Goal: Task Accomplishment & Management: Manage account settings

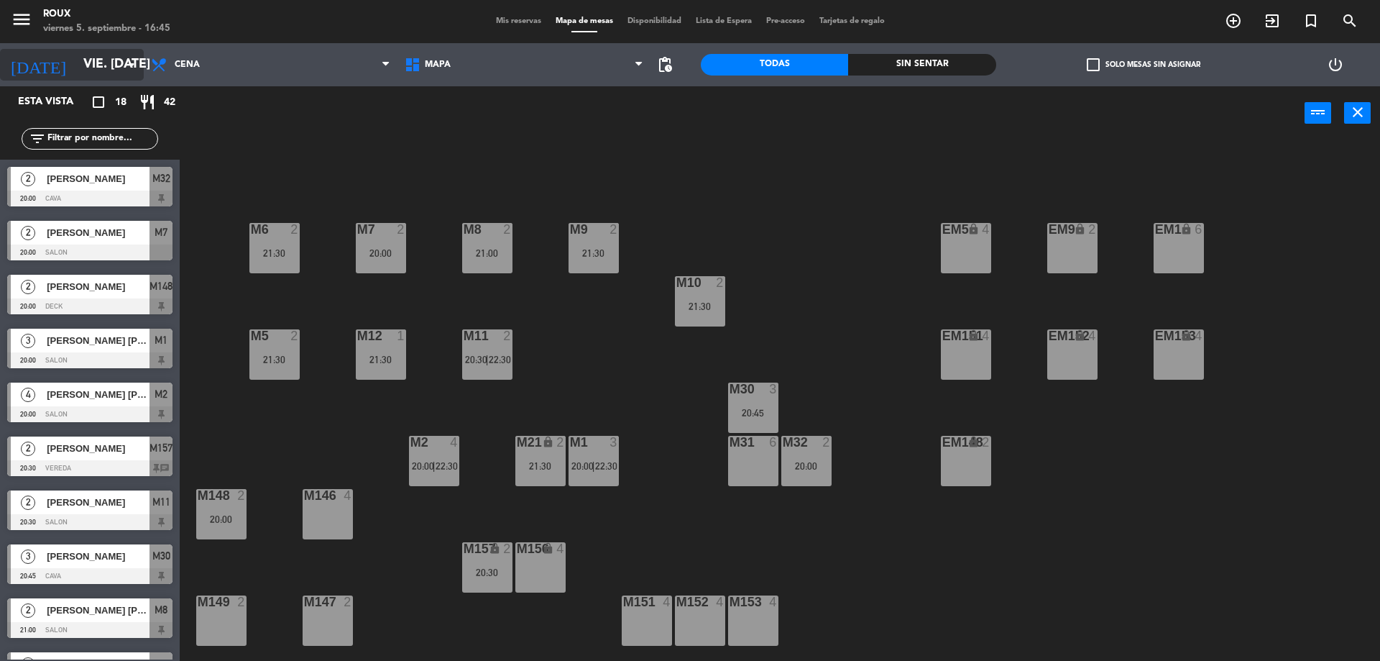
click at [139, 55] on input "vie. [DATE]" at bounding box center [159, 64] width 167 height 29
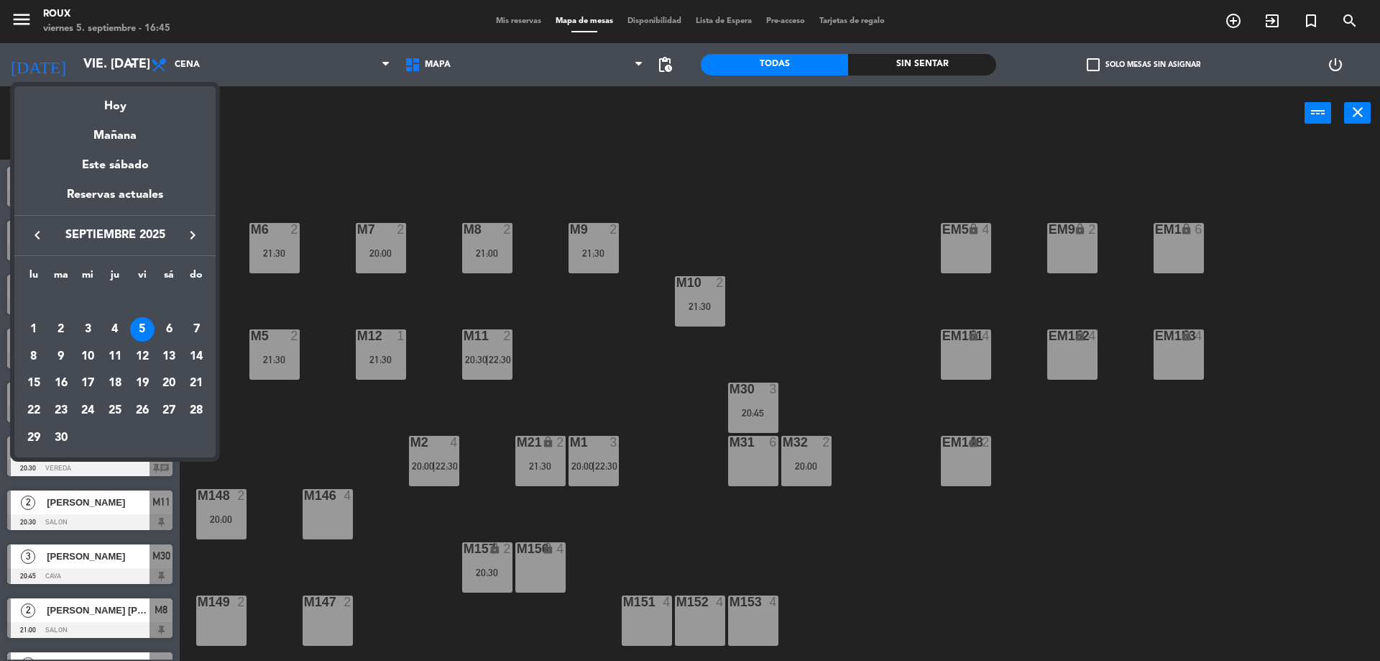
click at [290, 145] on div at bounding box center [690, 330] width 1380 height 661
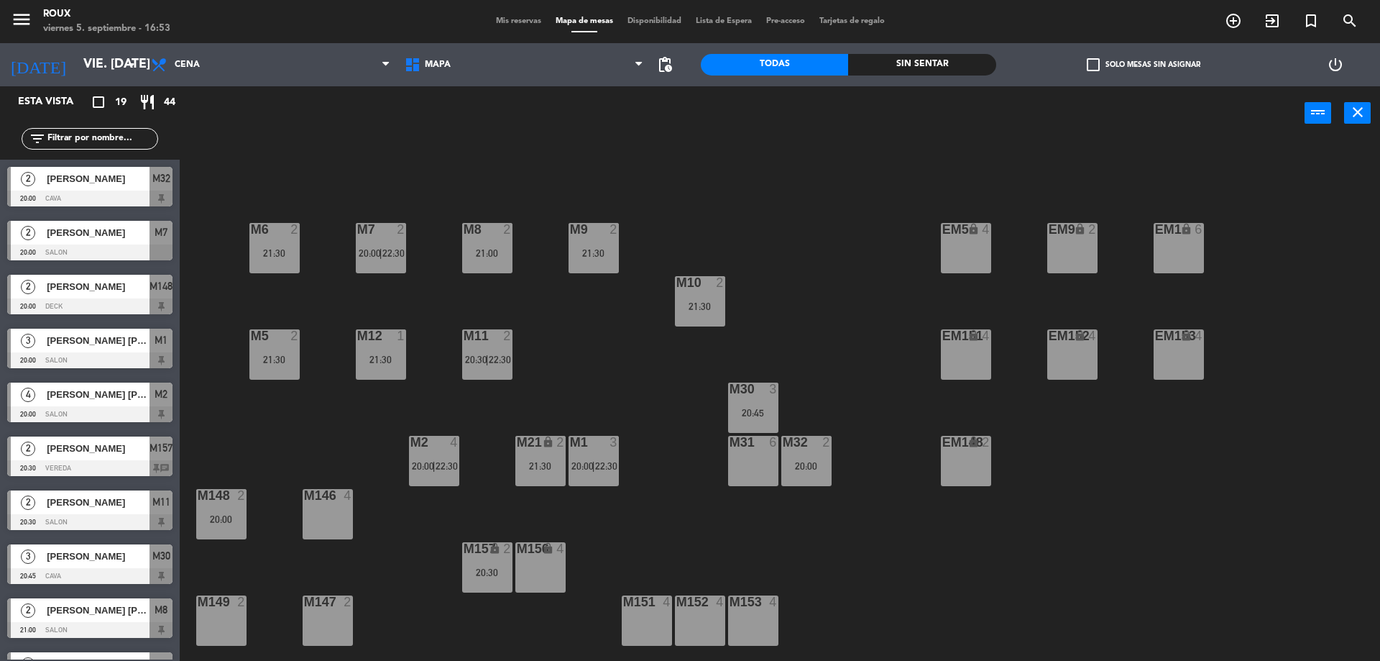
click at [1024, 609] on div "M6 2 21:30 M7 2 20:00 | 22:30 M8 2 21:00 M9 2 21:30 EM9 lock 2 EM5 lock 4 EM1 l…" at bounding box center [786, 404] width 1187 height 520
click at [278, 238] on div "M6 2 21:30" at bounding box center [274, 248] width 50 height 50
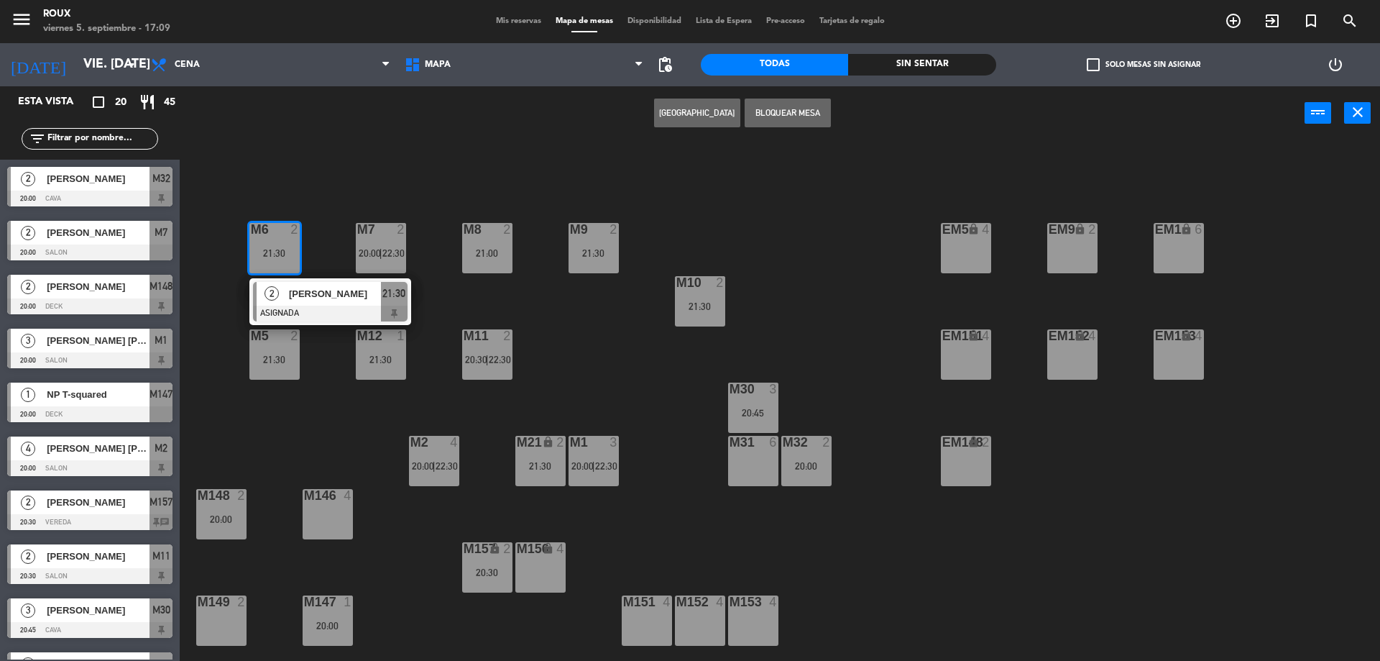
click at [323, 219] on div "M6 2 21:30 2 [PERSON_NAME] ASIGNADA 21:30 M7 2 20:00 | 22:30 M8 2 21:00 M9 2 21…" at bounding box center [786, 404] width 1187 height 520
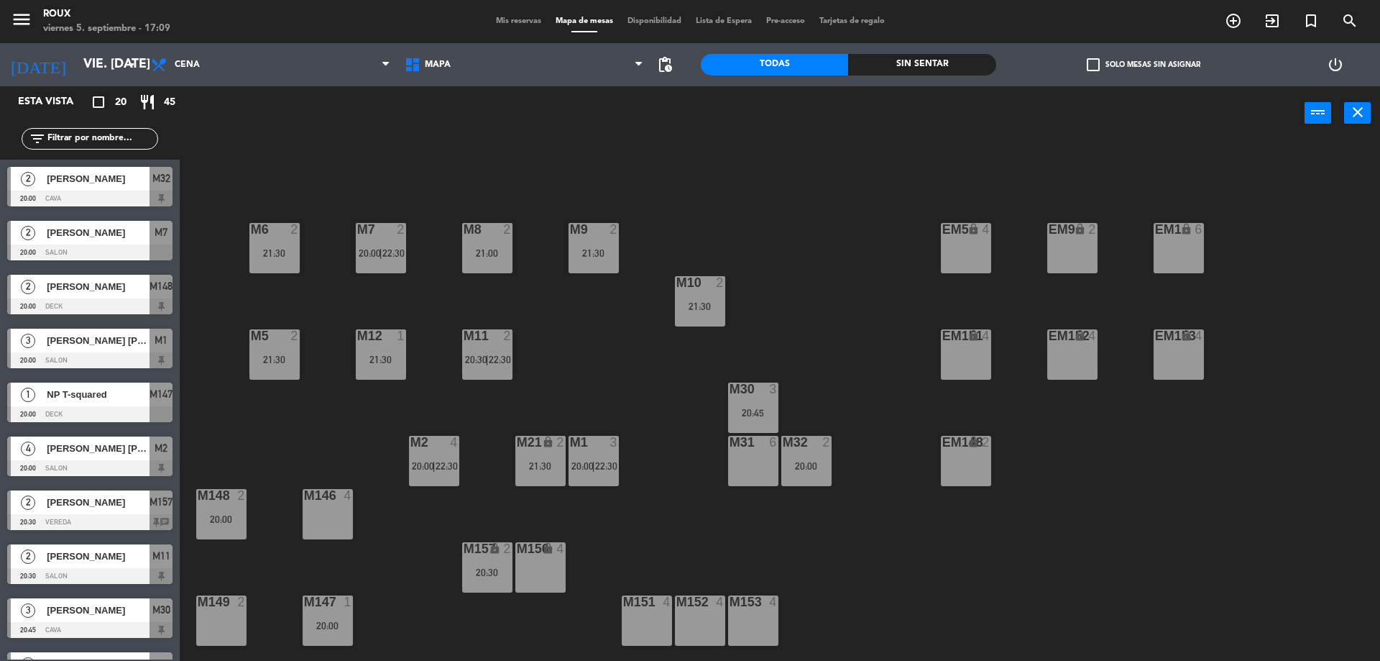
click at [552, 127] on div "power_input close" at bounding box center [742, 113] width 1125 height 55
click at [518, 18] on span "Mis reservas" at bounding box center [519, 21] width 60 height 8
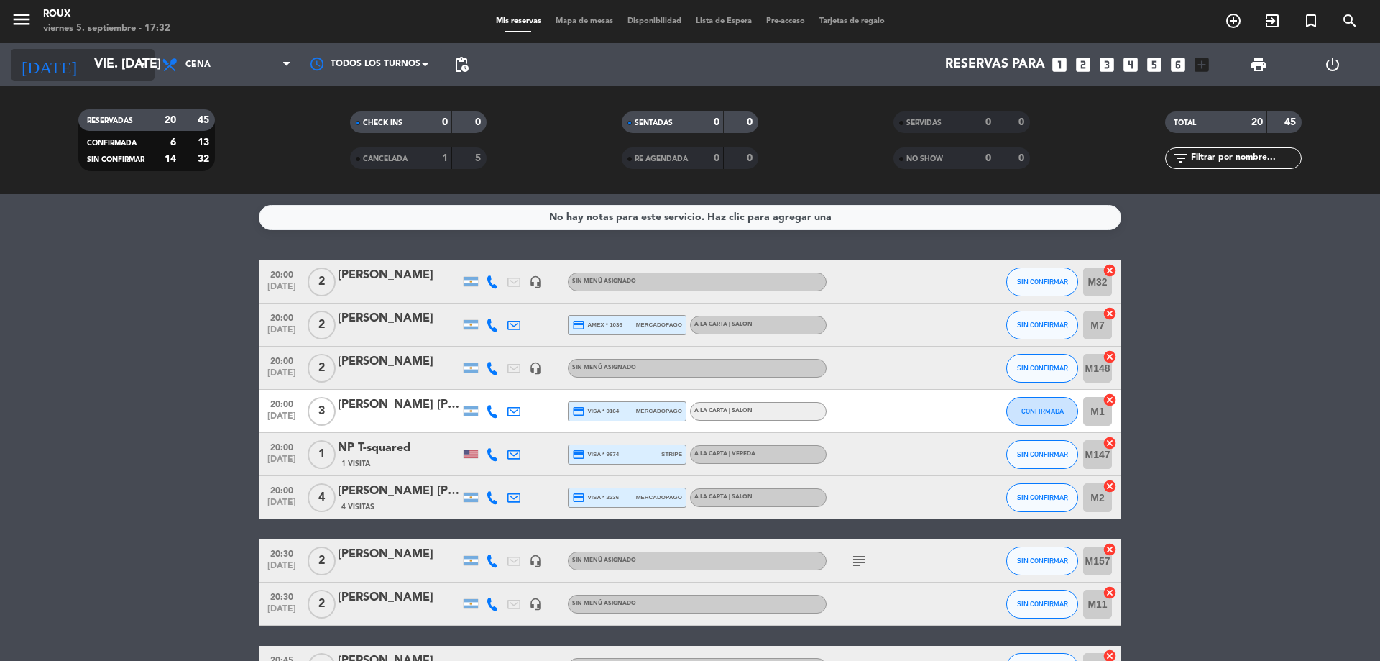
click at [87, 67] on input "vie. [DATE]" at bounding box center [170, 64] width 167 height 29
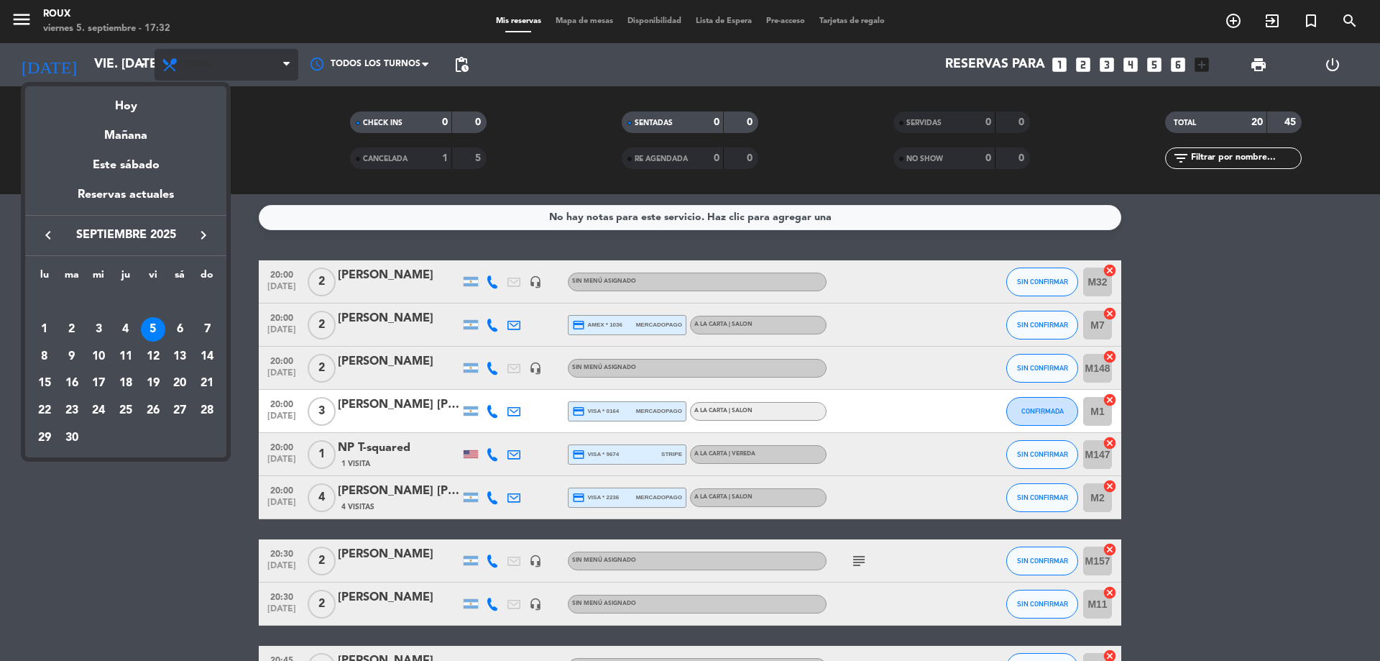
drag, startPoint x: 212, startPoint y: 58, endPoint x: 281, endPoint y: 54, distance: 69.1
click at [214, 59] on div at bounding box center [690, 330] width 1380 height 661
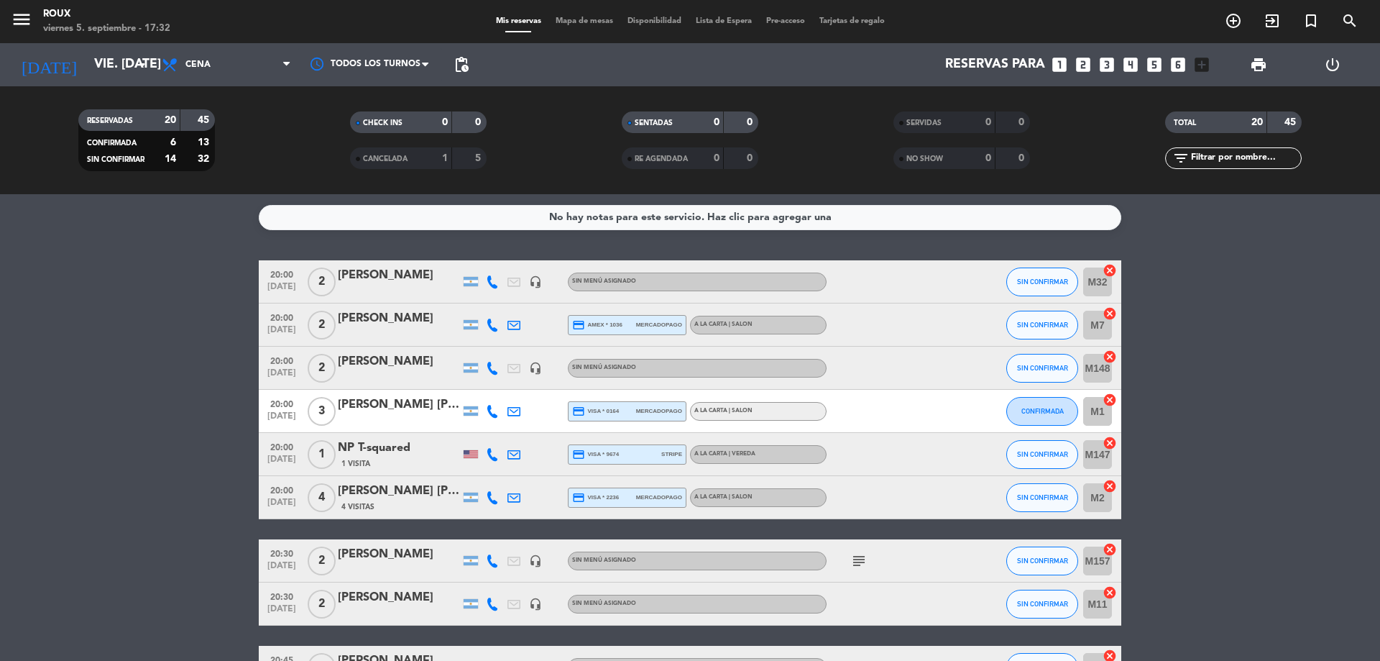
click at [559, 24] on span "Mapa de mesas" at bounding box center [584, 21] width 72 height 8
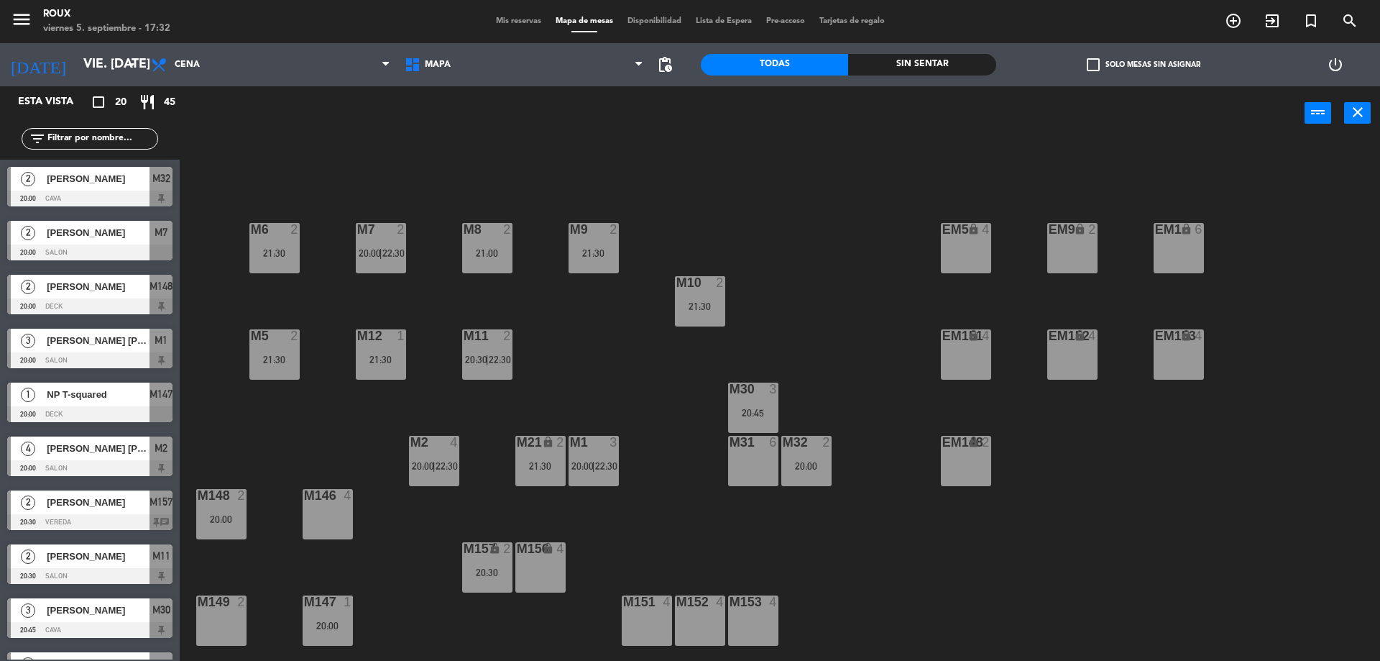
click at [75, 133] on input "text" at bounding box center [101, 139] width 111 height 16
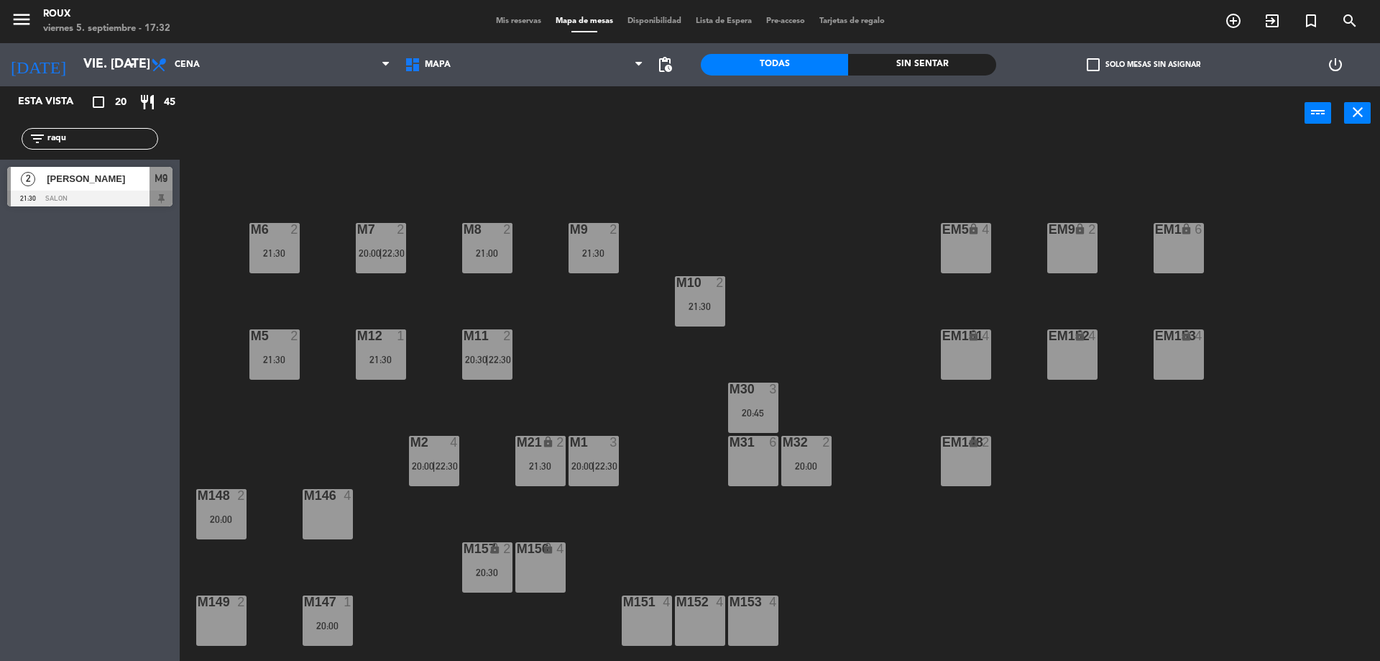
type input "raqu"
click at [124, 180] on span "[PERSON_NAME]" at bounding box center [98, 178] width 103 height 15
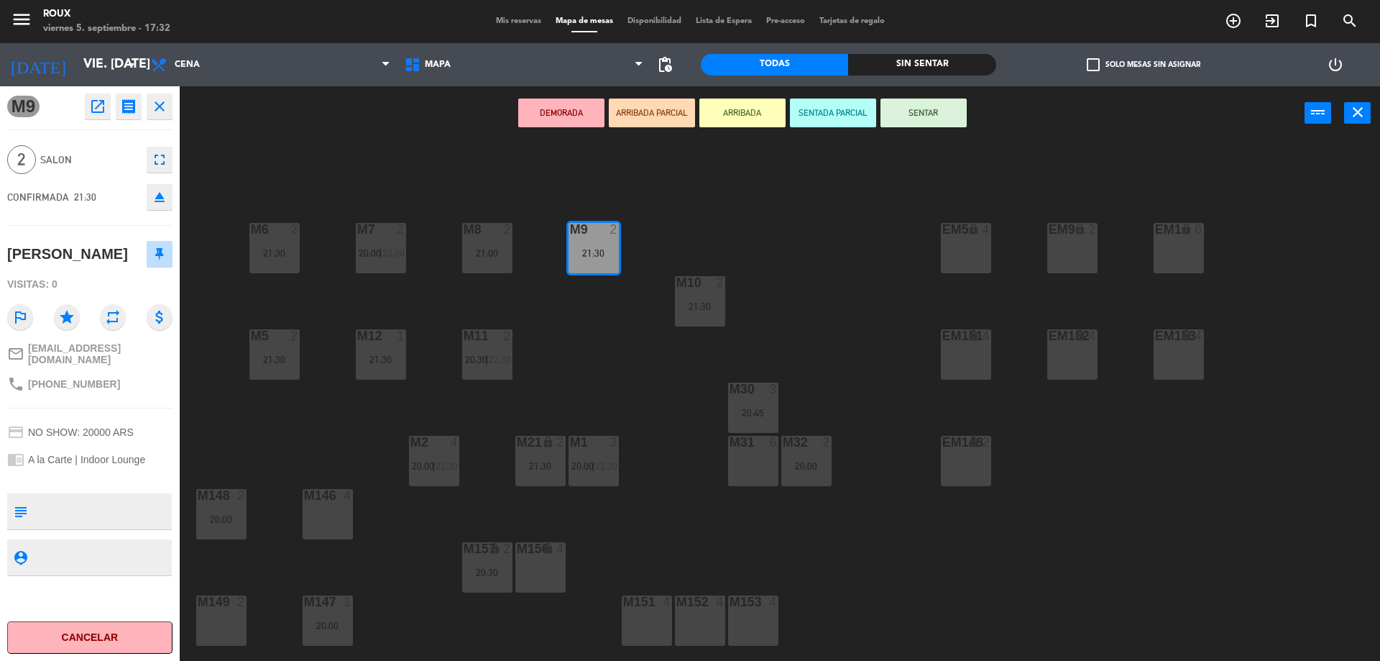
click at [119, 642] on button "Cancelar" at bounding box center [89, 637] width 165 height 32
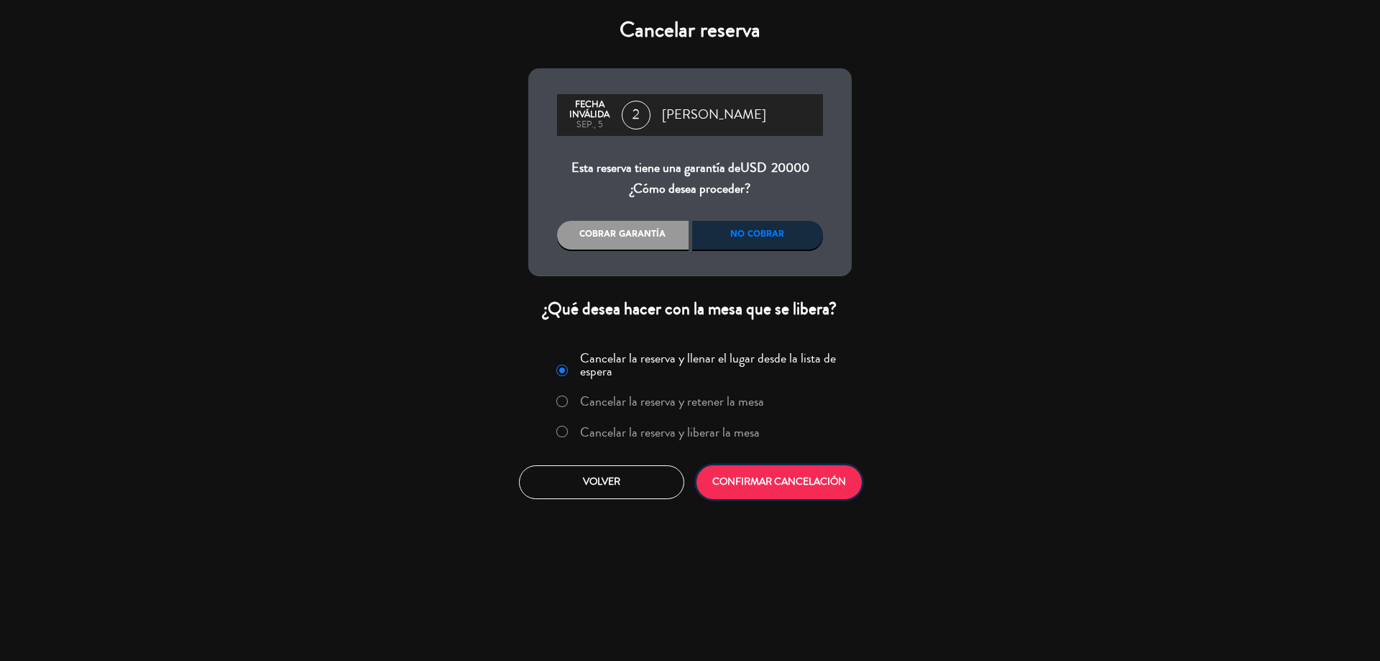
click at [768, 477] on button "CONFIRMAR CANCELACIÓN" at bounding box center [779, 482] width 165 height 34
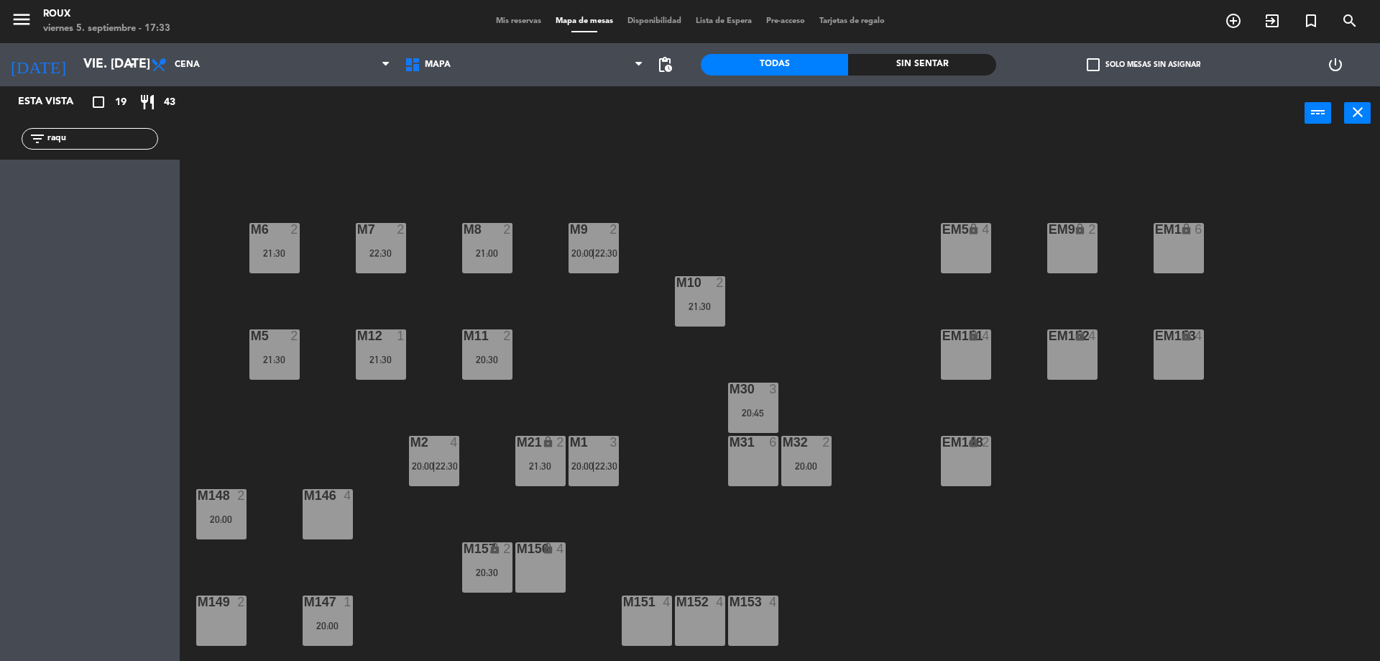
click at [604, 182] on div "M6 2 21:30 M7 2 22:30 M8 2 21:00 M9 2 20:00 | 22:30 EM9 lock 2 EM5 lock 4 EM1 l…" at bounding box center [786, 404] width 1187 height 520
click at [210, 518] on div "20:00" at bounding box center [221, 519] width 50 height 10
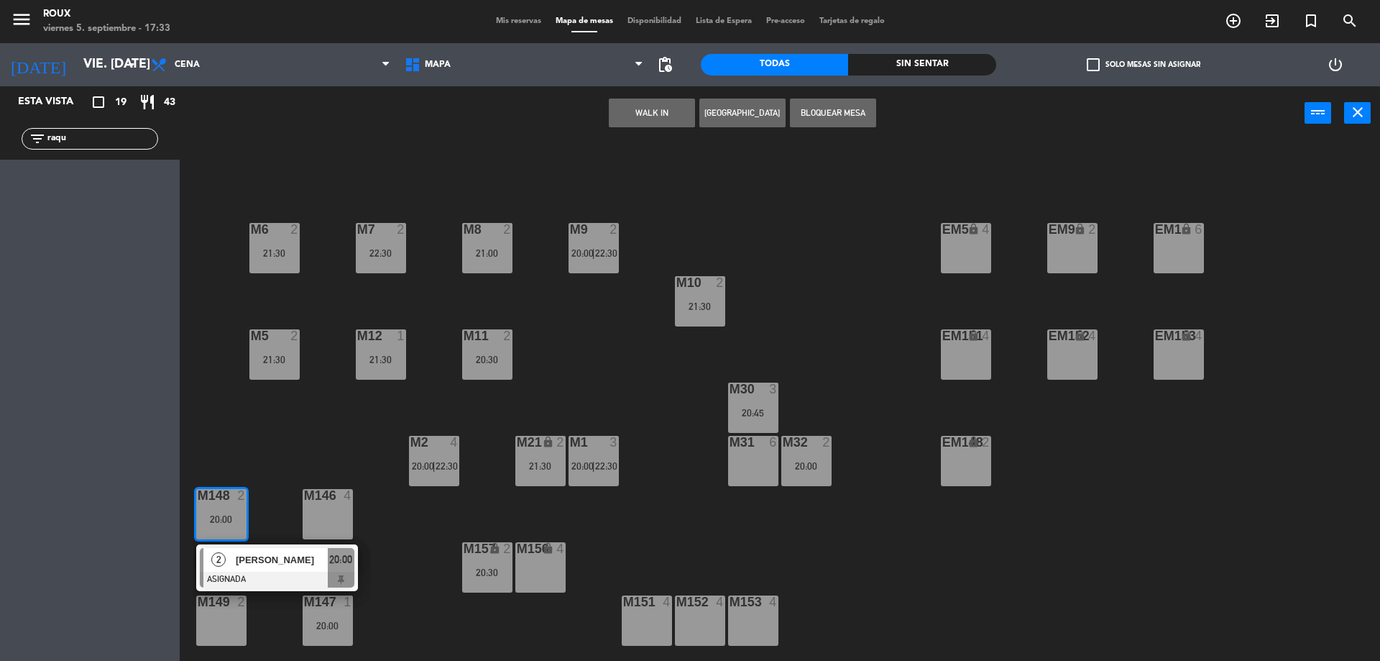
click at [240, 458] on div "M6 2 21:30 M7 2 22:30 M8 2 21:00 M9 2 20:00 | 22:30 EM9 lock 2 EM5 lock 4 EM1 l…" at bounding box center [786, 404] width 1187 height 520
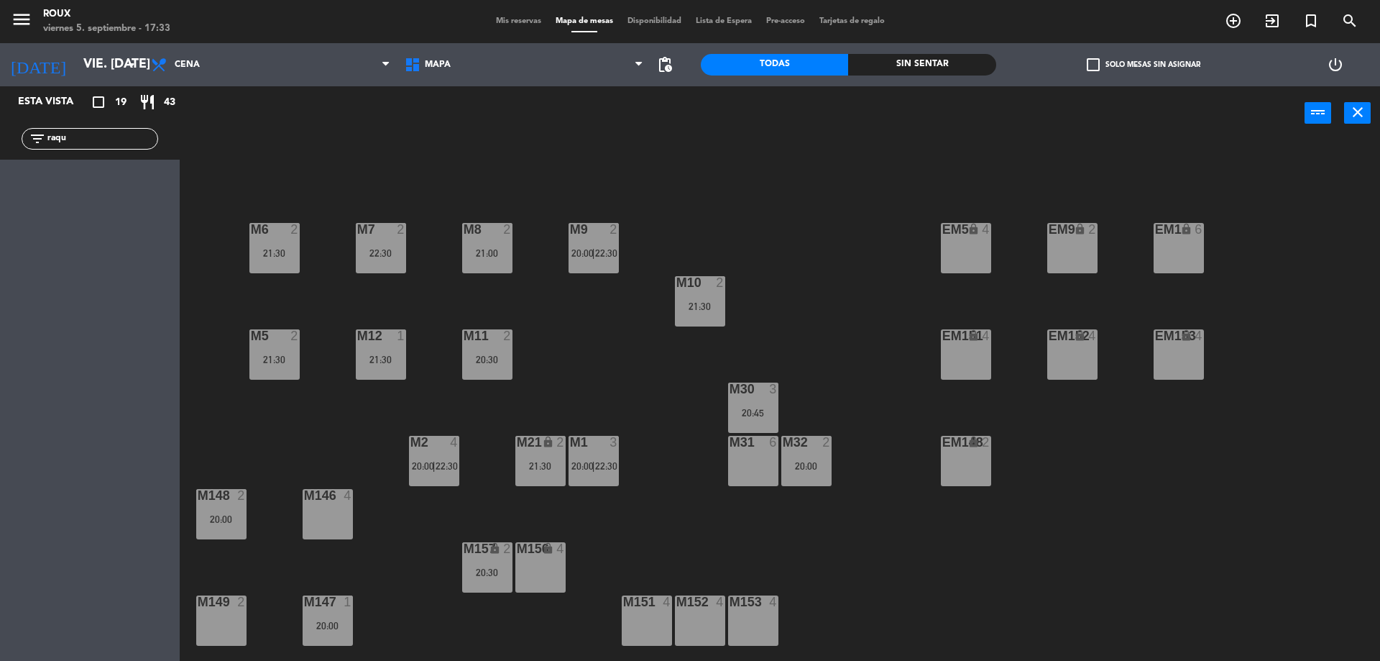
click at [231, 643] on div "m149 2" at bounding box center [221, 620] width 50 height 50
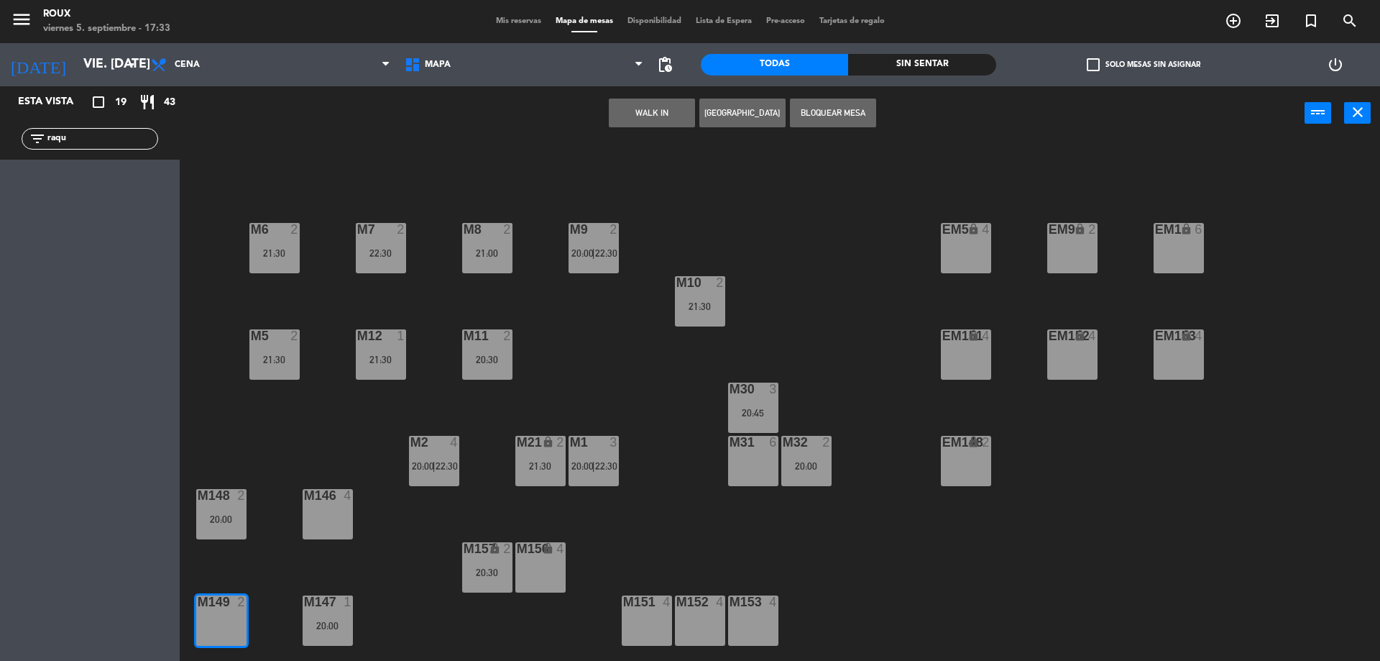
click at [242, 590] on div "M6 2 21:30 M7 2 22:30 M8 2 21:00 M9 2 20:00 | 22:30 EM9 lock 2 EM5 lock 4 EM1 l…" at bounding box center [786, 404] width 1187 height 520
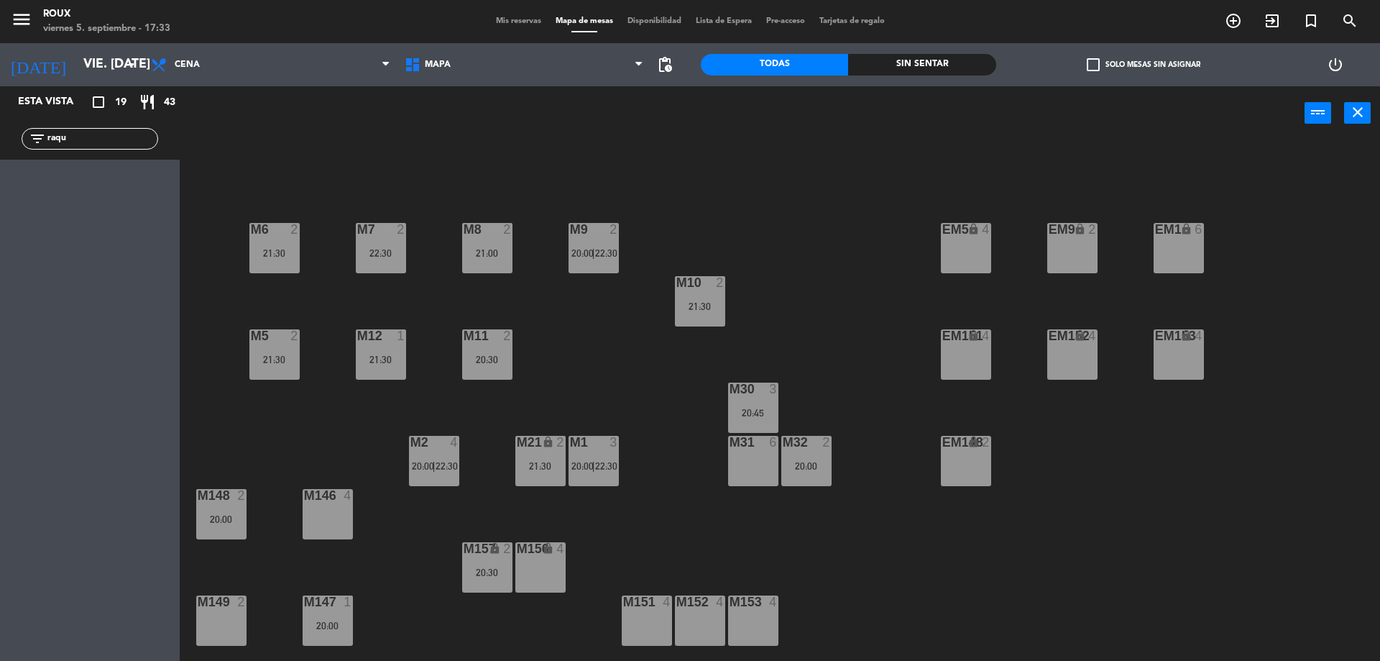
click at [224, 495] on div at bounding box center [221, 495] width 24 height 13
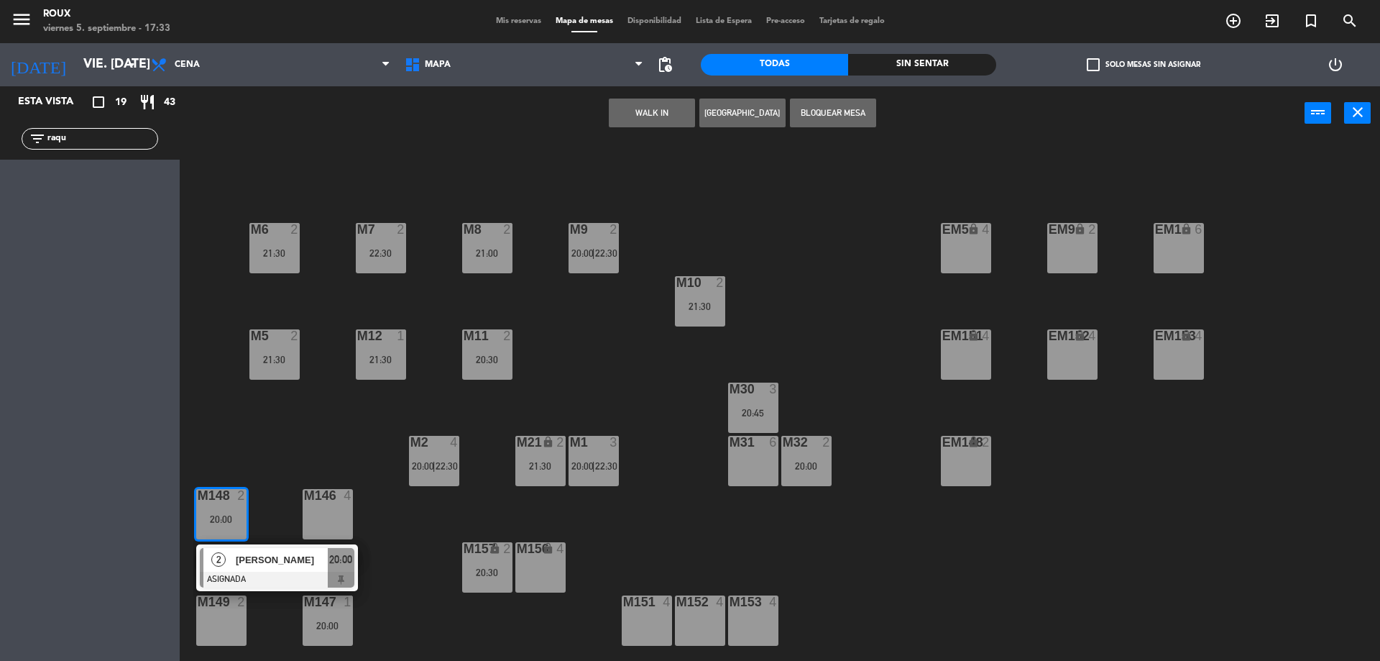
click at [283, 608] on div "M6 2 21:30 M7 2 22:30 M8 2 21:00 M9 2 20:00 | 22:30 EM9 lock 2 EM5 lock 4 EM1 l…" at bounding box center [786, 404] width 1187 height 520
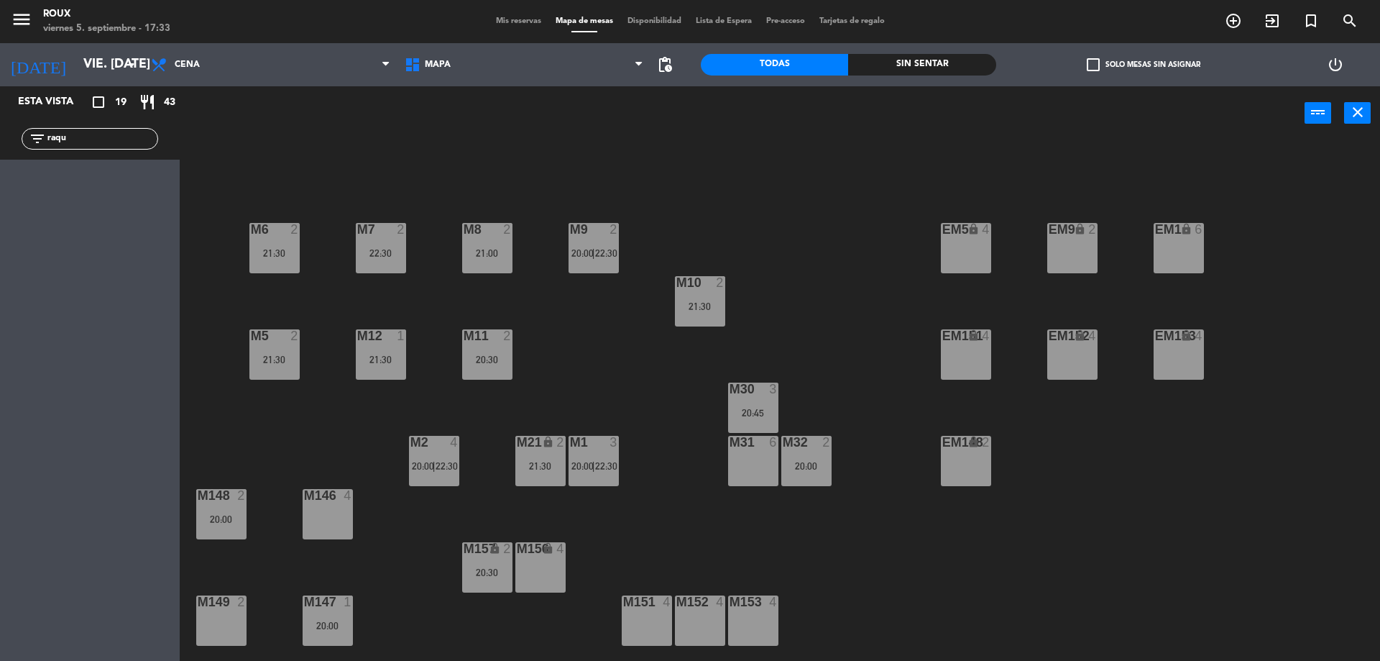
click at [315, 634] on div "M147 1 20:00" at bounding box center [328, 620] width 50 height 50
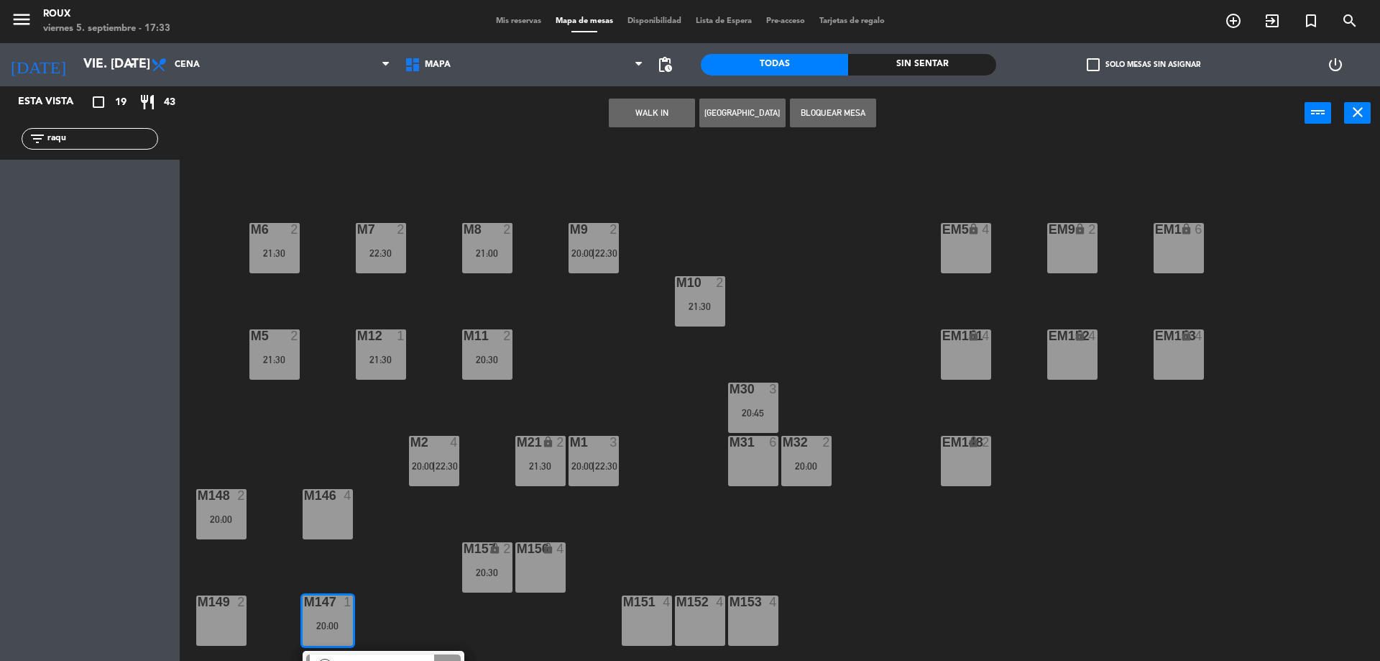
scroll to position [33, 0]
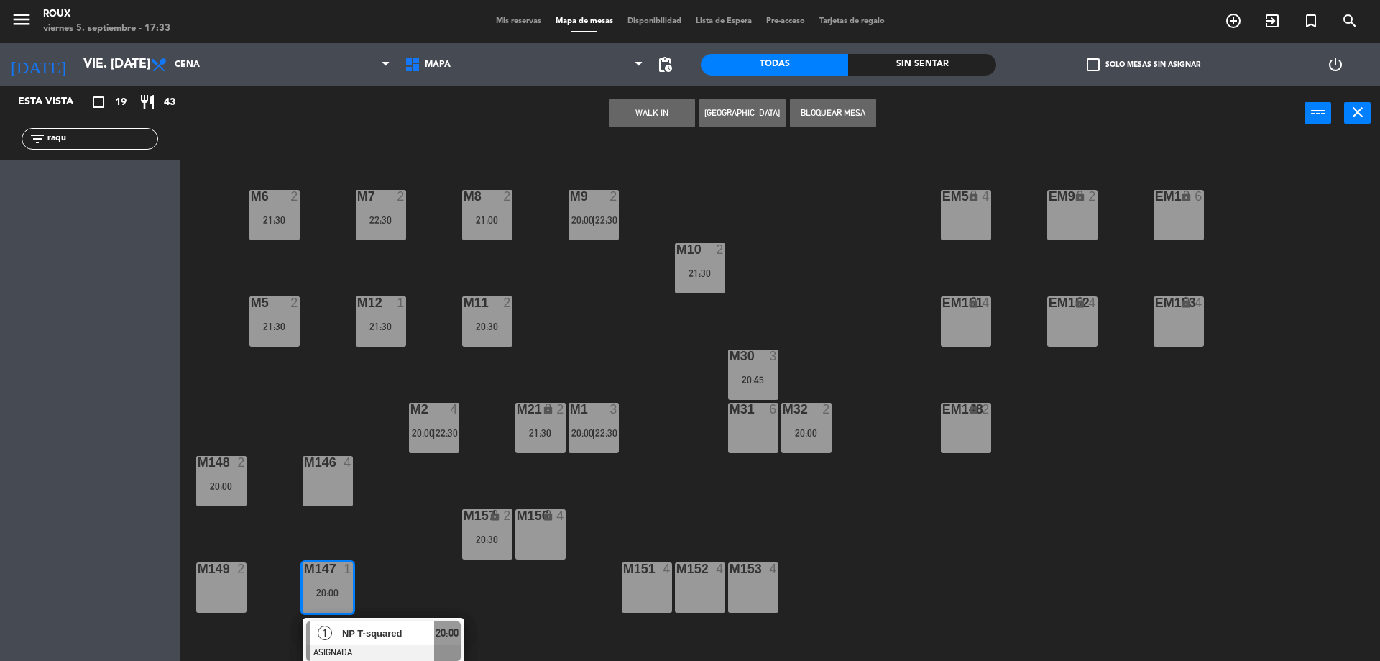
click at [390, 583] on div "M6 2 21:30 M7 2 22:30 M8 2 21:00 M9 2 20:00 | 22:30 EM9 lock 2 EM5 lock 4 EM1 l…" at bounding box center [786, 404] width 1187 height 520
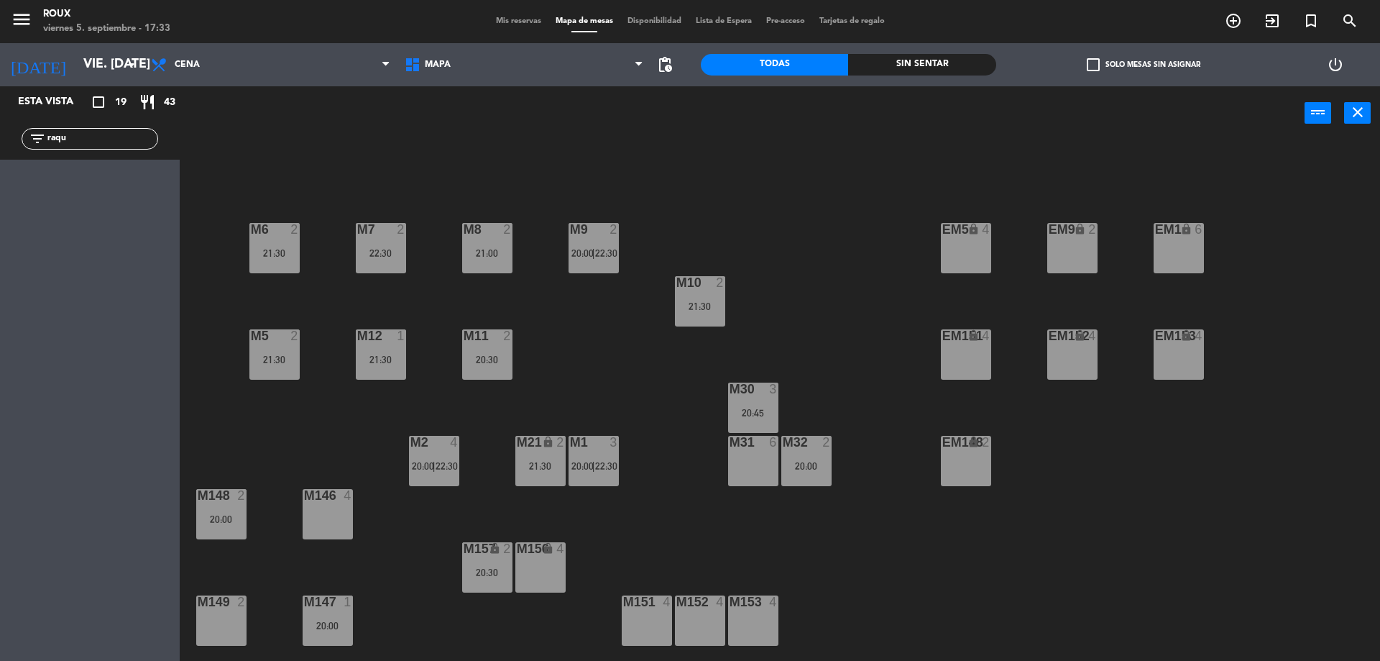
click at [812, 444] on div at bounding box center [806, 442] width 24 height 13
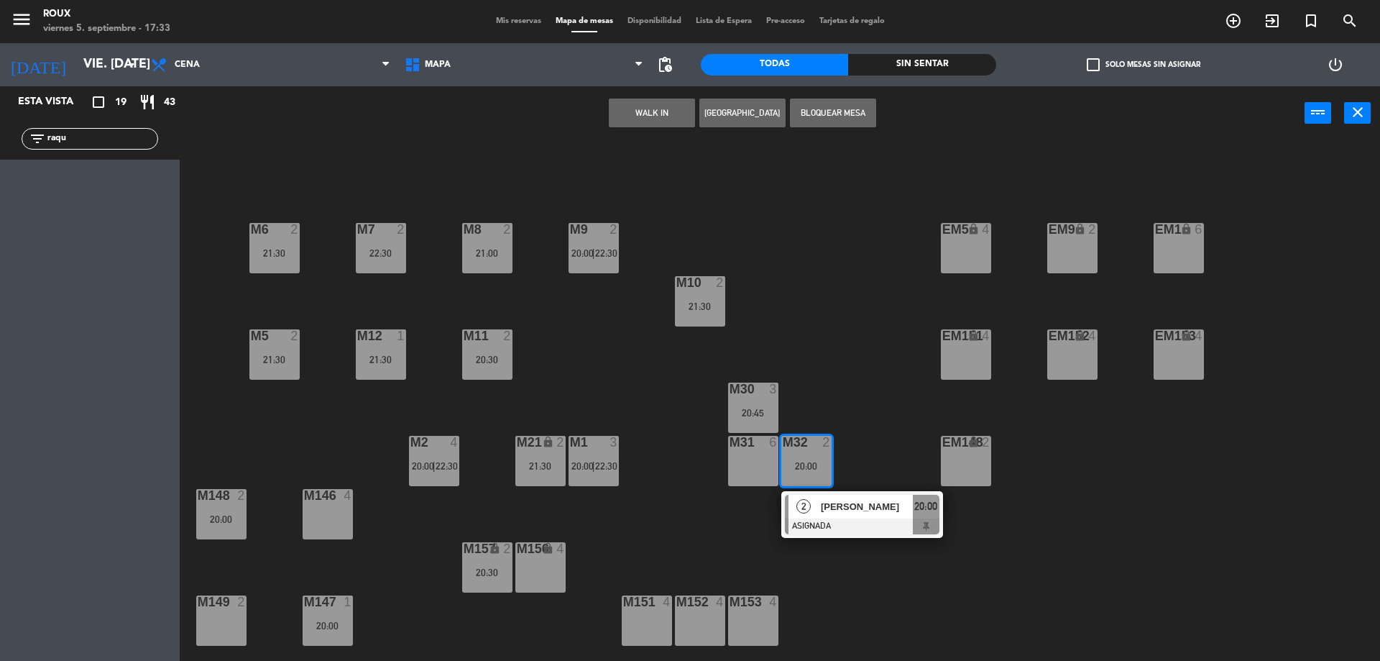
click at [820, 350] on div "M6 2 21:30 M7 2 22:30 M8 2 21:00 M9 2 20:00 | 22:30 EM9 lock 2 EM5 lock 4 EM1 l…" at bounding box center [786, 404] width 1187 height 520
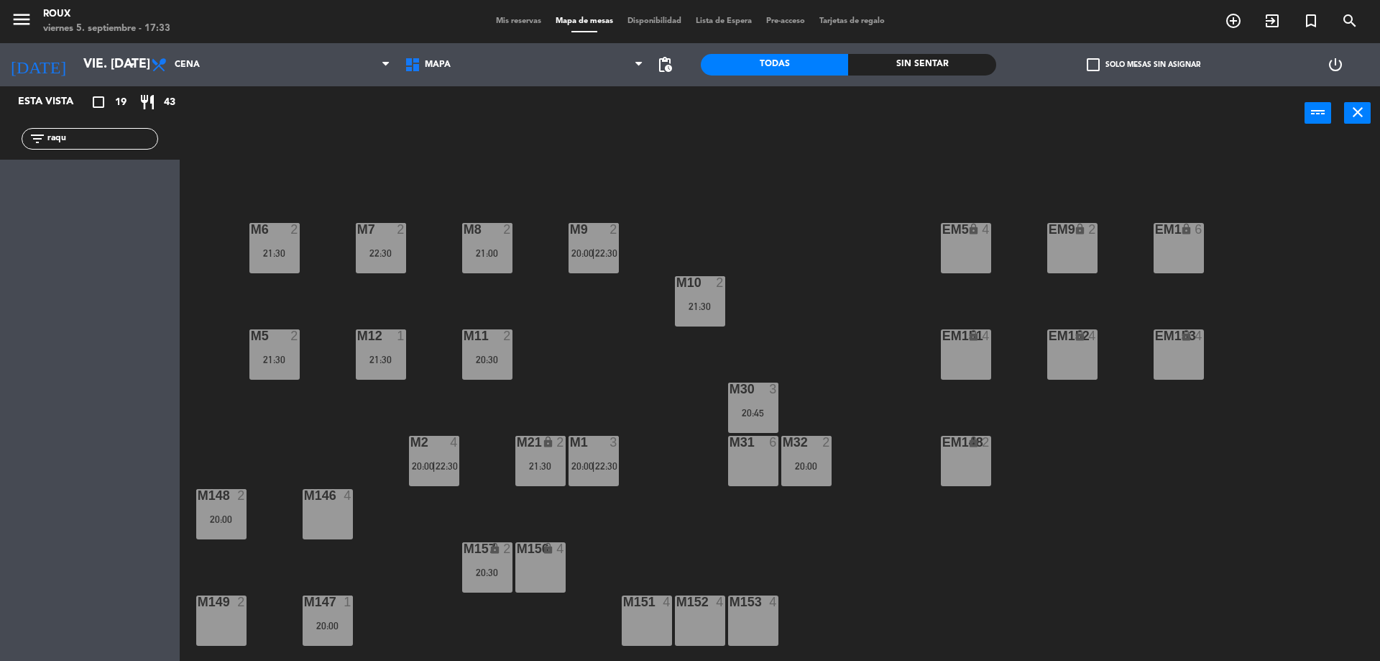
click at [752, 393] on div at bounding box center [753, 388] width 24 height 13
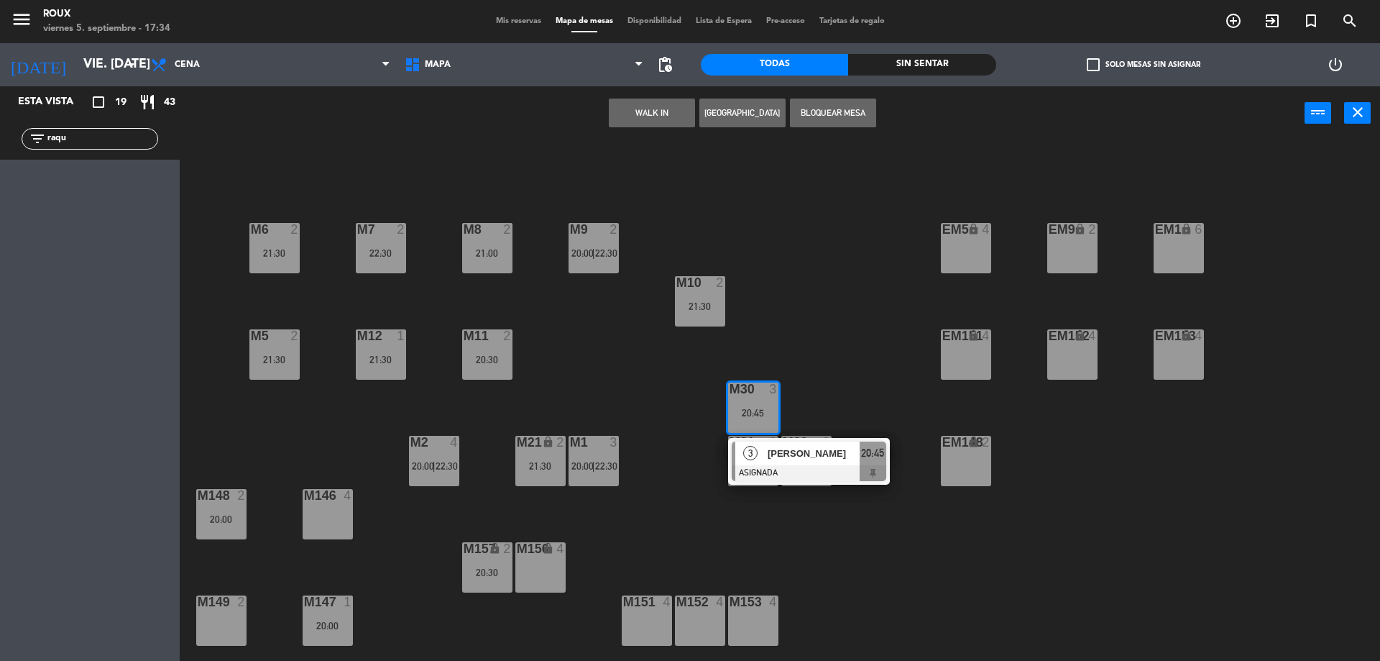
click at [765, 344] on div "M6 2 21:30 M7 2 22:30 M8 2 21:00 M9 2 20:00 | 22:30 EM9 lock 2 EM5 lock 4 EM1 l…" at bounding box center [786, 404] width 1187 height 520
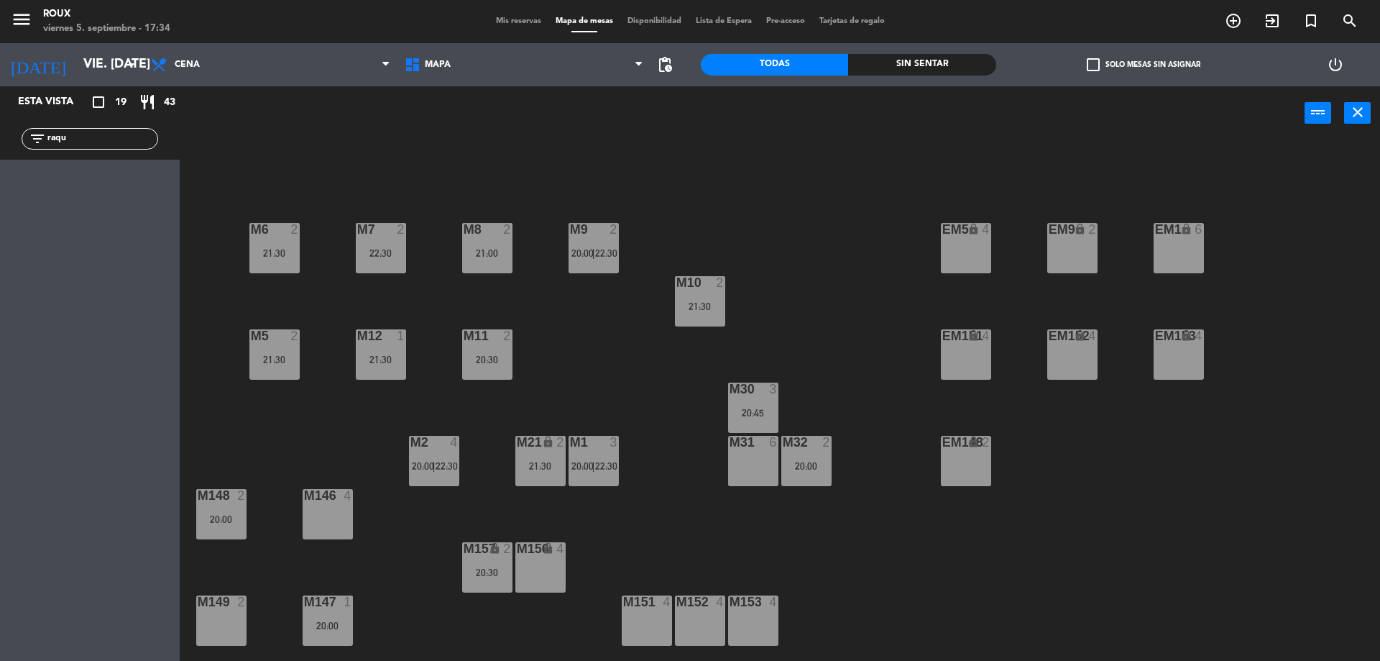
click at [541, 589] on div "M156 lock 4" at bounding box center [540, 567] width 50 height 50
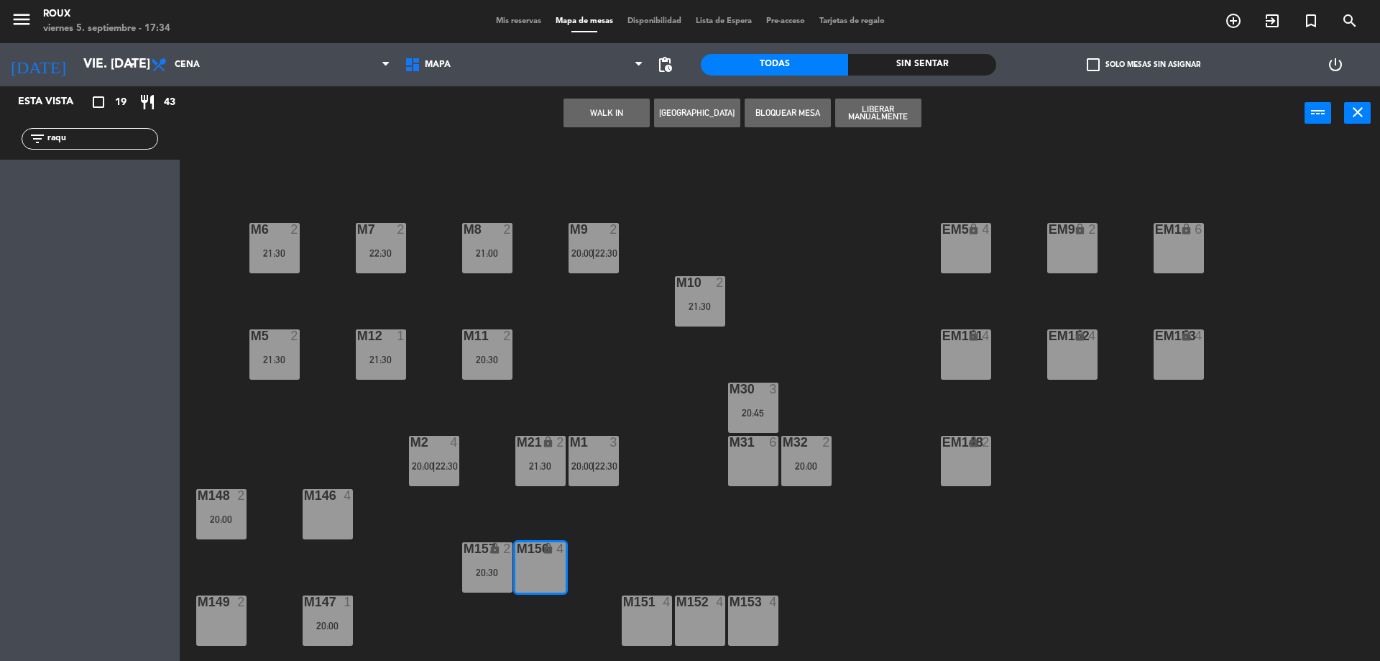
click at [500, 574] on div "20:30" at bounding box center [487, 572] width 50 height 10
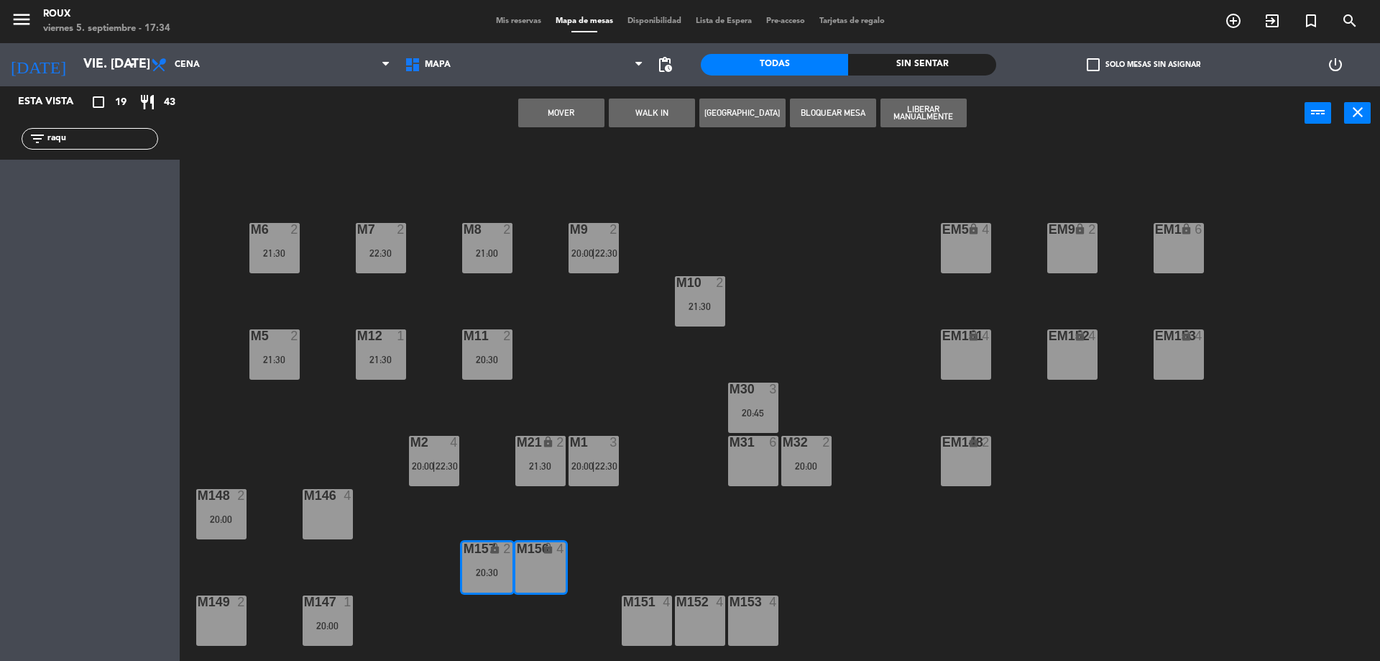
click at [481, 516] on div "M6 2 21:30 M7 2 22:30 M8 2 21:00 M9 2 20:00 | 22:30 EM9 lock 2 EM5 lock 4 EM1 l…" at bounding box center [786, 404] width 1187 height 520
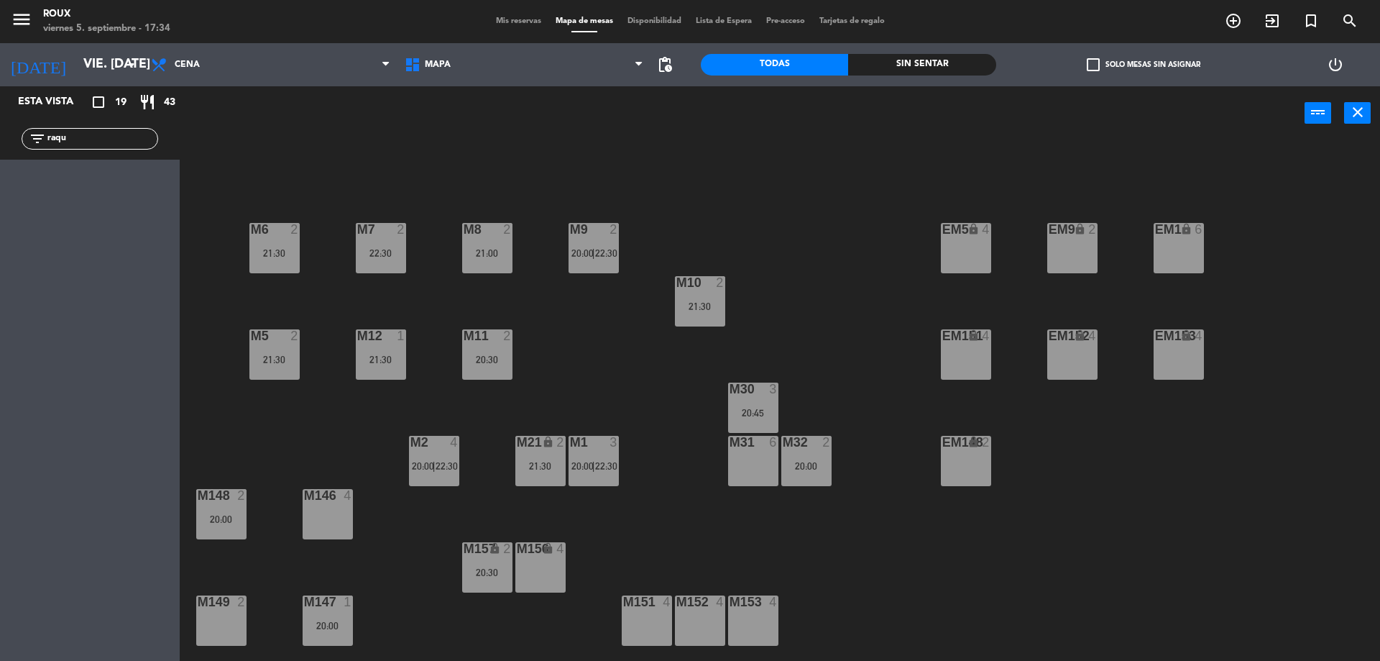
click at [500, 566] on div "20:30" at bounding box center [487, 571] width 50 height 11
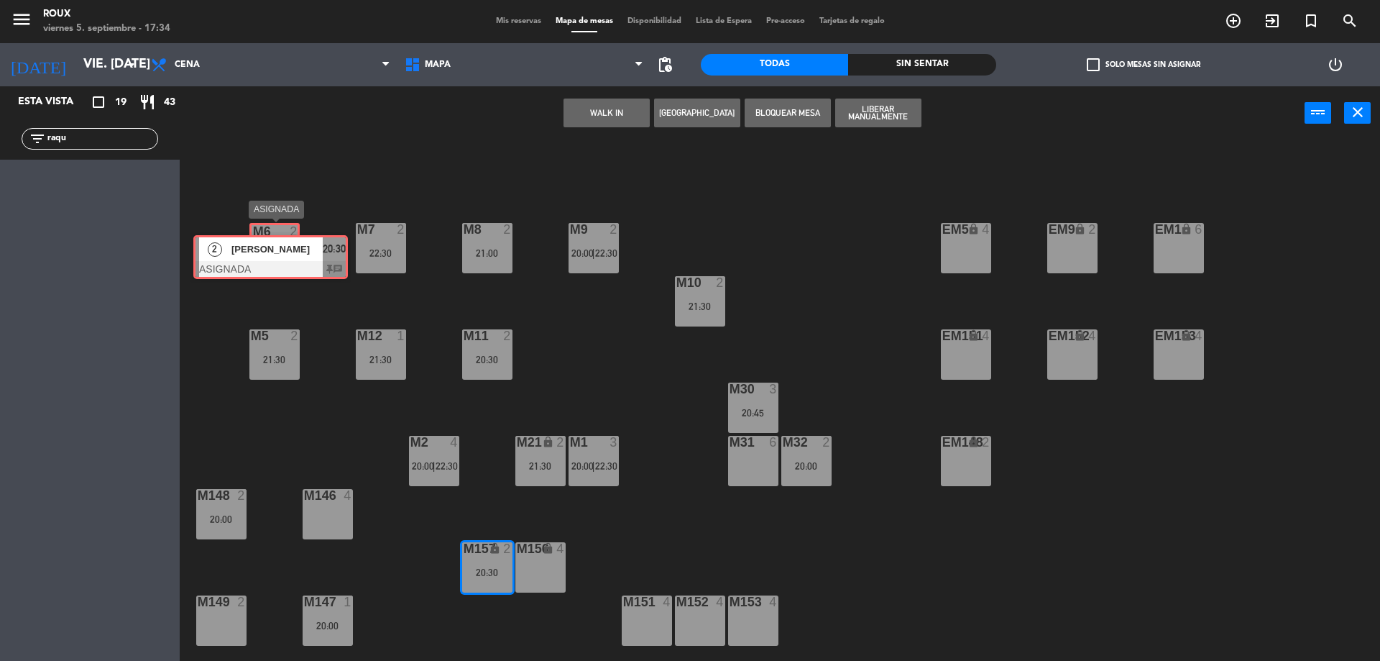
drag, startPoint x: 558, startPoint y: 616, endPoint x: 284, endPoint y: 248, distance: 458.8
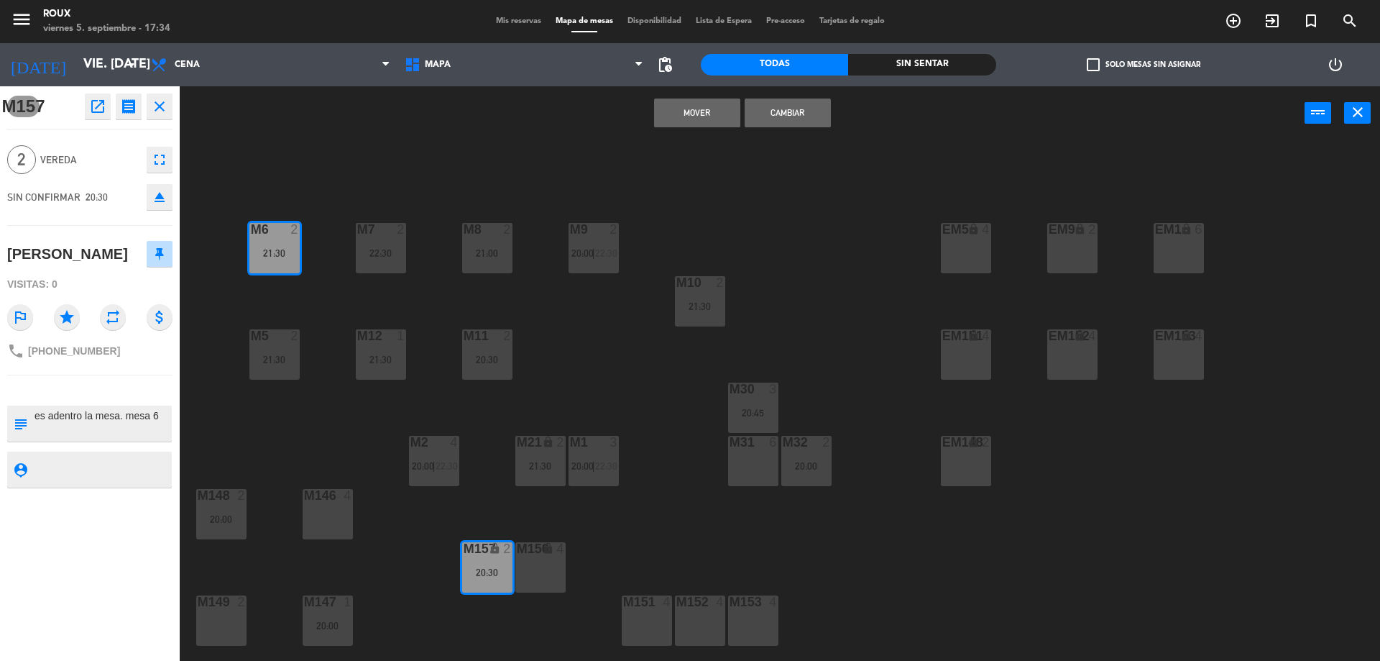
click at [165, 224] on div "M157 open_in_new receipt 8:30 PM vie., [DATE] 2 personas [PERSON_NAME] Mesa M15…" at bounding box center [90, 373] width 180 height 574
click at [202, 218] on div "M6 2 21:30 M7 2 22:30 M8 2 21:00 M9 2 20:00 | 22:30 EM9 lock 2 EM5 lock 4 EM1 l…" at bounding box center [786, 404] width 1187 height 520
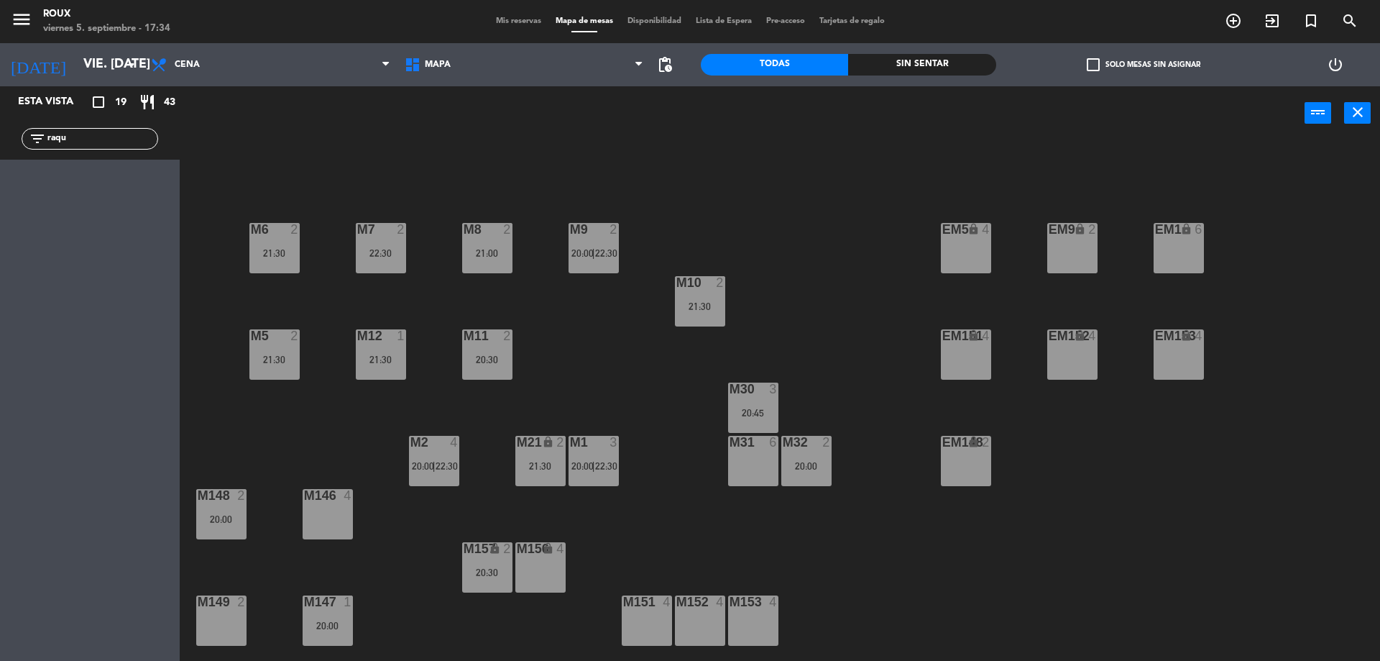
click at [265, 242] on div "M6 2 21:30" at bounding box center [274, 248] width 50 height 50
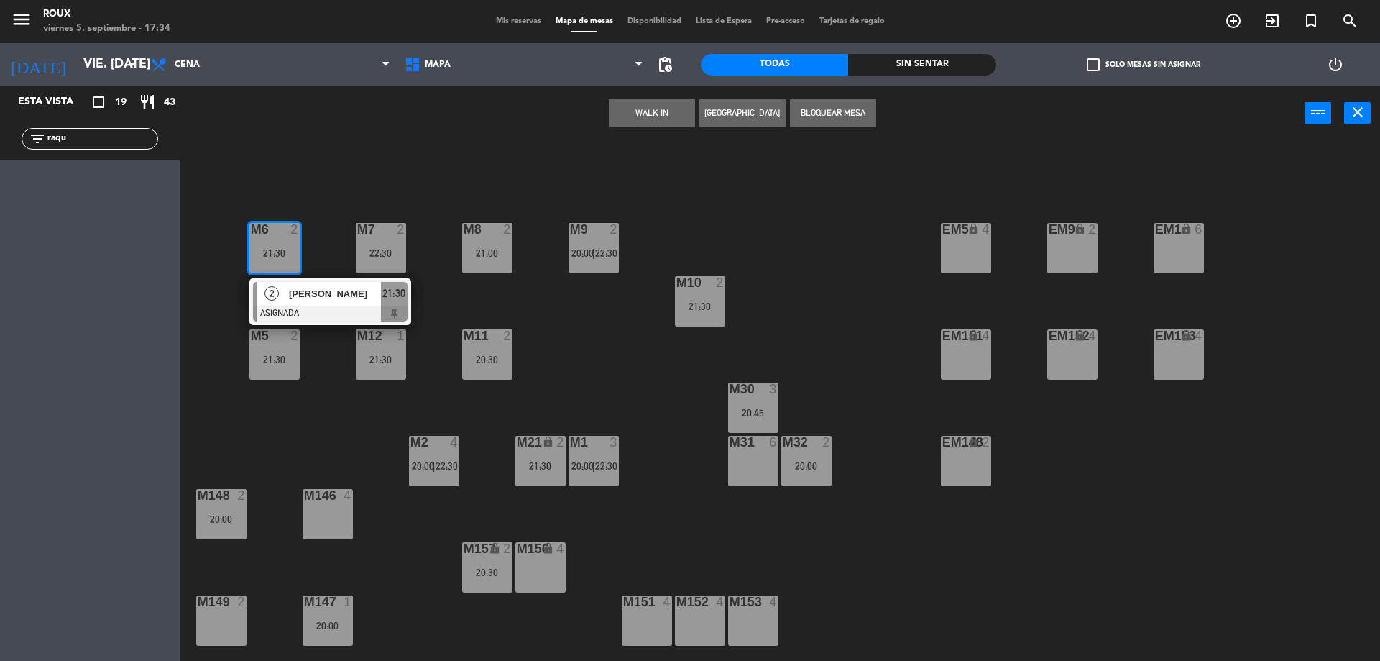
click at [290, 185] on div "M6 2 21:30 2 [PERSON_NAME] ASIGNADA 21:30 M7 2 22:30 M8 2 21:00 M9 2 20:00 | 22…" at bounding box center [786, 404] width 1187 height 520
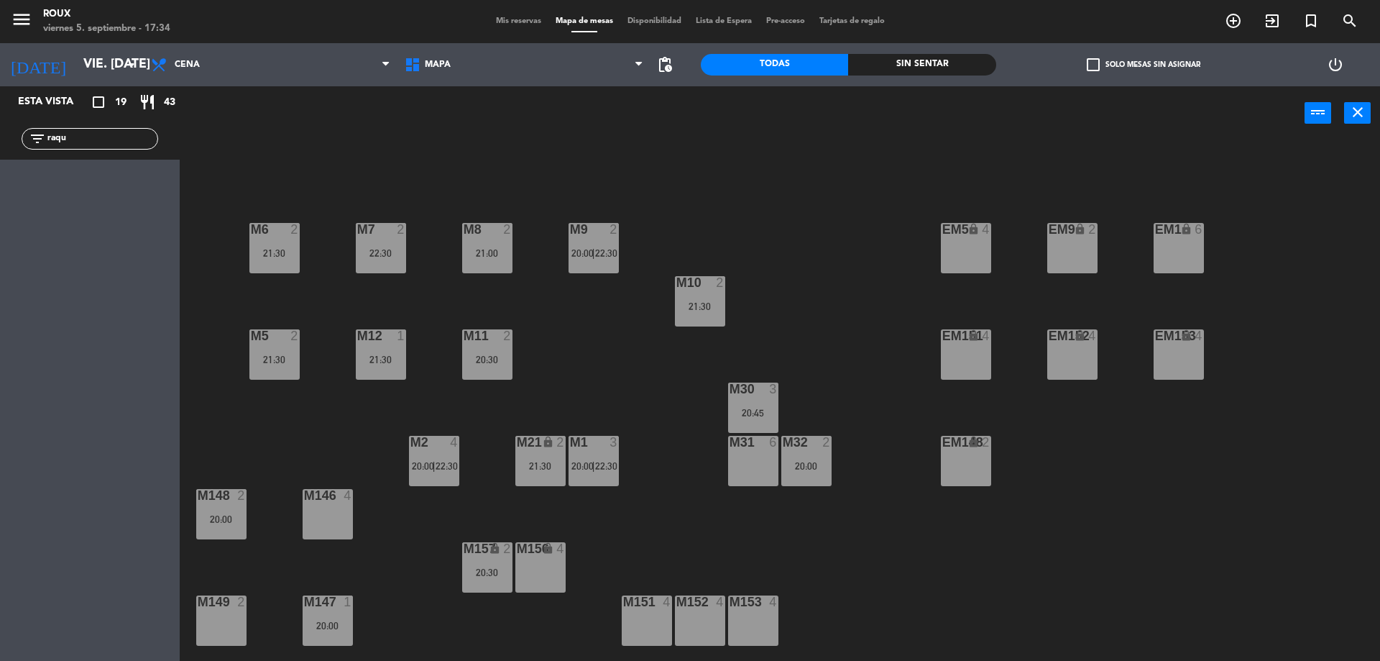
click at [554, 457] on div "M21 lock 2 21:30" at bounding box center [540, 461] width 50 height 50
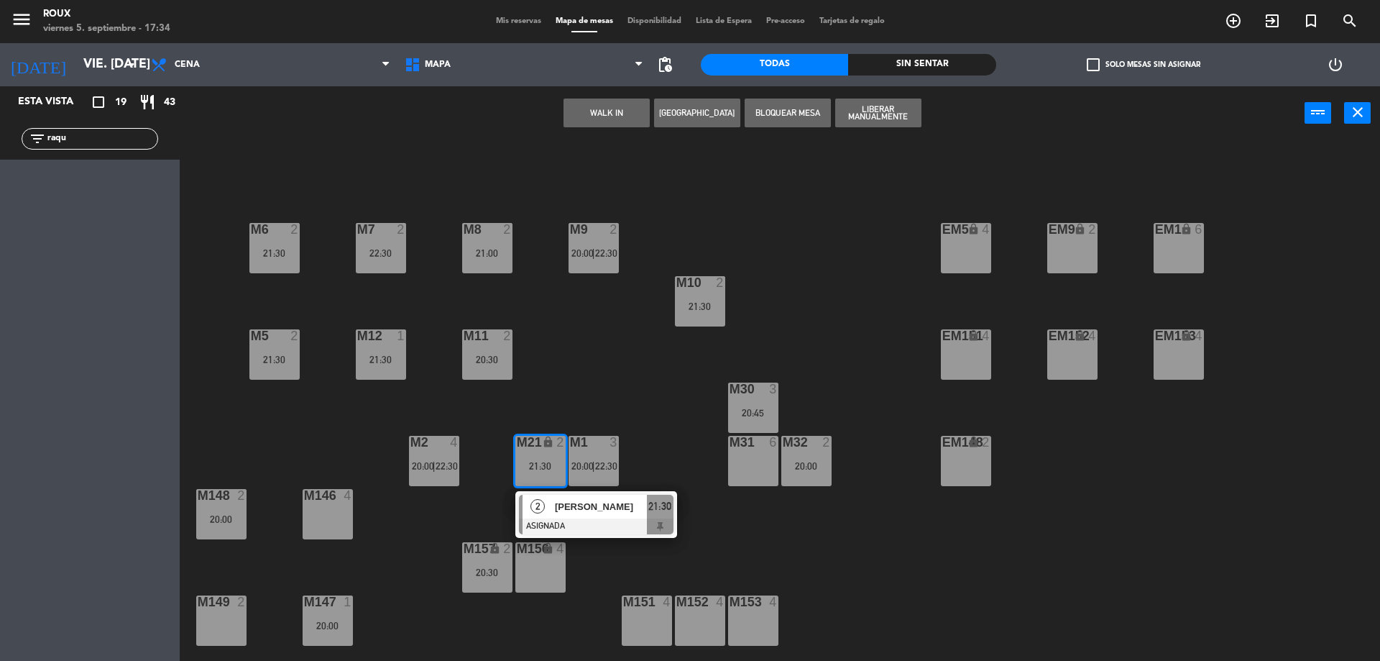
click at [569, 398] on div "M6 2 21:30 M7 2 22:30 M8 2 21:00 M9 2 20:00 | 22:30 EM9 lock 2 EM5 lock 4 EM1 l…" at bounding box center [786, 404] width 1187 height 520
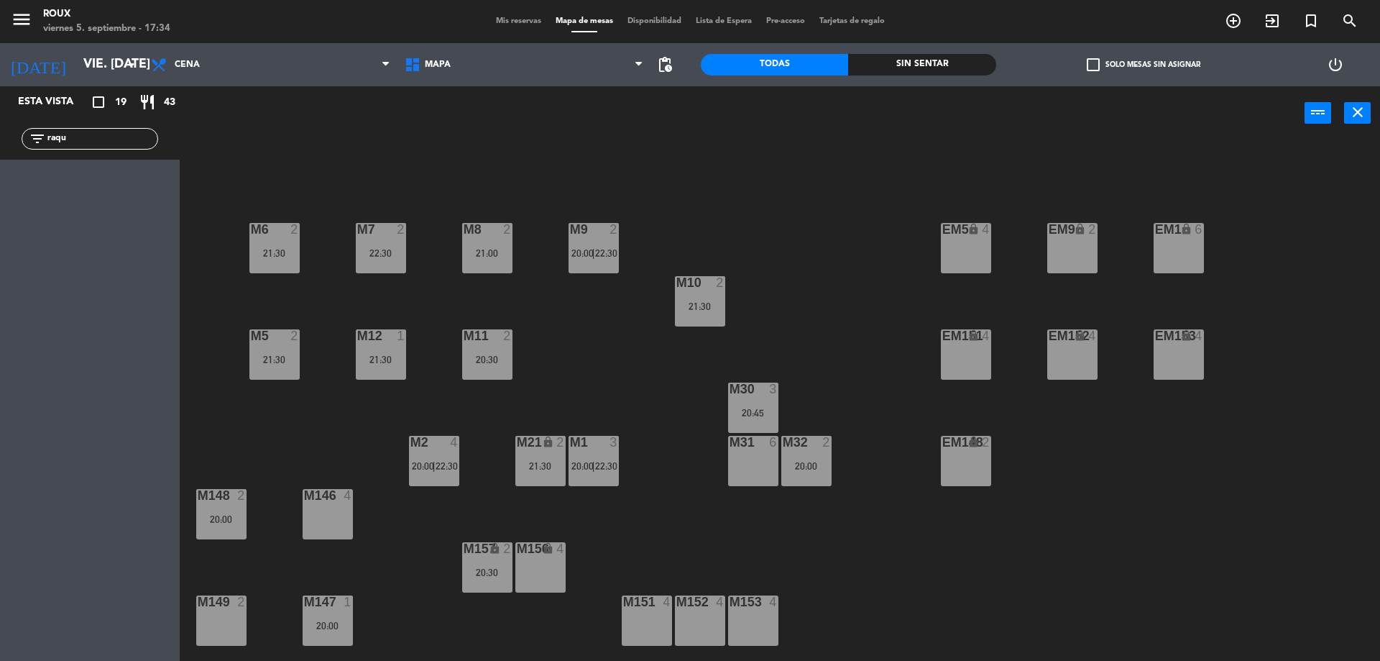
click at [492, 570] on div "20:30" at bounding box center [487, 572] width 50 height 10
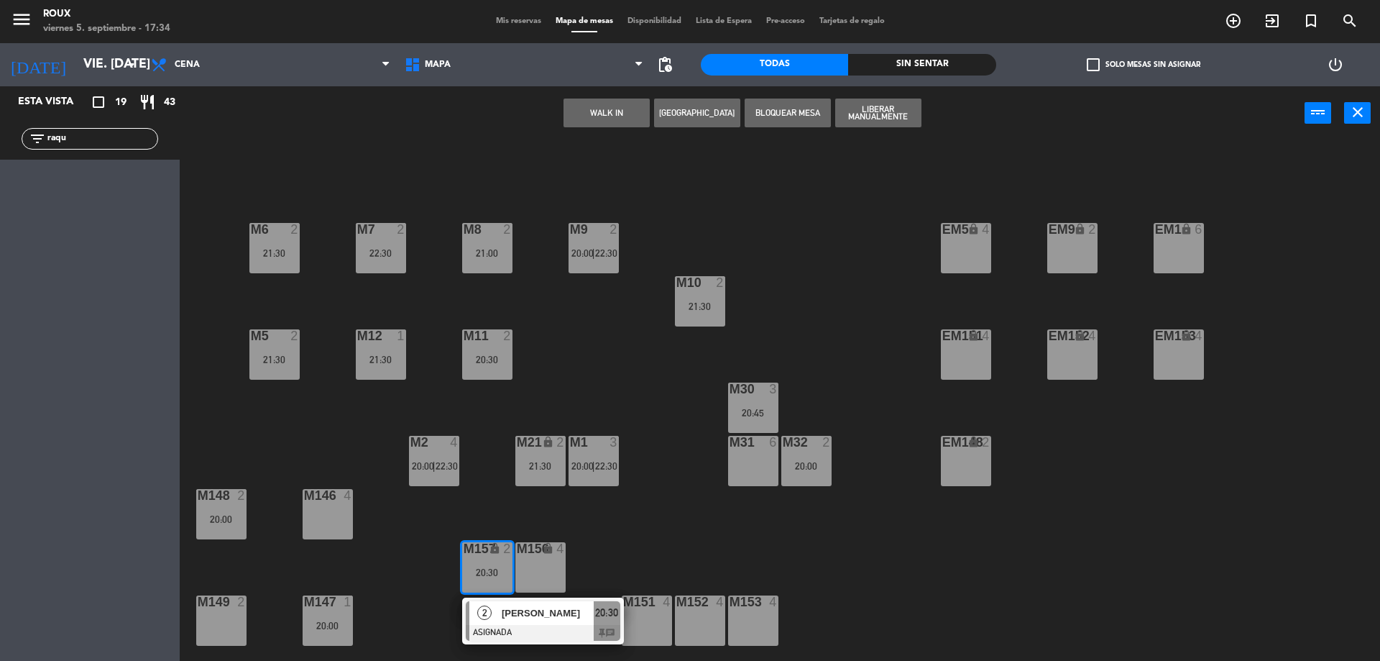
click at [616, 536] on div "M6 2 21:30 M7 2 22:30 M8 2 21:00 M9 2 20:00 | 22:30 EM9 lock 2 EM5 lock 4 EM1 l…" at bounding box center [786, 404] width 1187 height 520
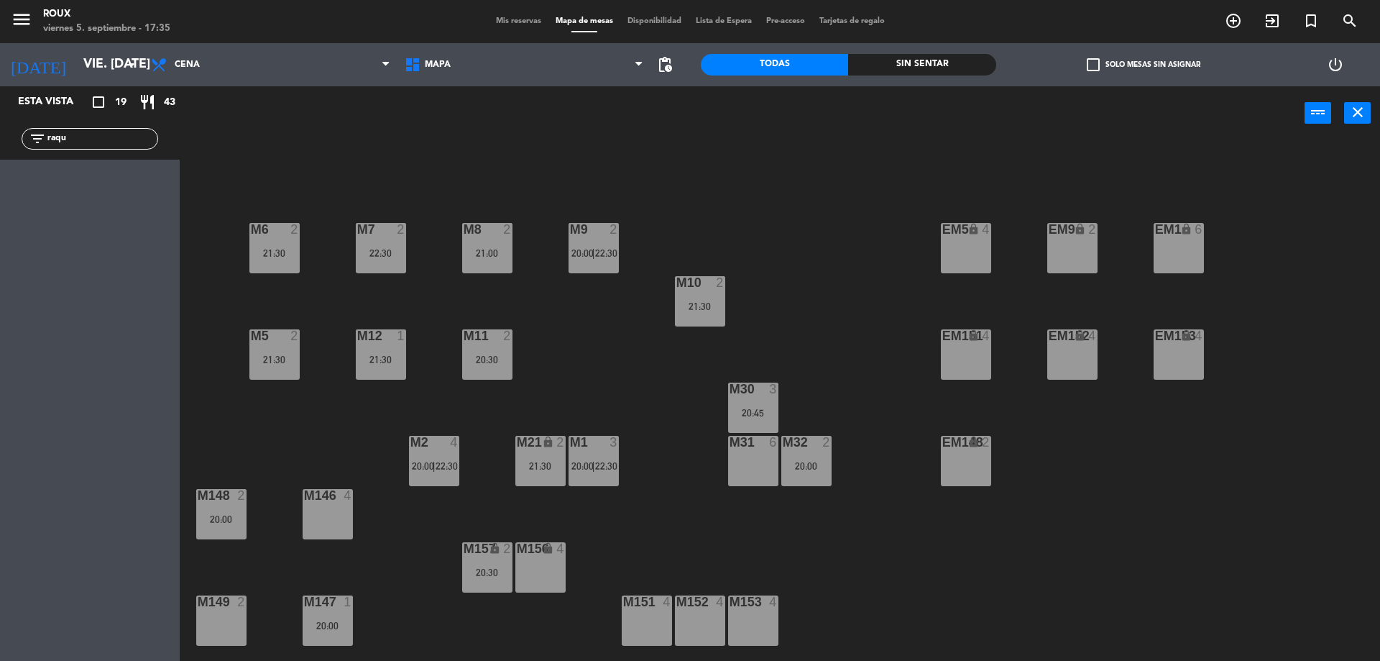
click at [837, 242] on div "M6 2 21:30 M7 2 22:30 M8 2 21:00 M9 2 20:00 | 22:30 EM9 lock 2 EM5 lock 4 EM1 l…" at bounding box center [786, 404] width 1187 height 520
click at [280, 251] on div "21:30" at bounding box center [274, 253] width 50 height 10
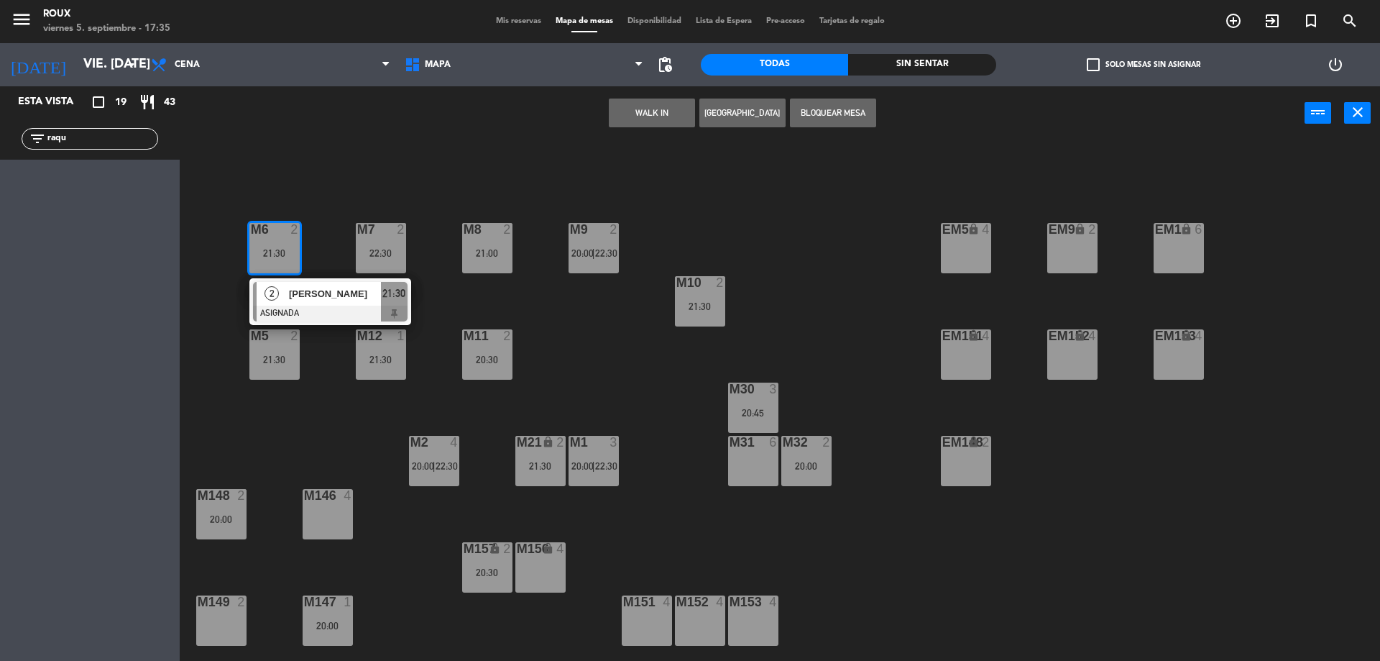
click at [487, 174] on div "M6 2 21:30 2 [PERSON_NAME] ASIGNADA 21:30 M7 2 22:30 M8 2 21:00 M9 2 20:00 | 22…" at bounding box center [786, 404] width 1187 height 520
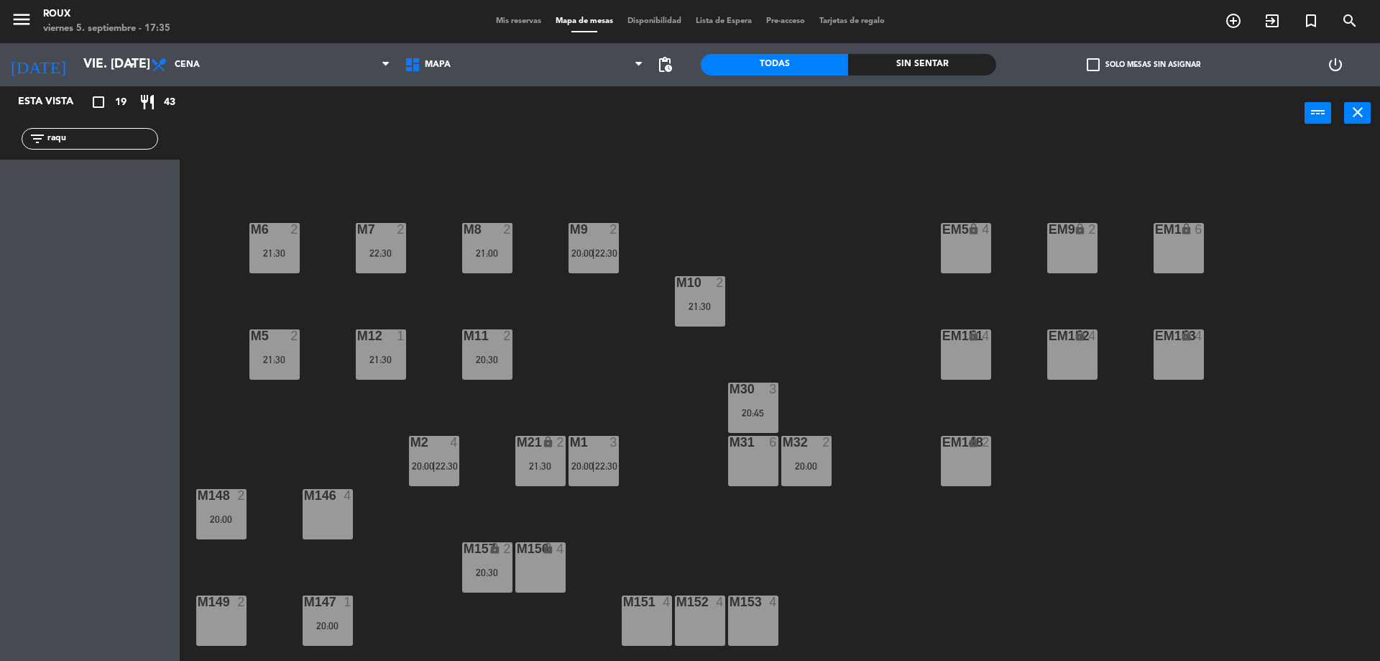
click at [550, 464] on div "21:30" at bounding box center [540, 466] width 50 height 10
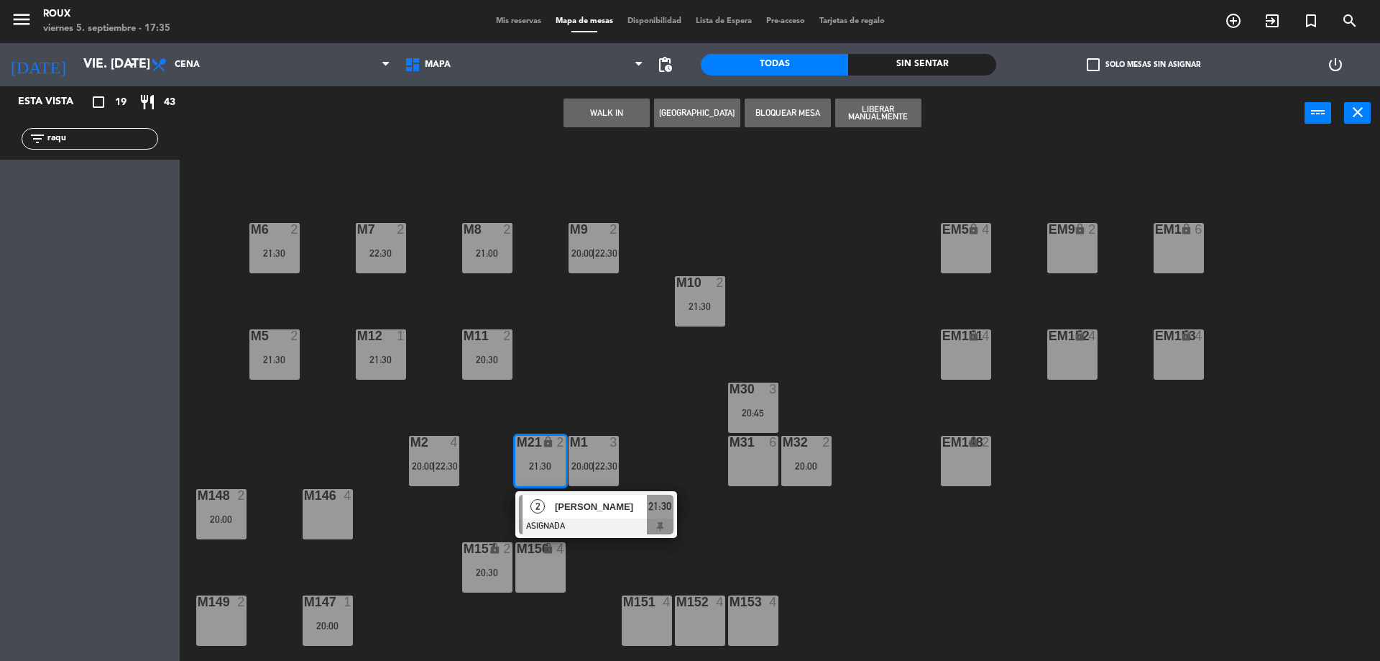
click at [691, 395] on div "M6 2 21:30 M7 2 22:30 M8 2 21:00 M9 2 20:00 | 22:30 EM9 lock 2 EM5 lock 4 EM1 l…" at bounding box center [786, 404] width 1187 height 520
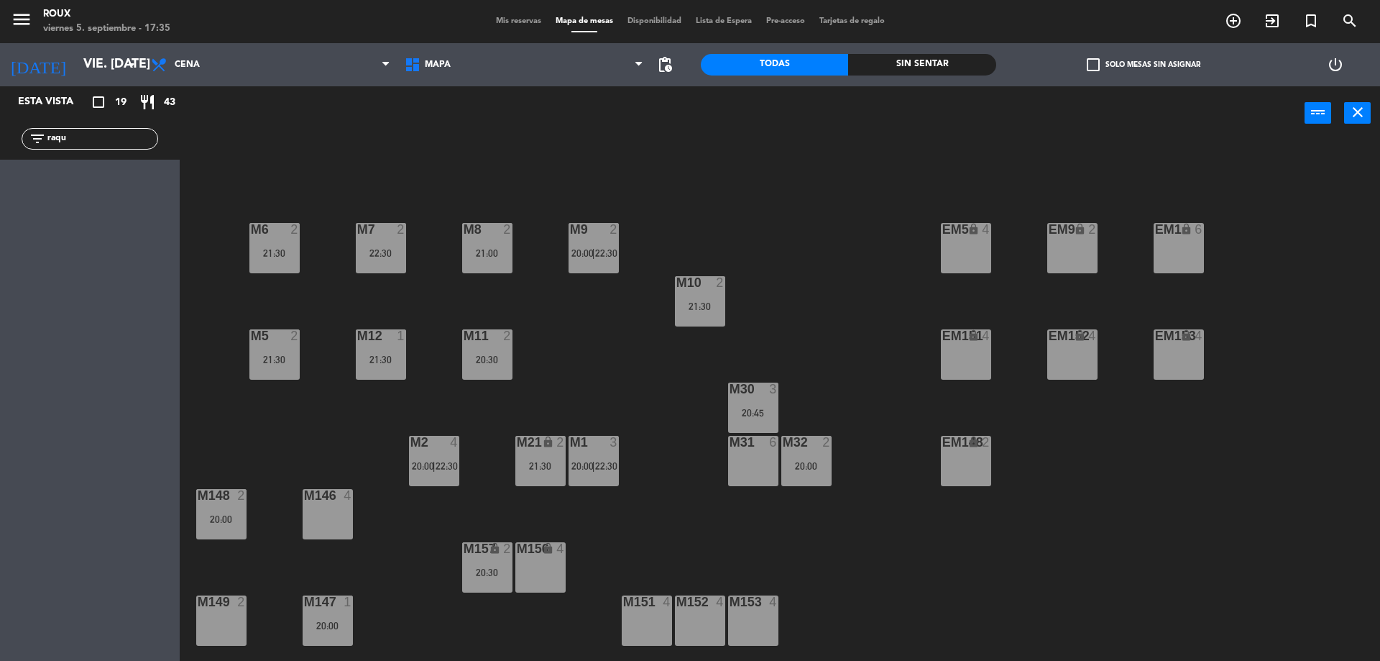
click at [808, 446] on div at bounding box center [806, 442] width 24 height 13
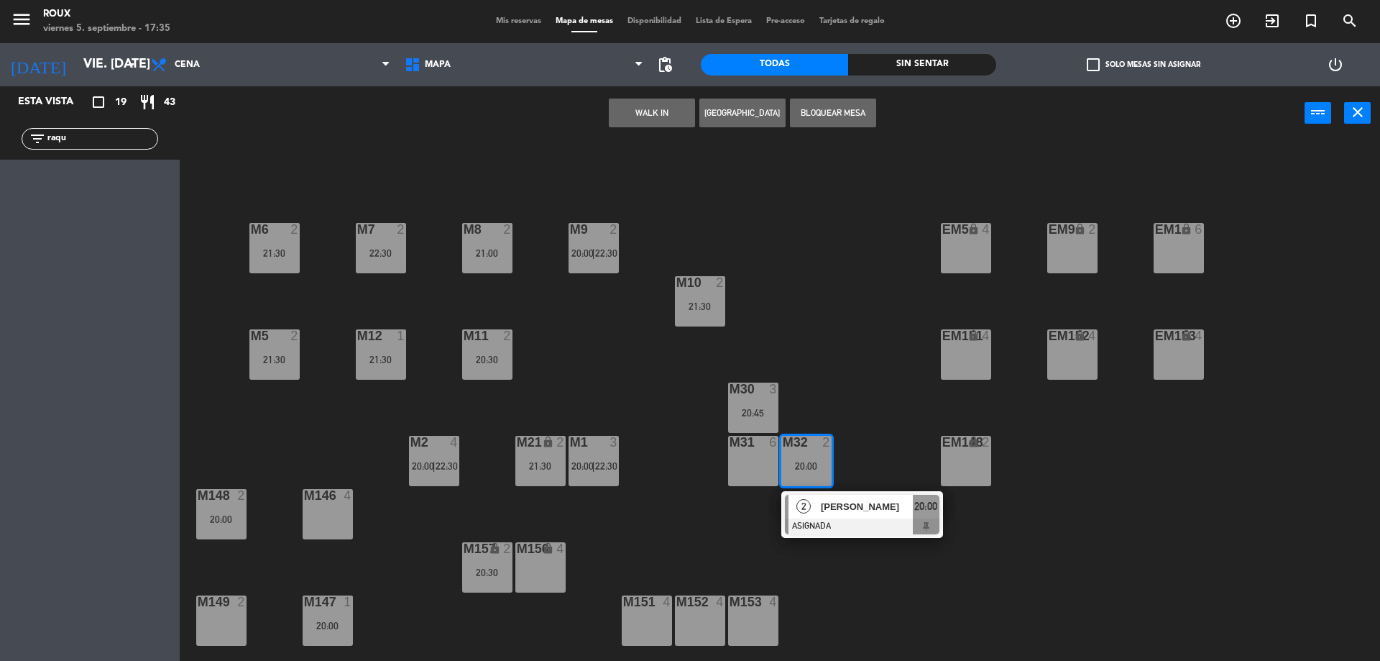
click at [666, 454] on div "M6 2 21:30 M7 2 22:30 M8 2 21:00 M9 2 20:00 | 22:30 EM9 lock 2 EM5 lock 4 EM1 l…" at bounding box center [786, 404] width 1187 height 520
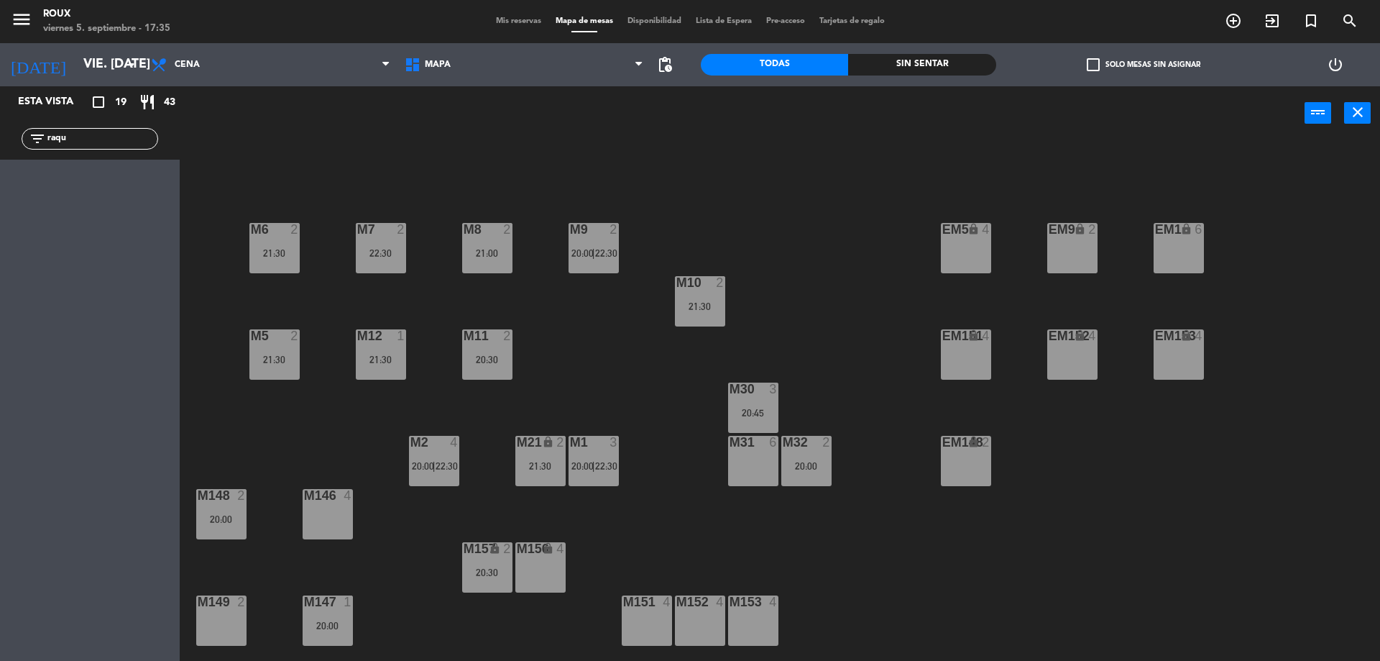
click at [283, 221] on div "M6 2 21:30 M7 2 22:30 M8 2 21:00 M9 2 20:00 | 22:30 EM9 lock 2 EM5 lock 4 EM1 l…" at bounding box center [786, 404] width 1187 height 520
click at [285, 229] on div at bounding box center [274, 229] width 24 height 13
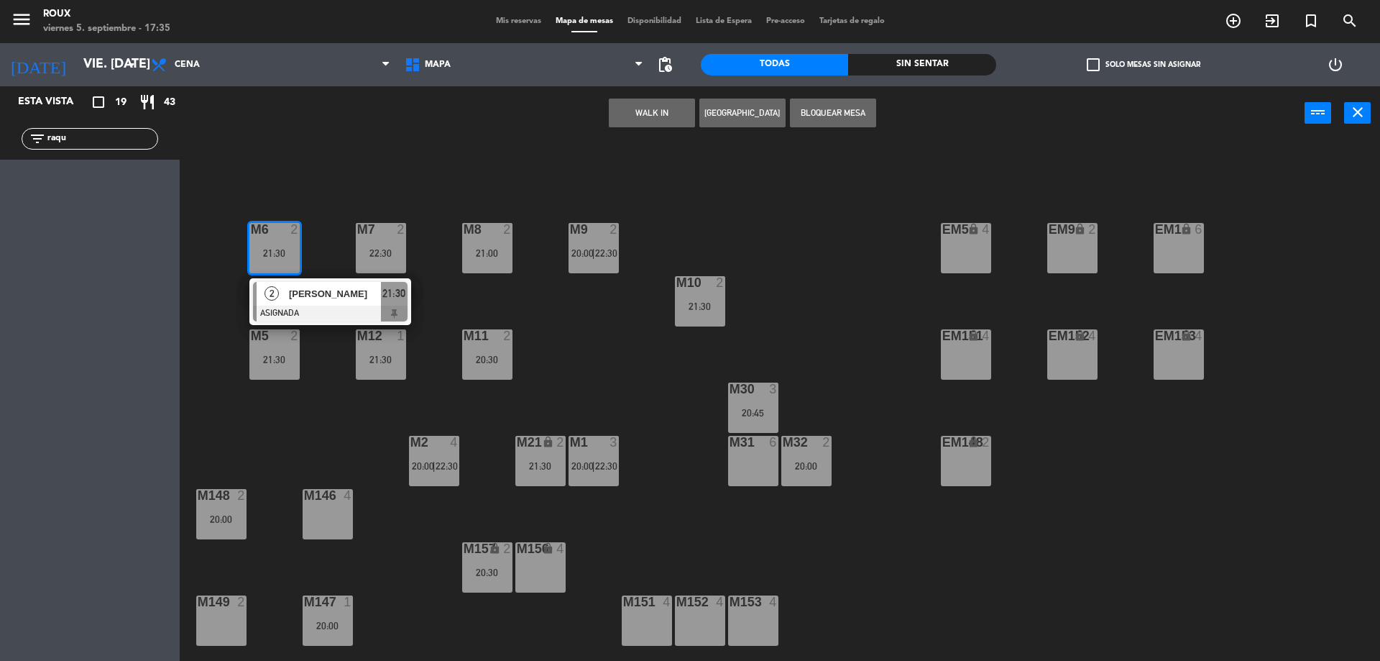
click at [349, 408] on div "M6 2 21:30 2 [PERSON_NAME] ASIGNADA 21:30 M7 2 22:30 M8 2 21:00 M9 2 20:00 | 22…" at bounding box center [786, 404] width 1187 height 520
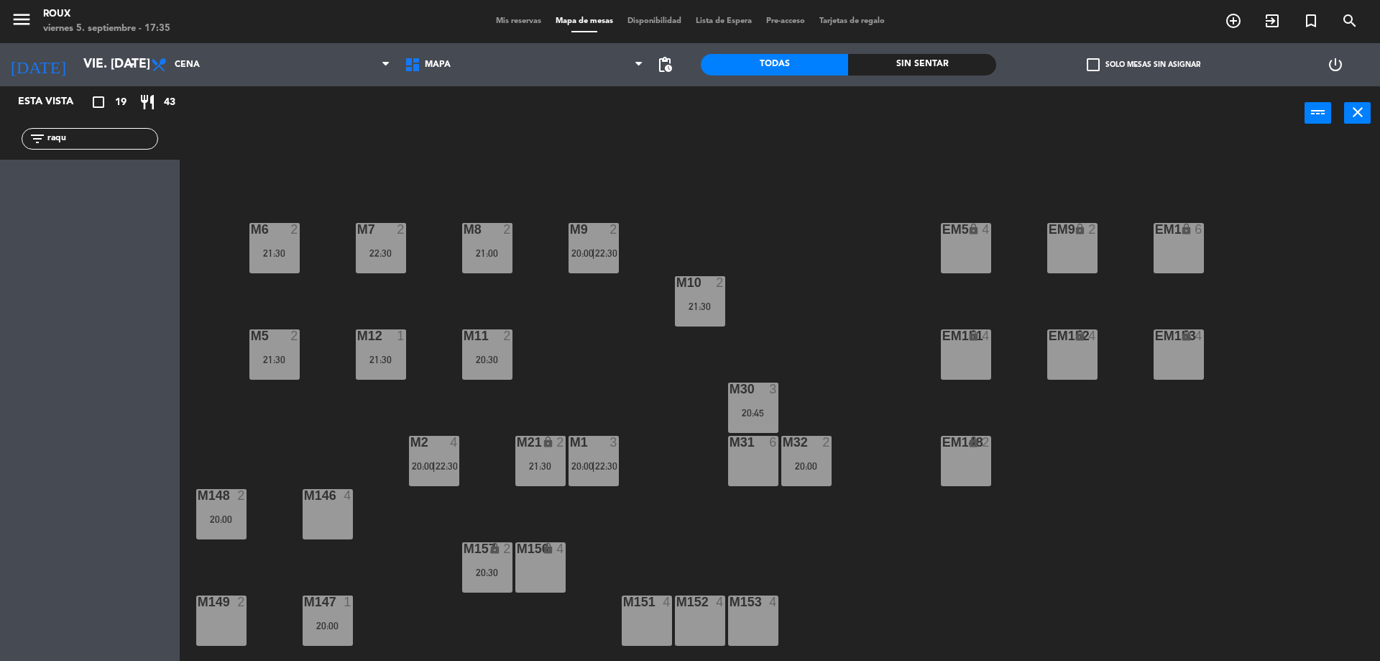
click at [605, 460] on span "22:30" at bounding box center [606, 466] width 22 height 12
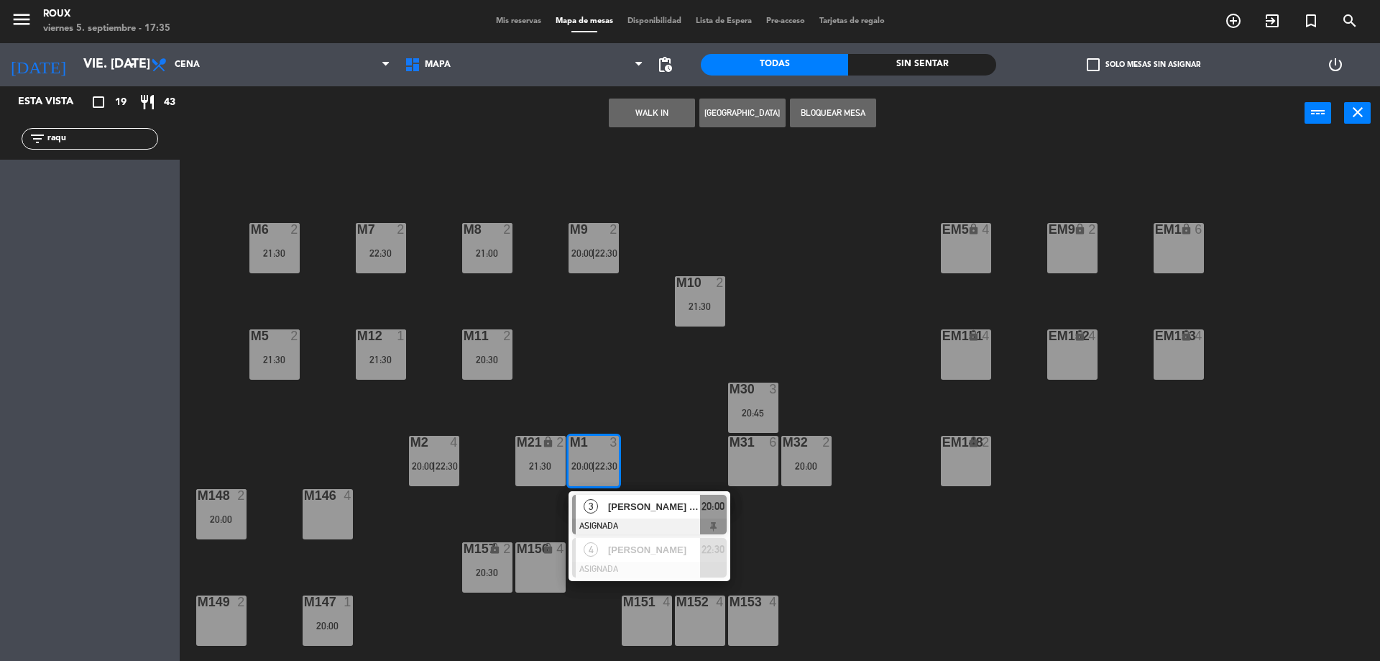
click at [625, 449] on div "M6 2 21:30 M7 2 22:30 M8 2 21:00 M9 2 20:00 | 22:30 EM9 lock 2 EM5 lock 4 EM1 l…" at bounding box center [786, 404] width 1187 height 520
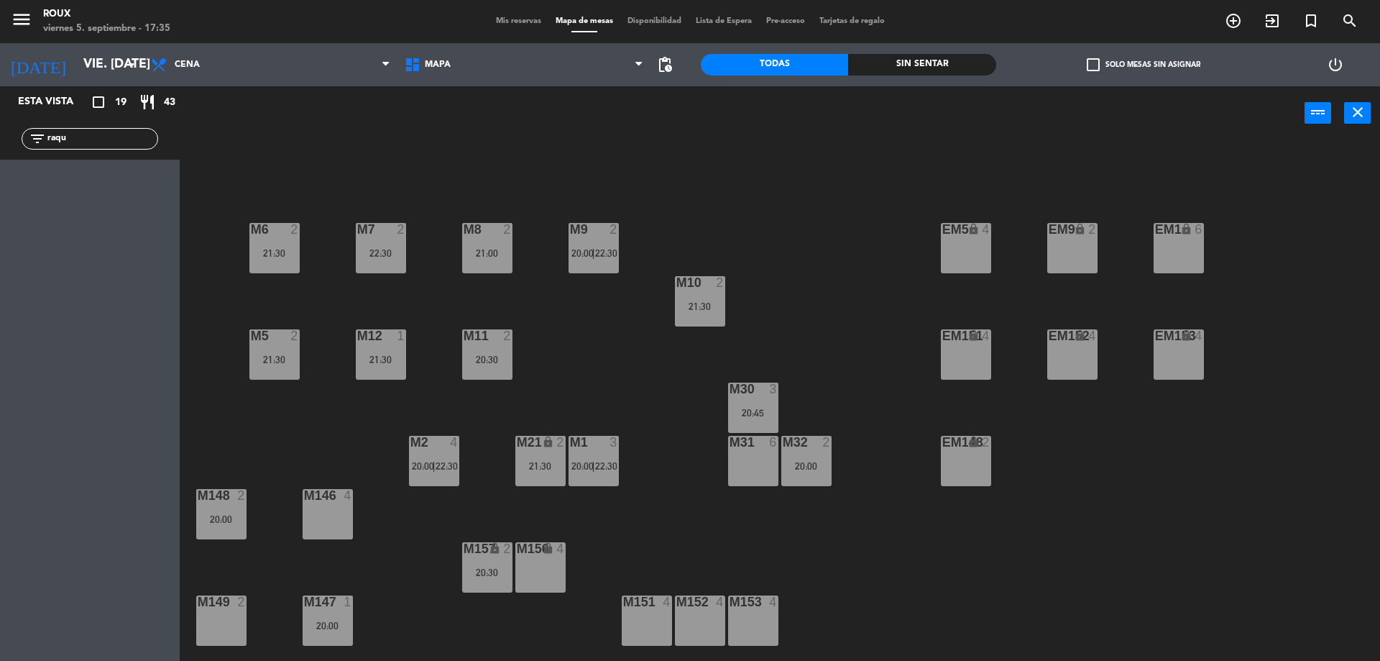
click at [428, 474] on div "M2 4 20:00 | 22:30" at bounding box center [434, 461] width 50 height 50
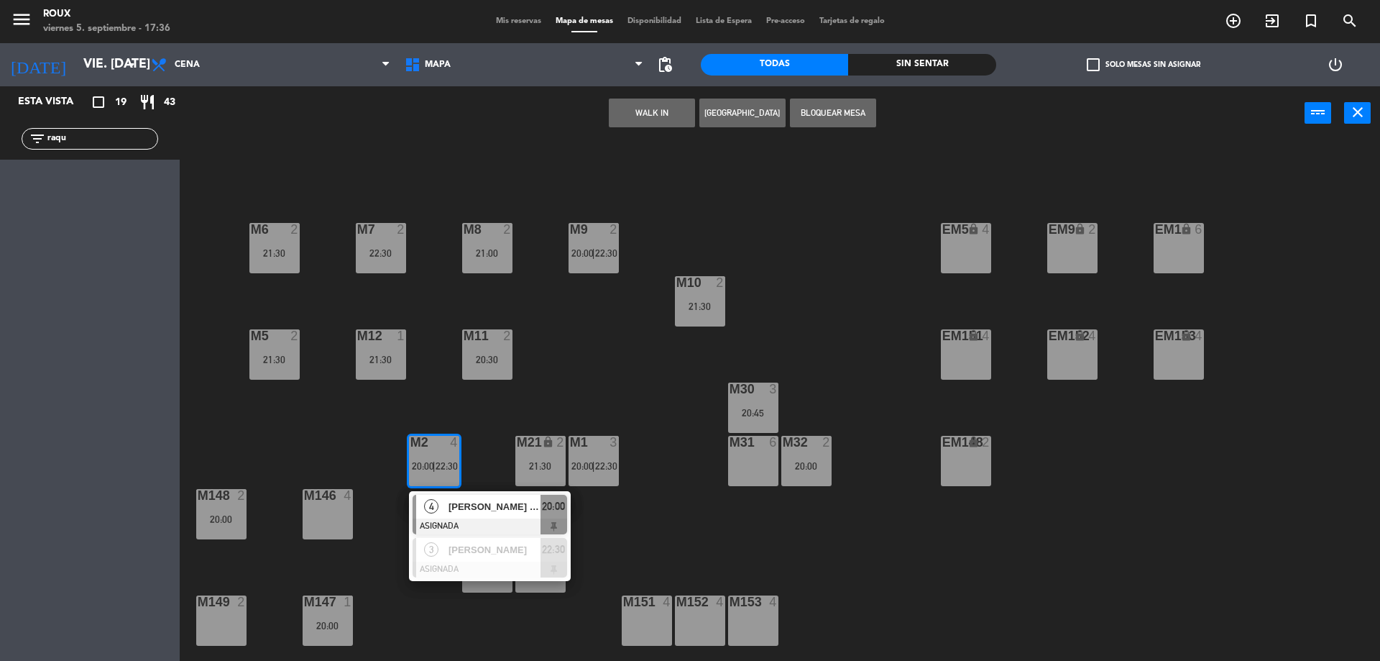
click at [380, 455] on div "M6 2 21:30 M7 2 22:30 M8 2 21:00 M9 2 20:00 | 22:30 EM9 lock 2 EM5 lock 4 EM1 l…" at bounding box center [786, 404] width 1187 height 520
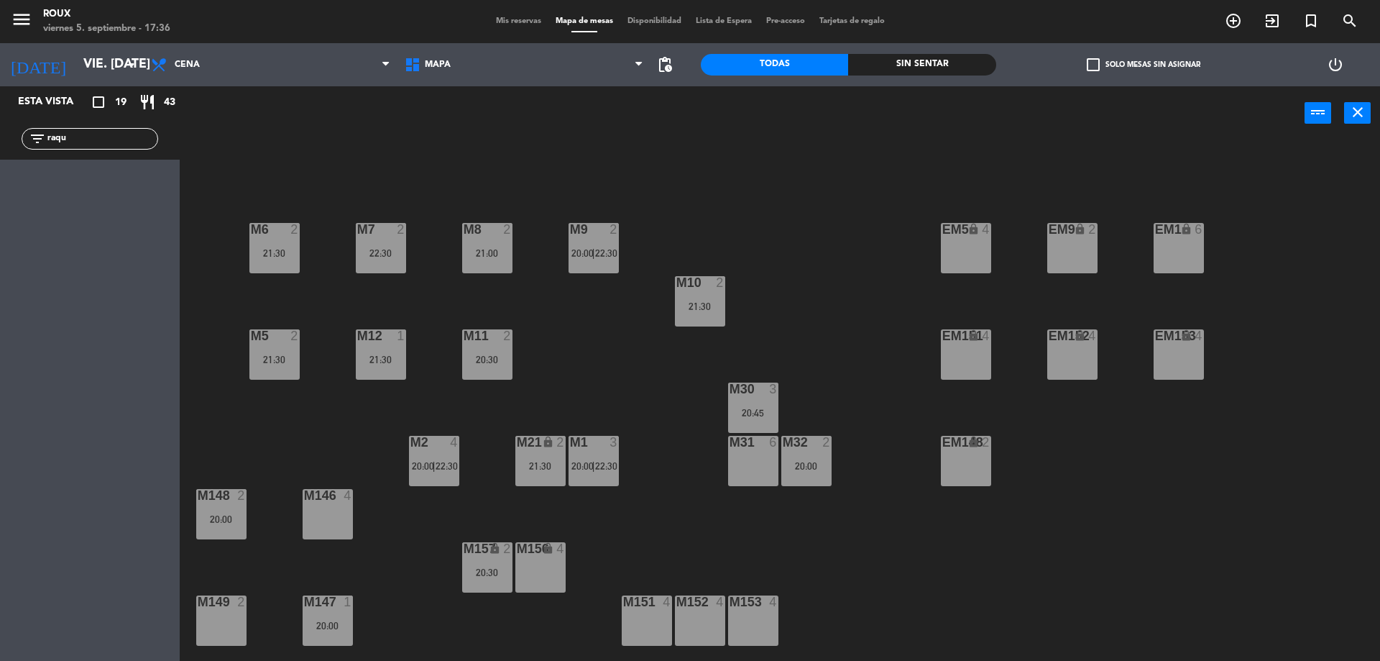
click at [383, 361] on div "21:30" at bounding box center [381, 359] width 50 height 10
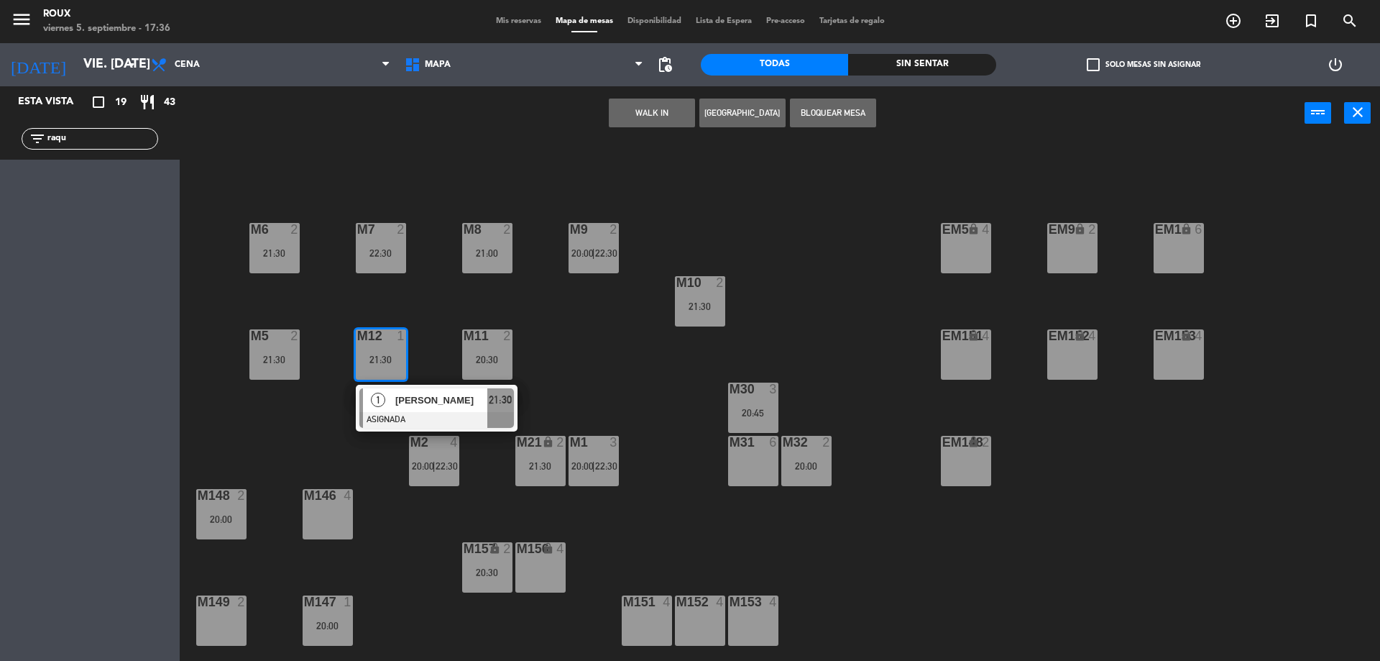
click at [338, 406] on div "M6 2 21:30 M7 2 22:30 M8 2 21:00 M9 2 20:00 | 22:30 EM9 lock 2 EM5 lock 4 EM1 l…" at bounding box center [786, 404] width 1187 height 520
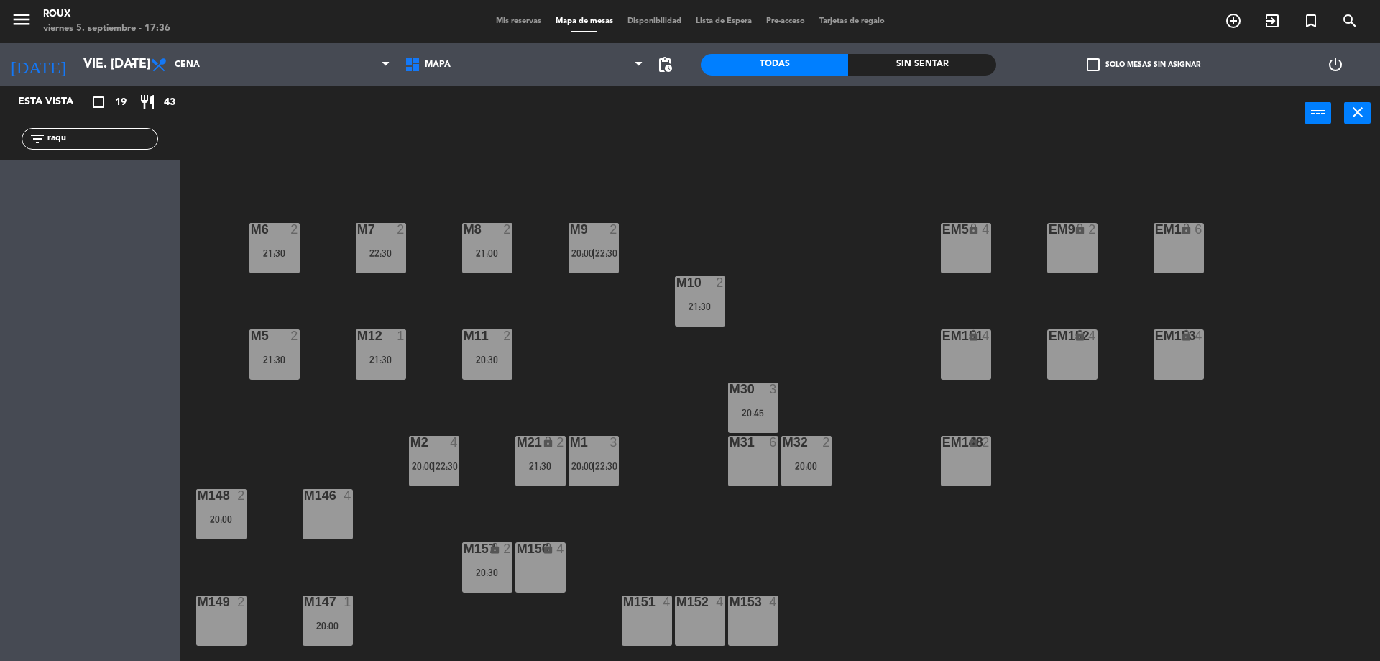
click at [278, 355] on div "21:30" at bounding box center [274, 359] width 50 height 10
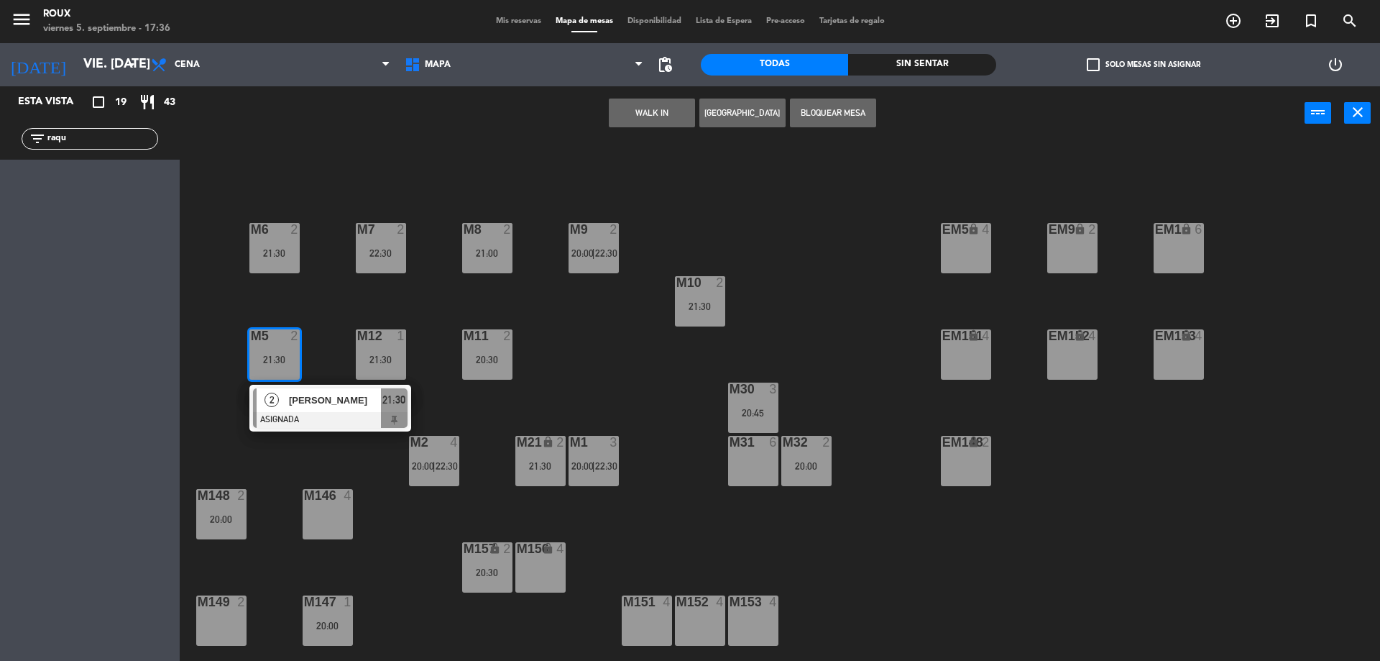
click at [287, 451] on div "M6 2 21:30 M7 2 22:30 M8 2 21:00 M9 2 20:00 | 22:30 EM9 lock 2 EM5 lock 4 EM1 l…" at bounding box center [786, 404] width 1187 height 520
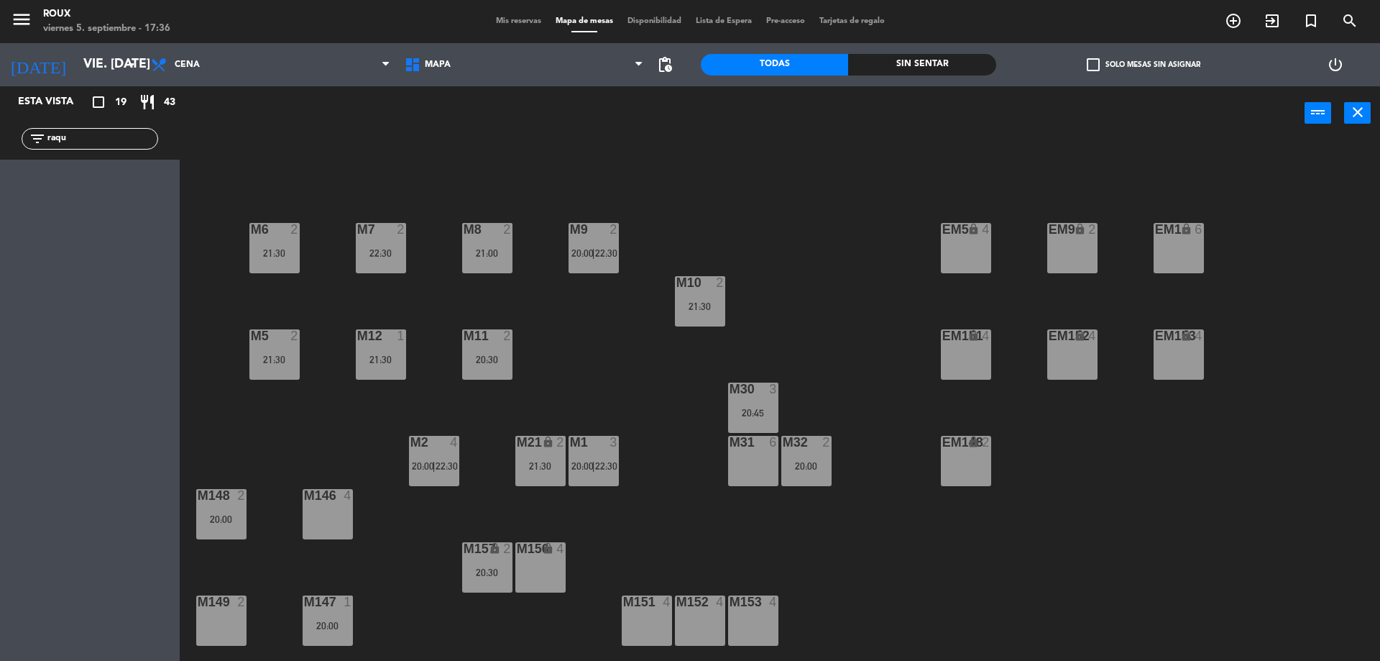
click at [541, 453] on div "M21 lock 2 21:30" at bounding box center [540, 461] width 50 height 50
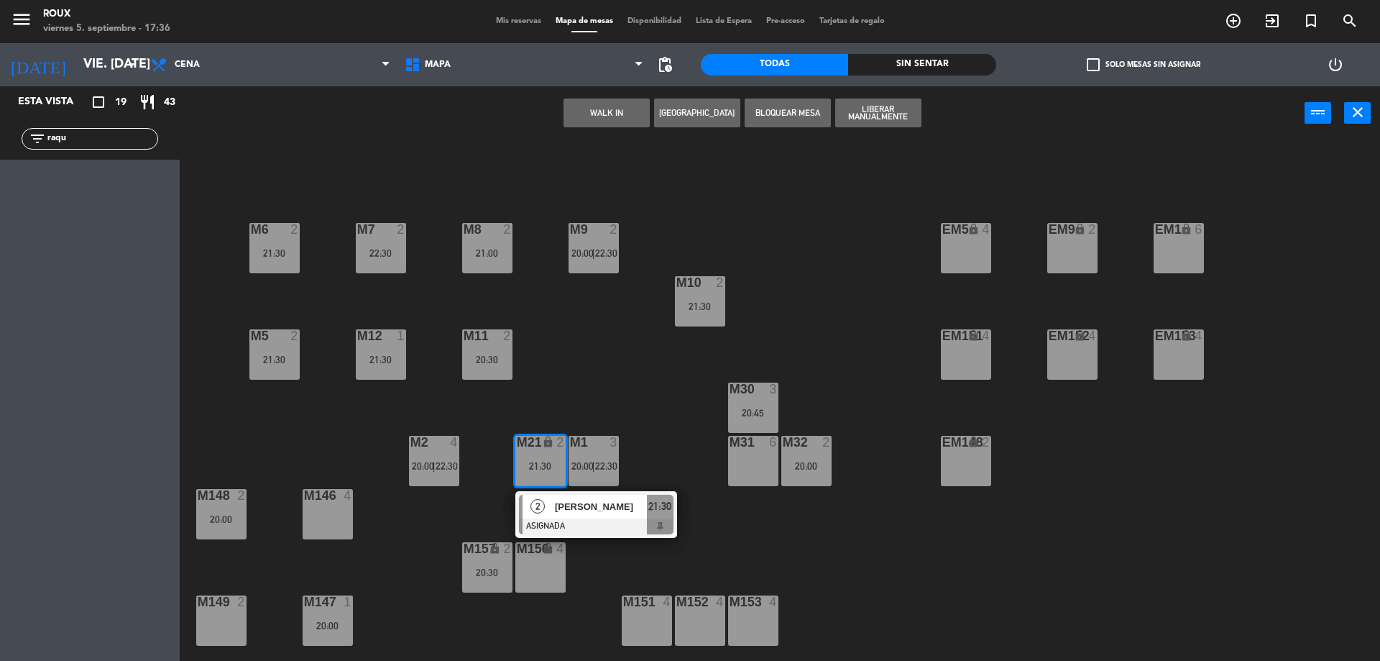
click at [550, 396] on div "M6 2 21:30 M7 2 22:30 M8 2 21:00 M9 2 20:00 | 22:30 EM9 lock 2 EM5 lock 4 EM1 l…" at bounding box center [786, 404] width 1187 height 520
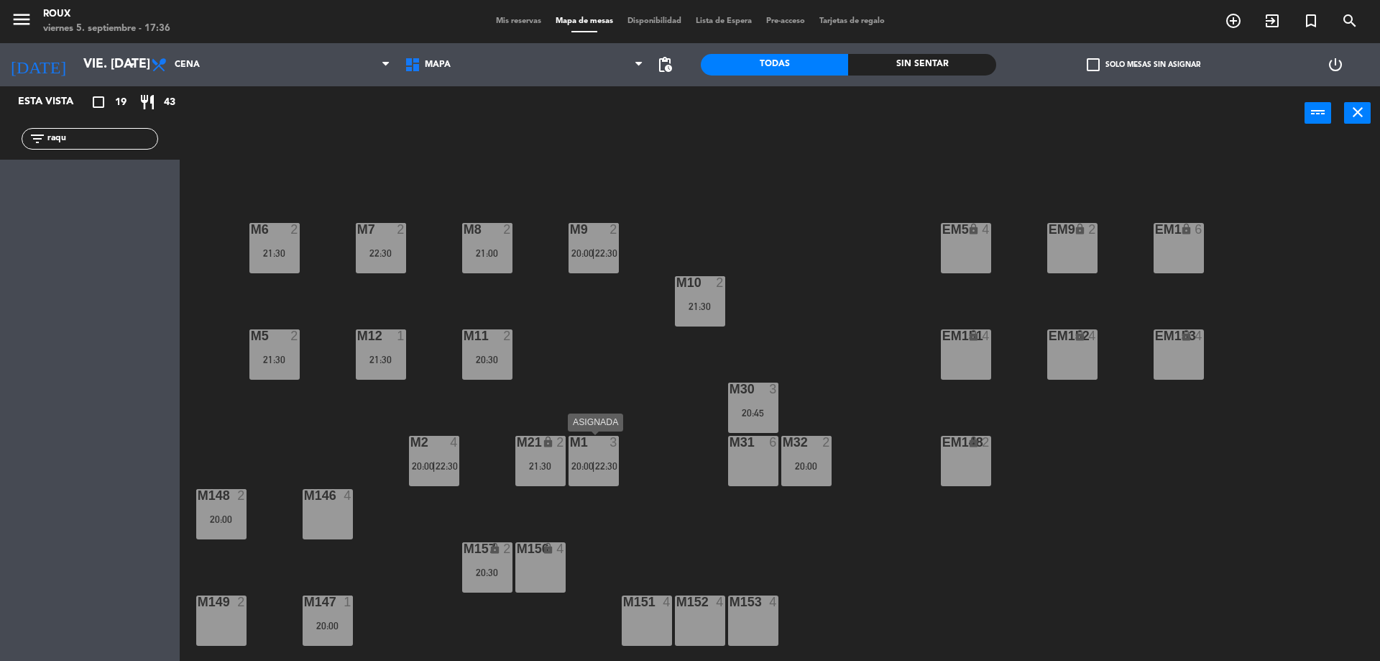
click at [596, 446] on div at bounding box center [594, 442] width 24 height 13
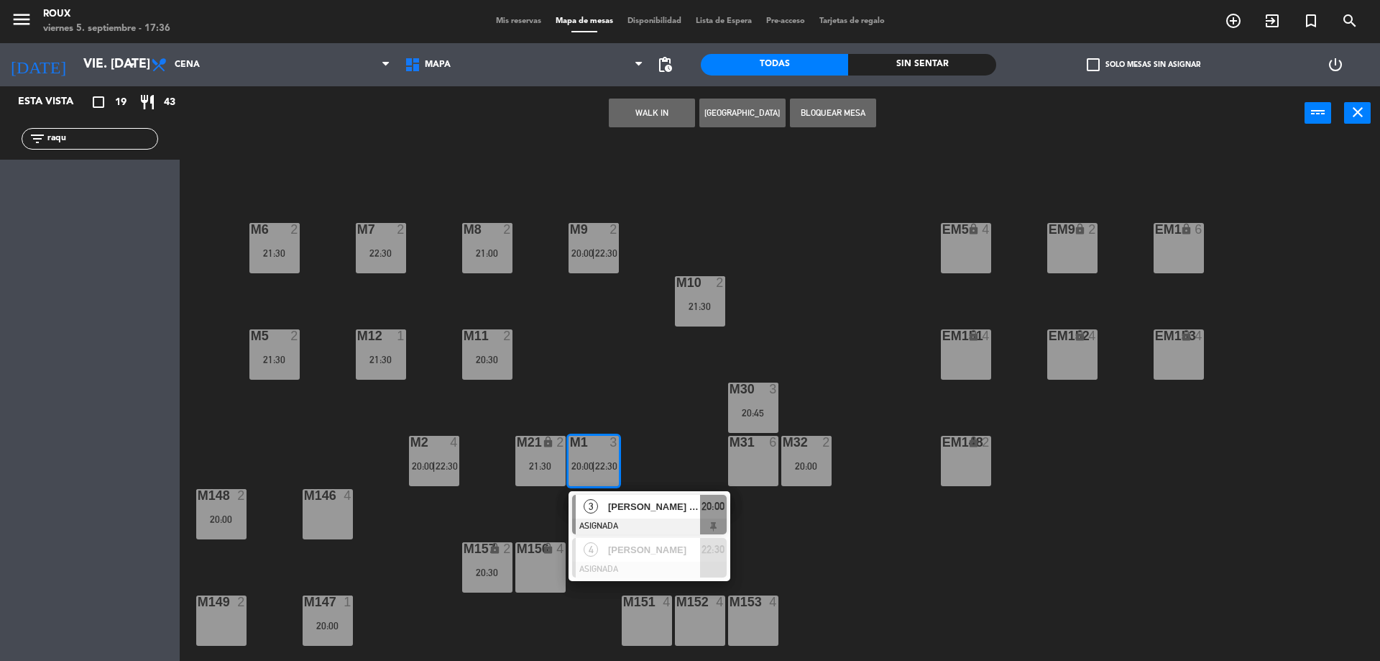
click at [628, 404] on div "M6 2 21:30 M7 2 22:30 M8 2 21:00 M9 2 20:00 | 22:30 EM9 lock 2 EM5 lock 4 EM1 l…" at bounding box center [786, 404] width 1187 height 520
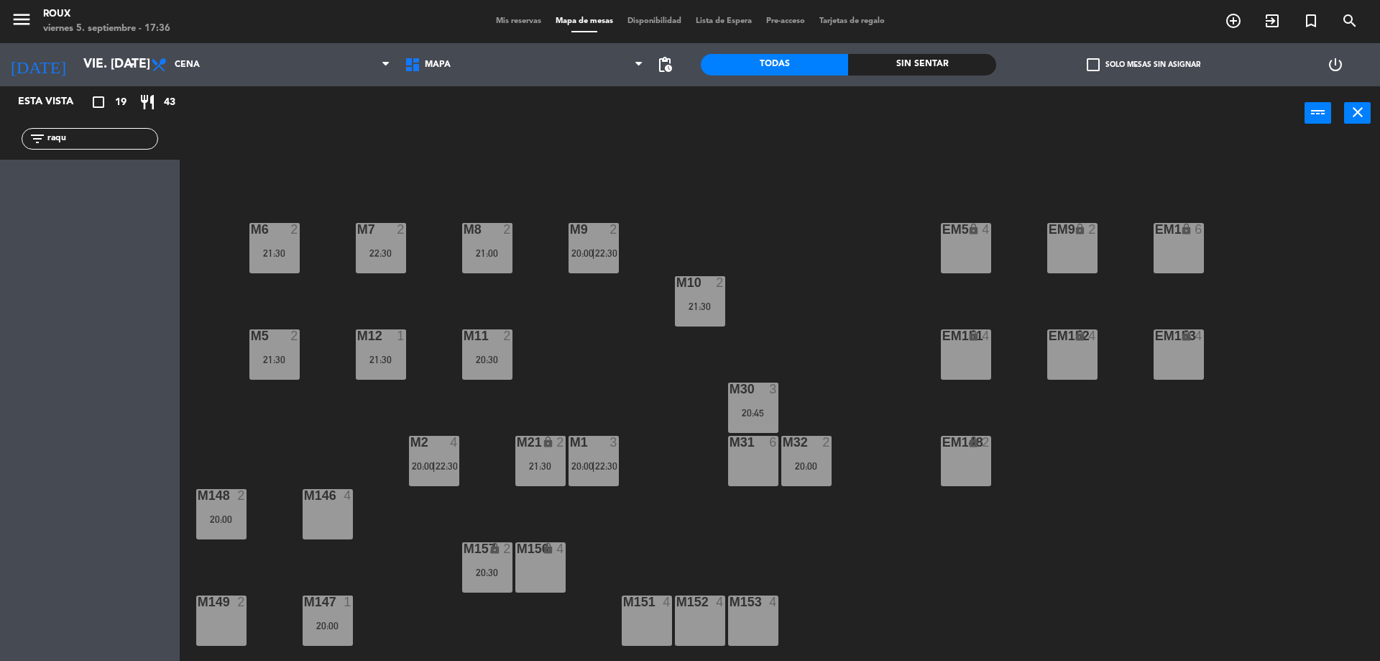
click at [535, 467] on div "21:30" at bounding box center [540, 466] width 50 height 10
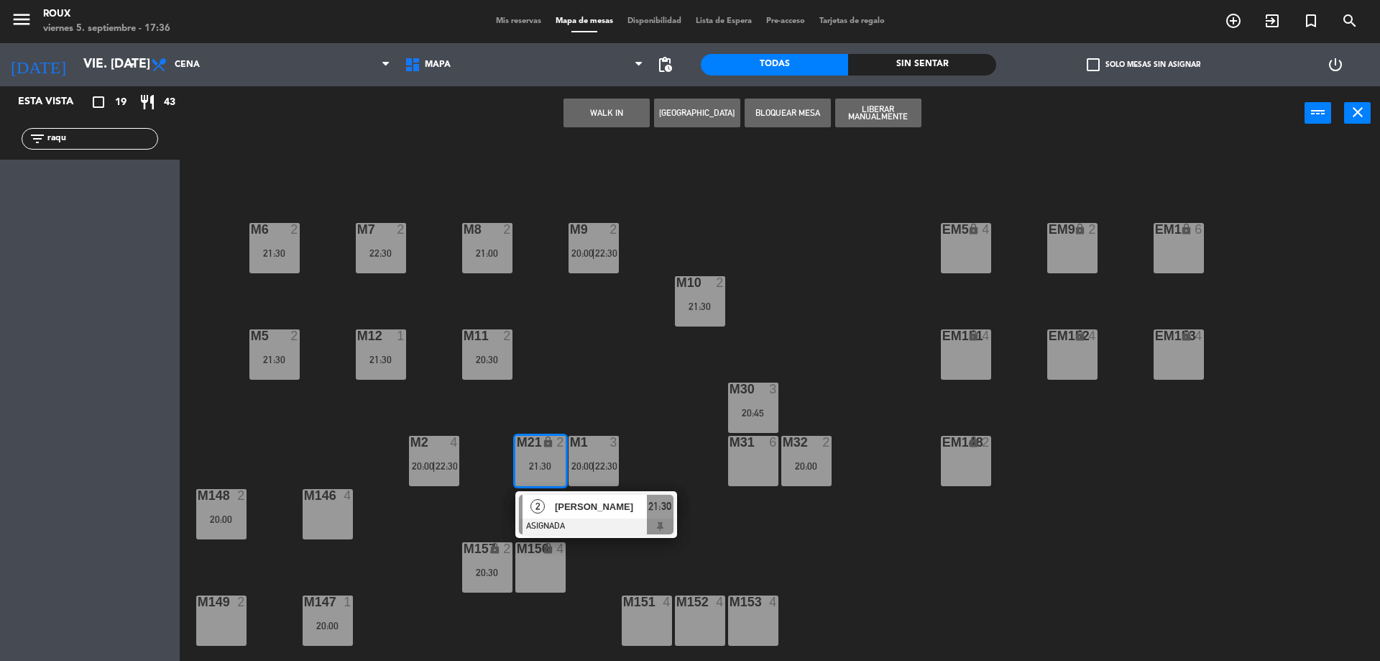
click at [536, 331] on div "M6 2 21:30 M7 2 22:30 M8 2 21:00 M9 2 20:00 | 22:30 EM9 lock 2 EM5 lock 4 EM1 l…" at bounding box center [786, 404] width 1187 height 520
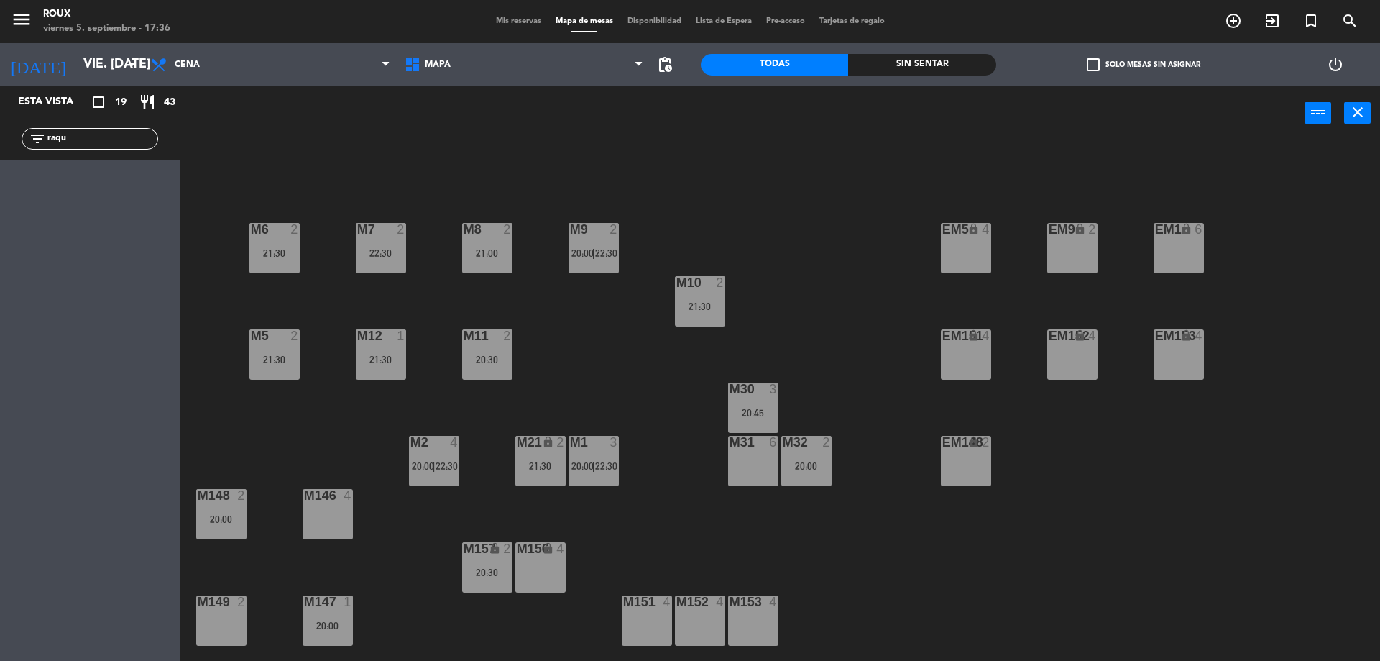
click at [537, 464] on div "21:30" at bounding box center [540, 466] width 50 height 10
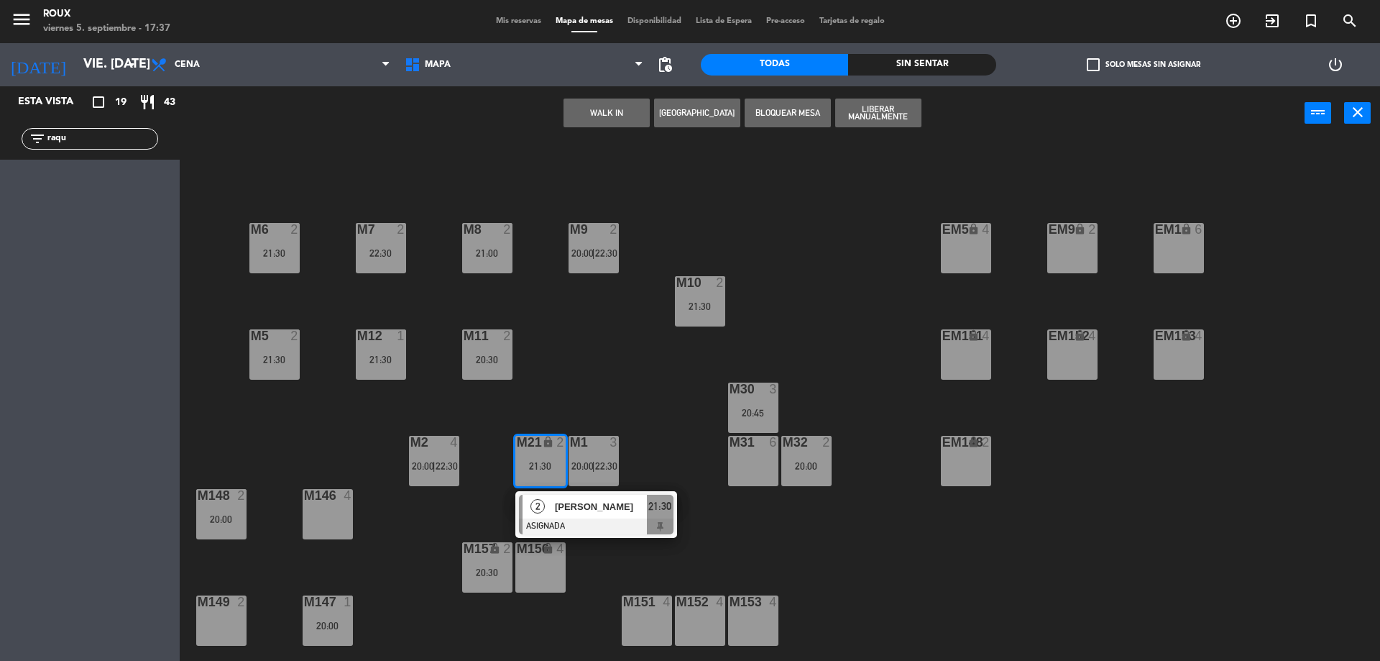
click at [543, 390] on div "M6 2 21:30 M7 2 22:30 M8 2 21:00 M9 2 20:00 | 22:30 EM9 lock 2 EM5 lock 4 EM1 l…" at bounding box center [786, 404] width 1187 height 520
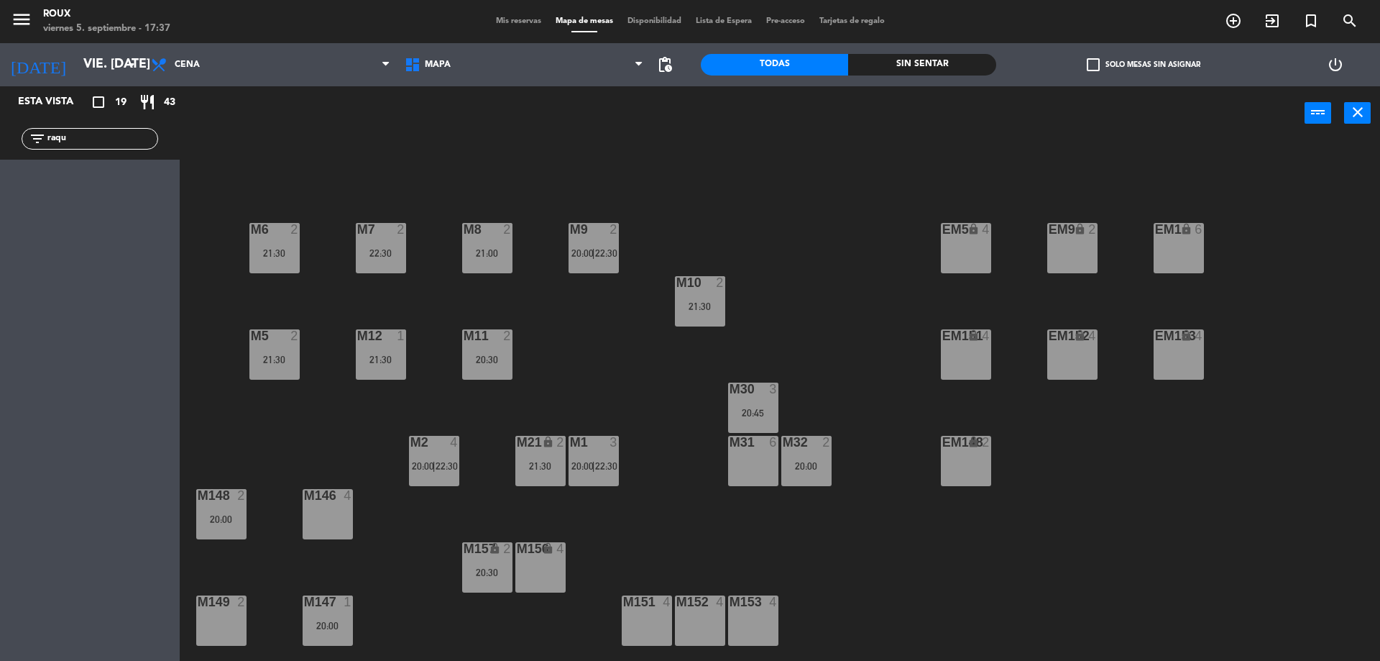
click at [492, 576] on div "20:30" at bounding box center [487, 572] width 50 height 10
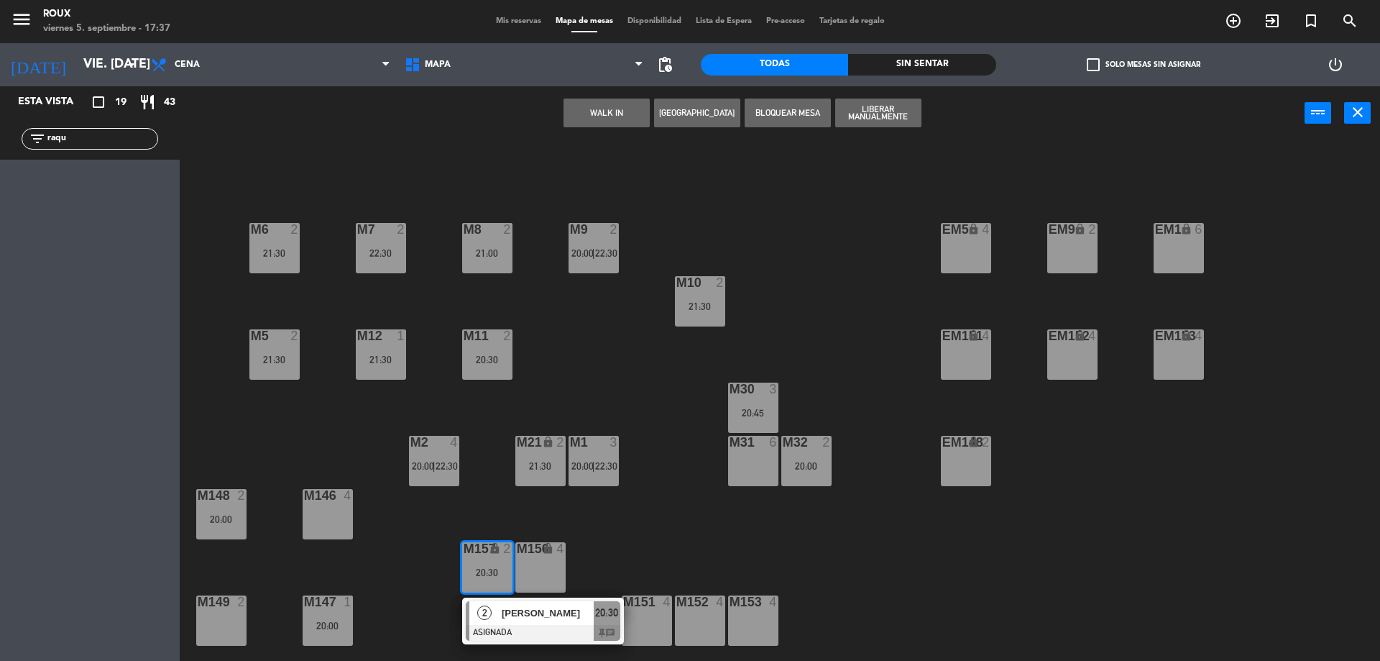
click at [518, 621] on div "[PERSON_NAME]" at bounding box center [546, 613] width 93 height 24
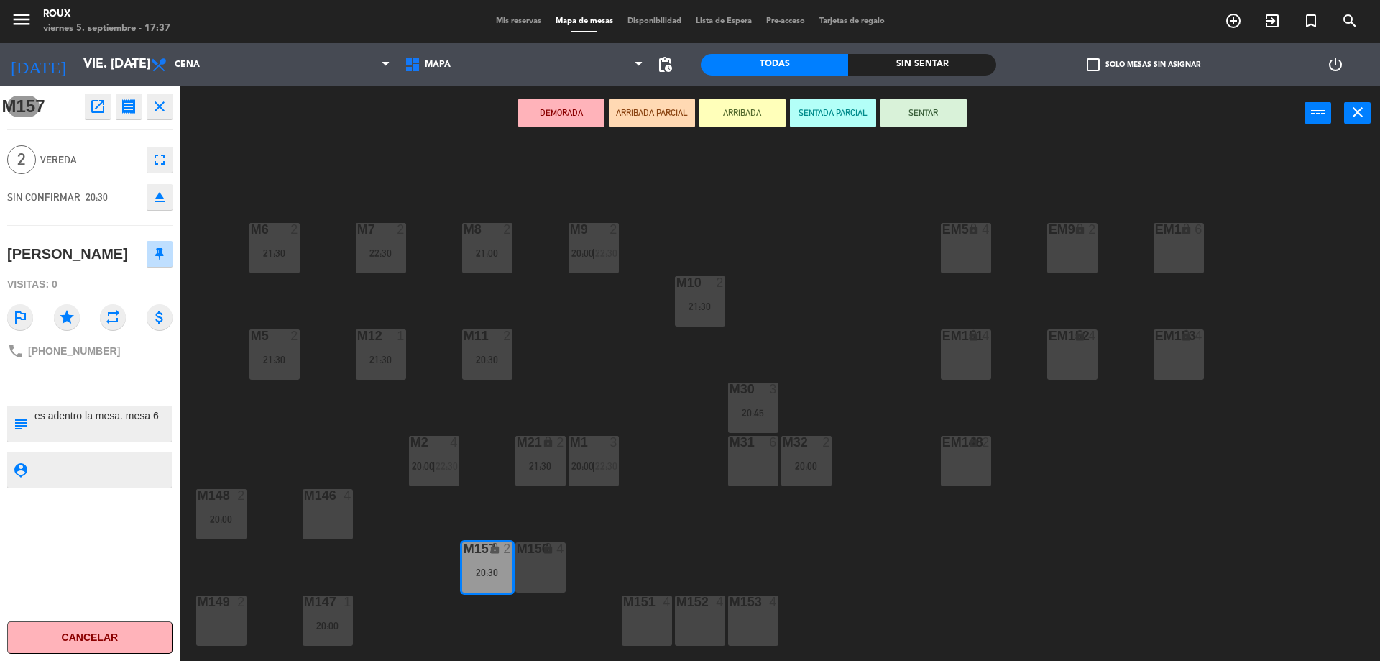
click at [581, 528] on div "M6 2 21:30 M7 2 22:30 M8 2 21:00 M9 2 20:00 | 22:30 EM9 lock 2 EM5 lock 4 EM1 l…" at bounding box center [786, 404] width 1187 height 520
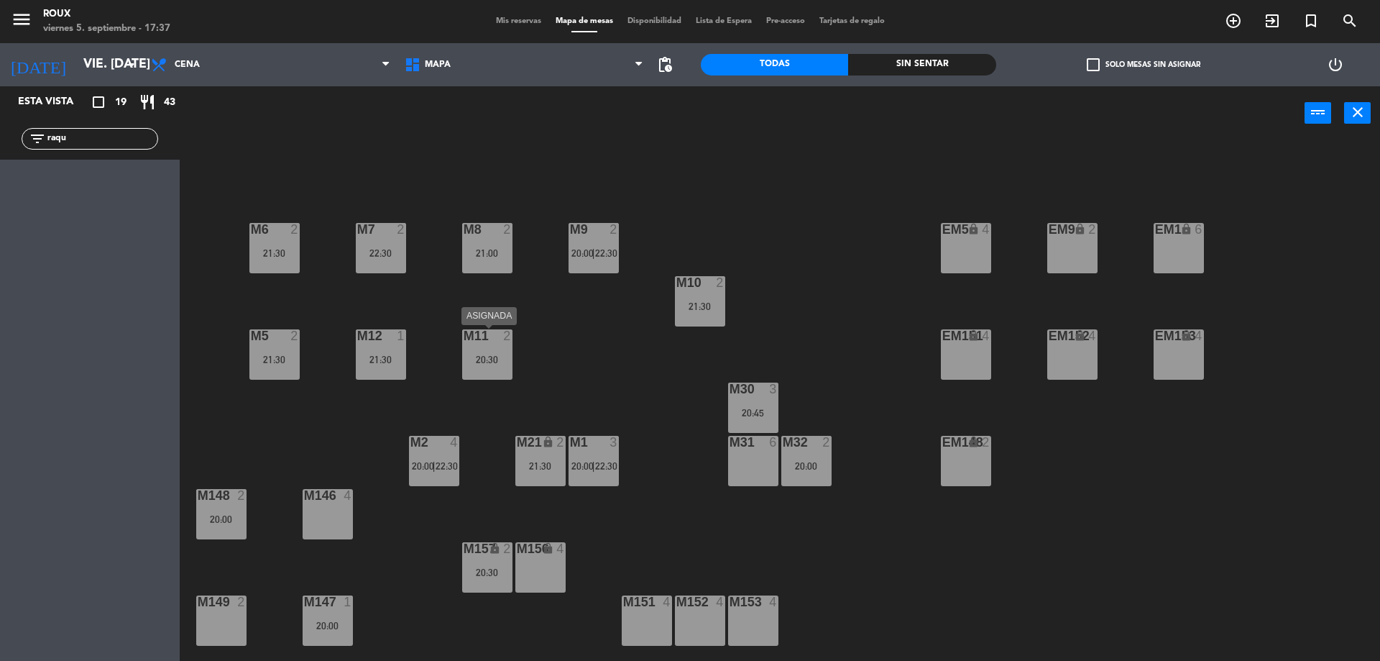
click at [496, 362] on div "20:30" at bounding box center [487, 359] width 50 height 10
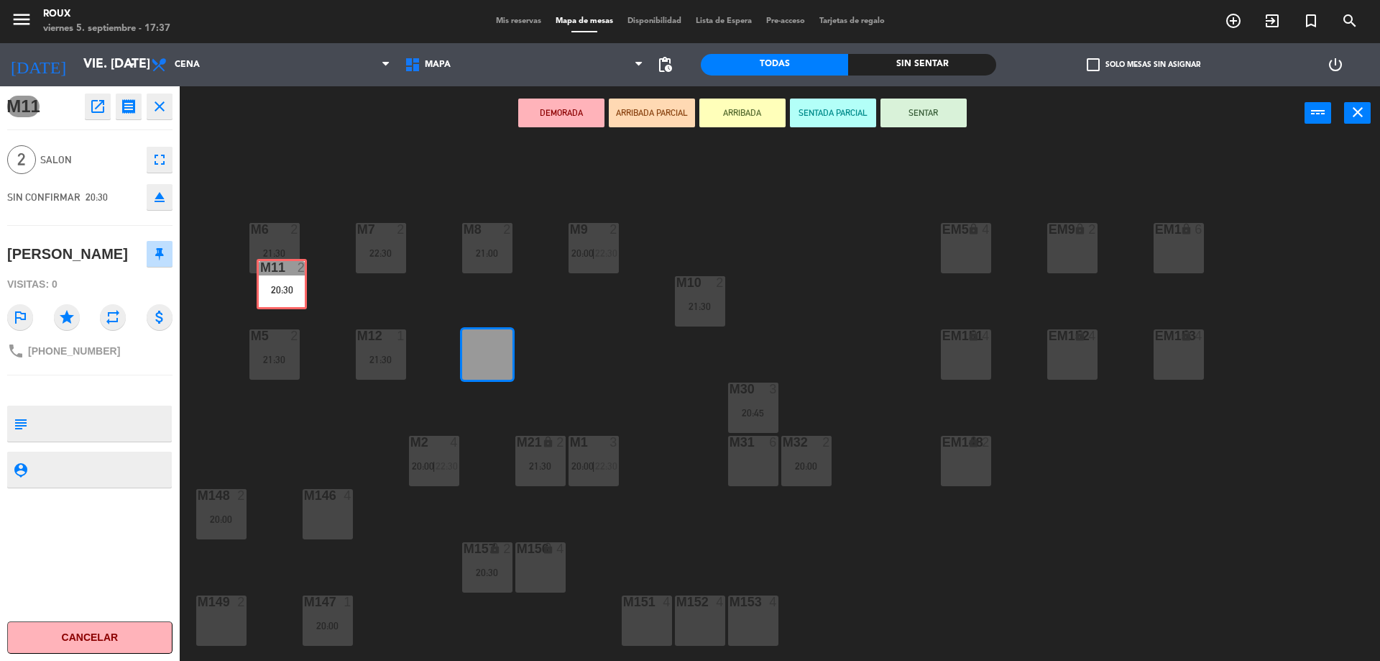
drag, startPoint x: 495, startPoint y: 362, endPoint x: 284, endPoint y: 268, distance: 231.4
click at [285, 268] on div "M6 2 21:30 M7 2 22:30 M8 2 21:00 M9 2 20:00 | 22:30 EM9 lock 2 EM5 lock 4 EM1 l…" at bounding box center [786, 404] width 1187 height 520
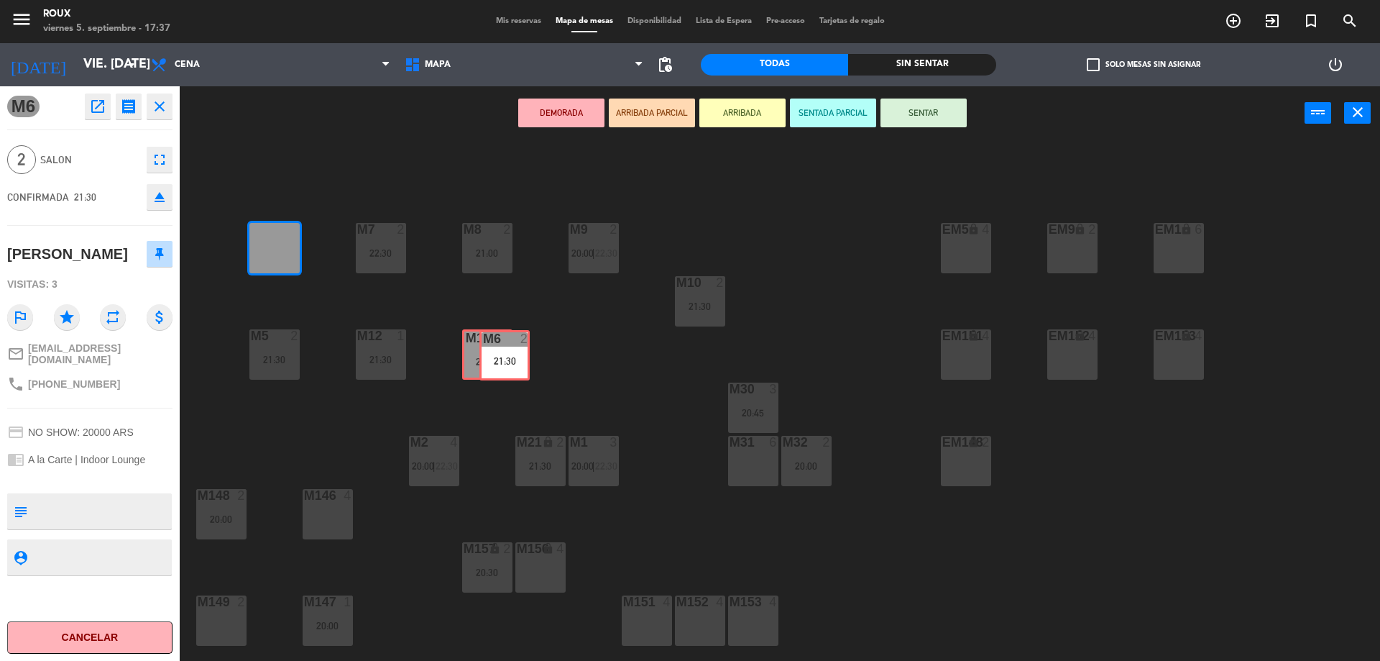
drag, startPoint x: 272, startPoint y: 252, endPoint x: 500, endPoint y: 359, distance: 251.8
click at [502, 359] on div "M6 2 21:30 M6 2 21:30 M7 2 22:30 M8 2 21:00 M9 2 20:00 | 22:30 EM9 lock 2 EM5 l…" at bounding box center [786, 404] width 1187 height 520
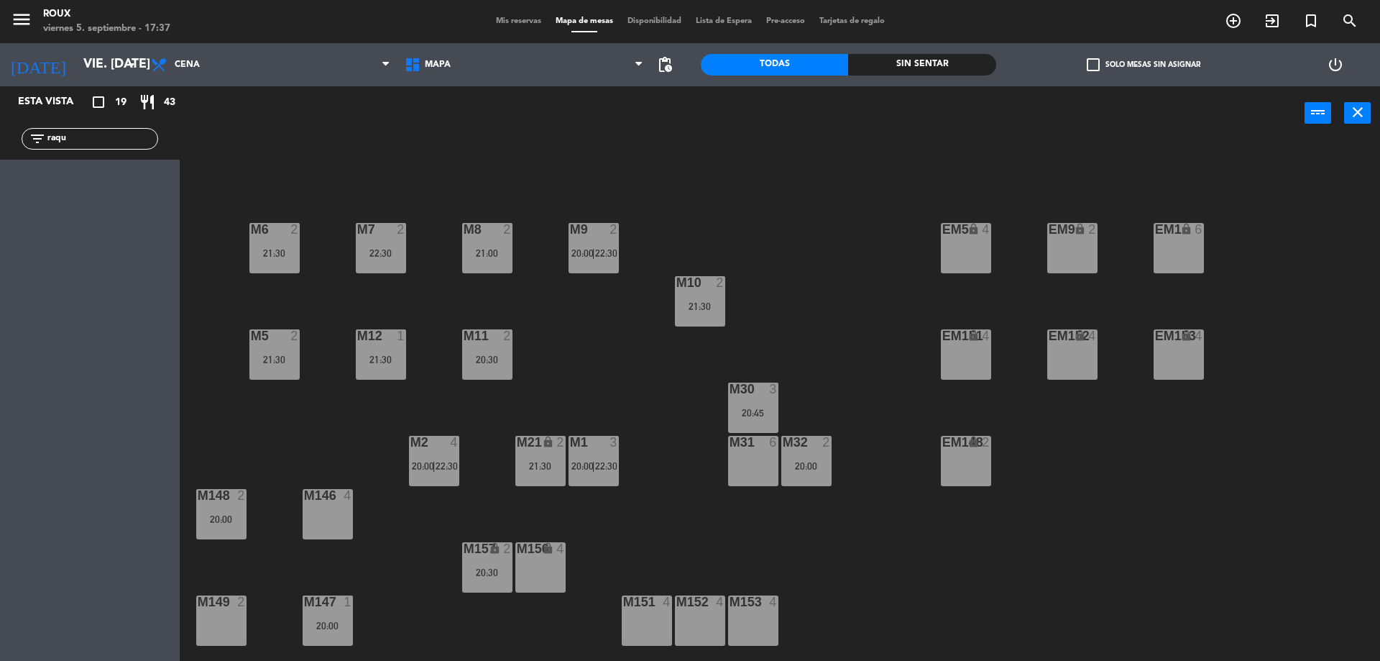
drag, startPoint x: 273, startPoint y: 211, endPoint x: 283, endPoint y: 227, distance: 19.0
click at [277, 216] on div "M6 2 21:30 M7 2 22:30 M8 2 21:00 M9 2 20:00 | 22:30 EM9 lock 2 EM5 lock 4 EM1 l…" at bounding box center [786, 404] width 1187 height 520
click at [283, 227] on div at bounding box center [274, 229] width 24 height 13
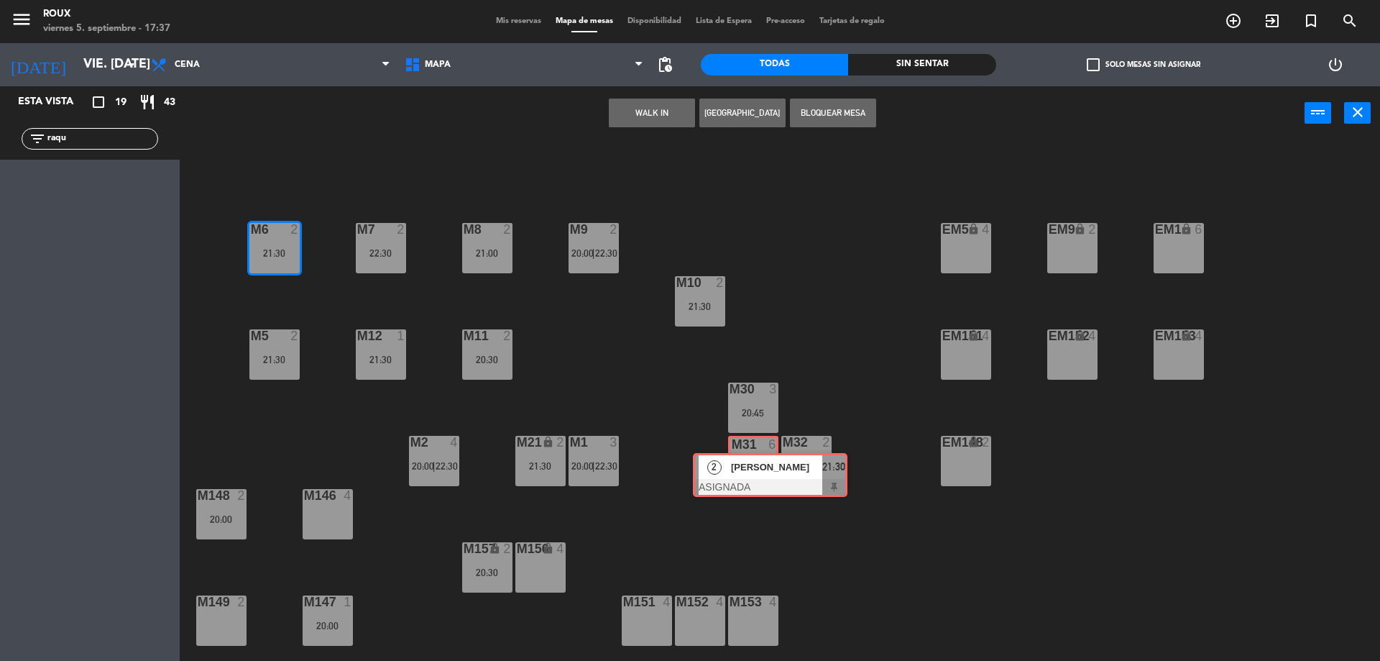
drag, startPoint x: 302, startPoint y: 298, endPoint x: 742, endPoint y: 469, distance: 472.0
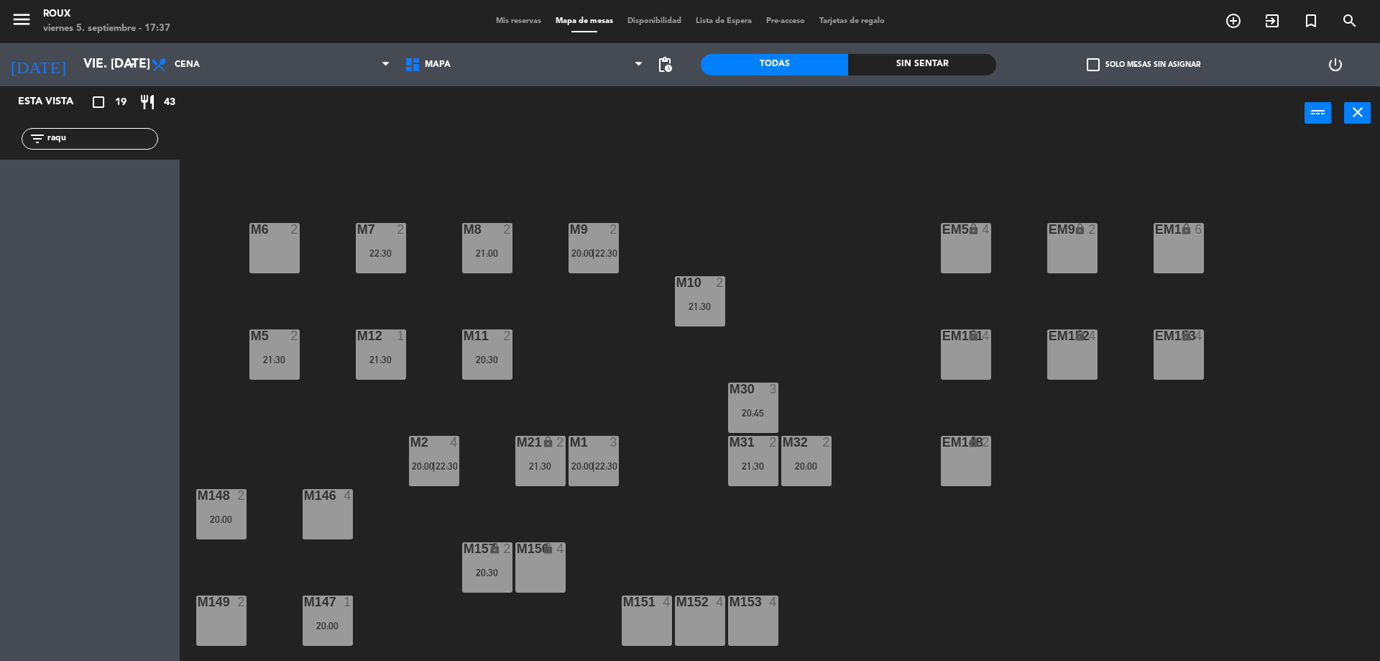
click at [492, 556] on div "M157 lock 2 20:30" at bounding box center [487, 567] width 50 height 50
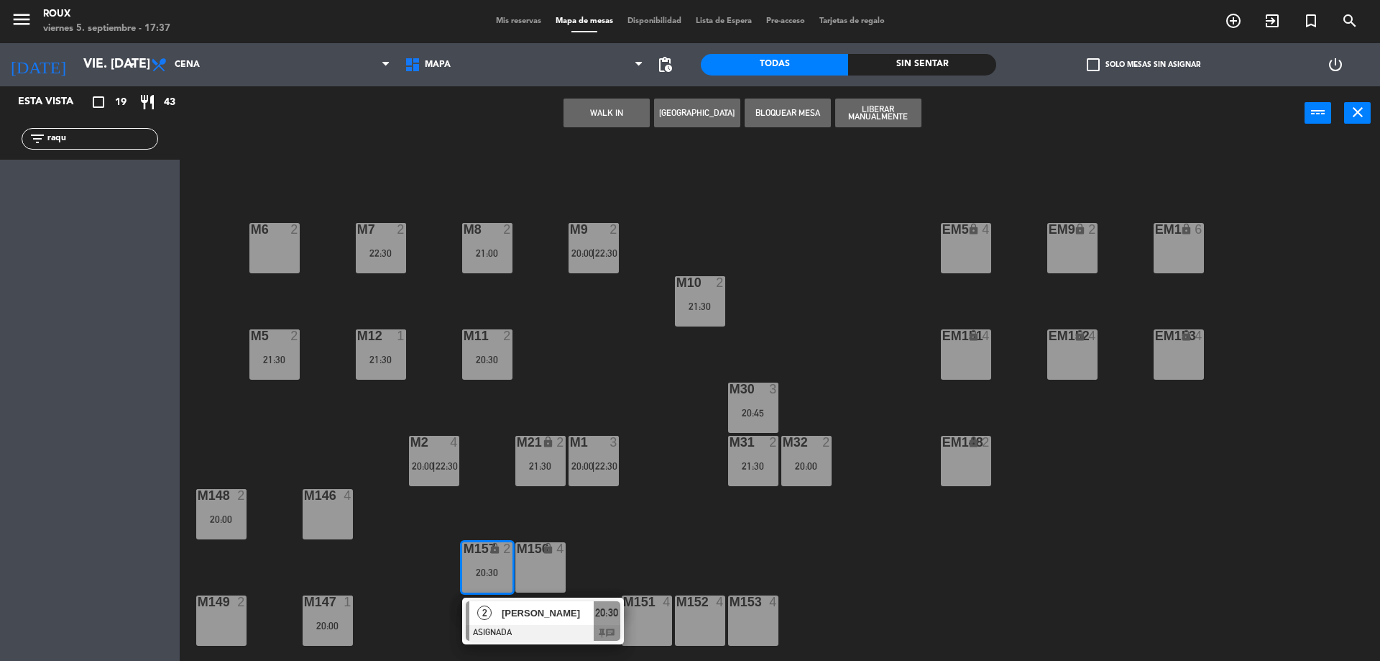
drag, startPoint x: 502, startPoint y: 611, endPoint x: 271, endPoint y: 247, distance: 431.1
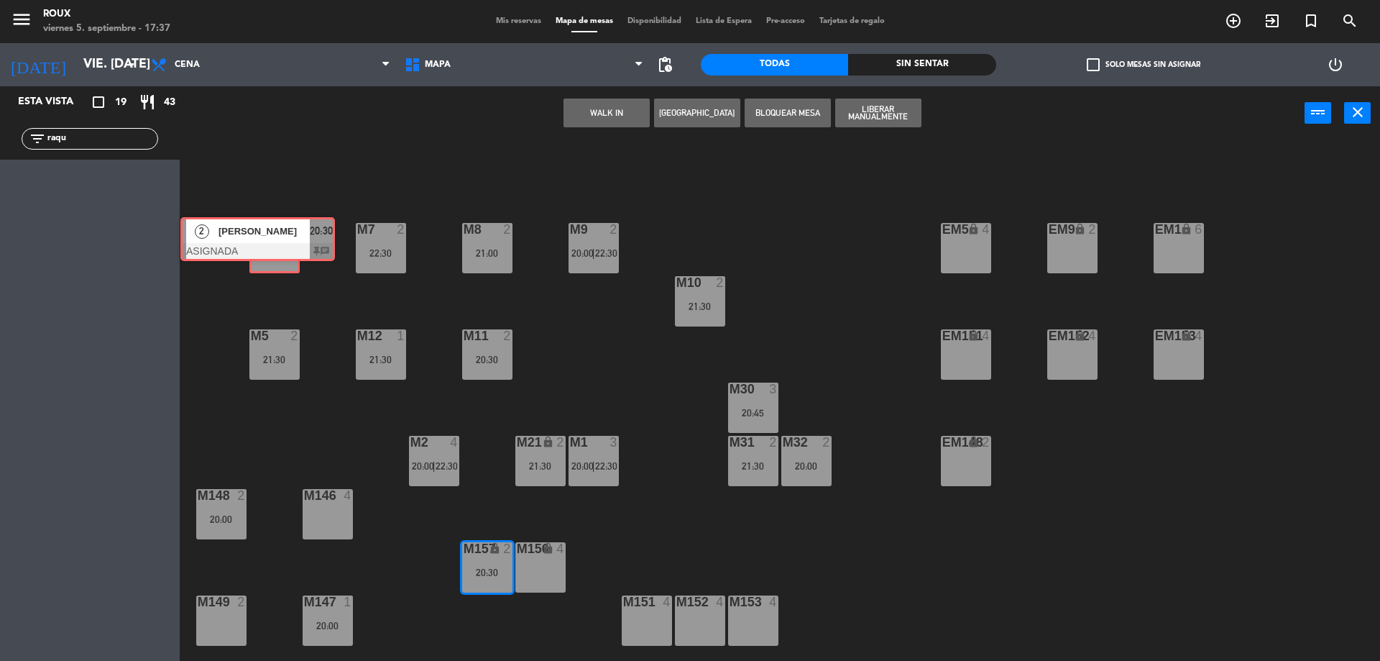
drag, startPoint x: 564, startPoint y: 624, endPoint x: 286, endPoint y: 241, distance: 473.5
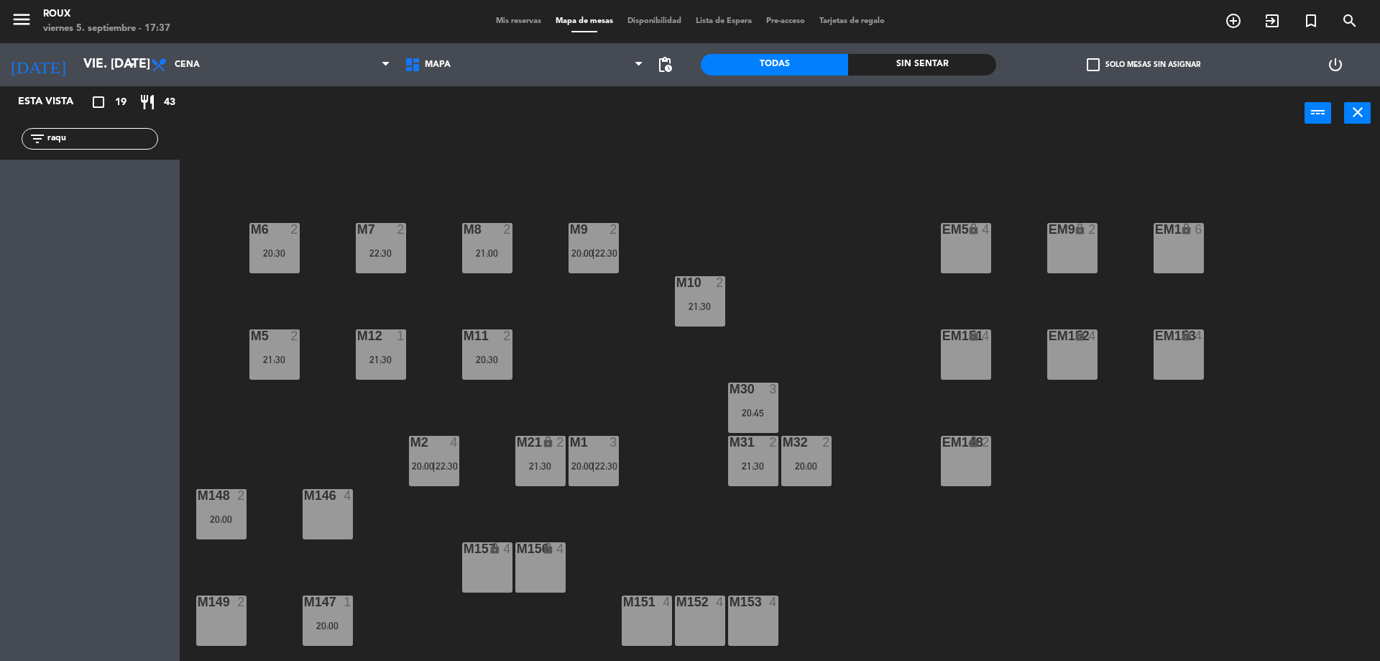
click at [236, 223] on div "M6 2 20:30 M7 2 22:30 M8 2 21:00 M9 2 20:00 | 22:30 EM9 lock 2 EM5 lock 4 EM1 l…" at bounding box center [786, 404] width 1187 height 520
click at [252, 229] on div "M6" at bounding box center [251, 229] width 1 height 13
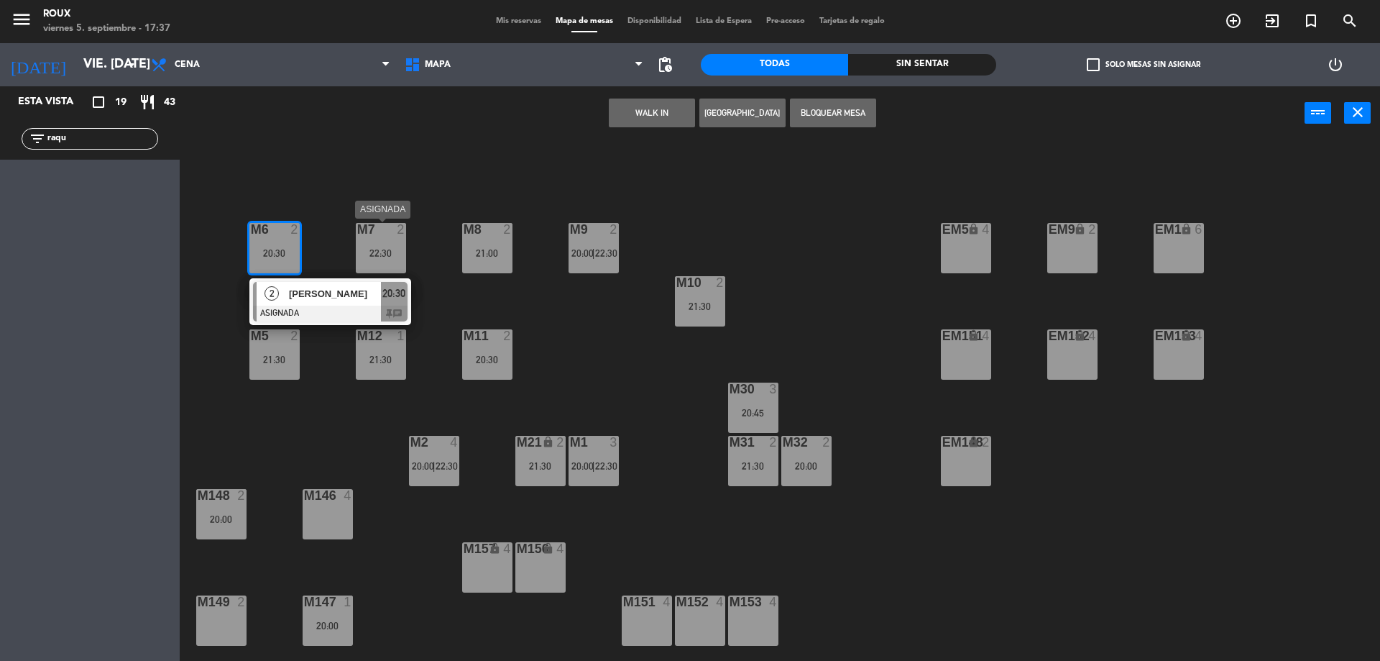
click at [358, 230] on div "M7" at bounding box center [357, 229] width 1 height 13
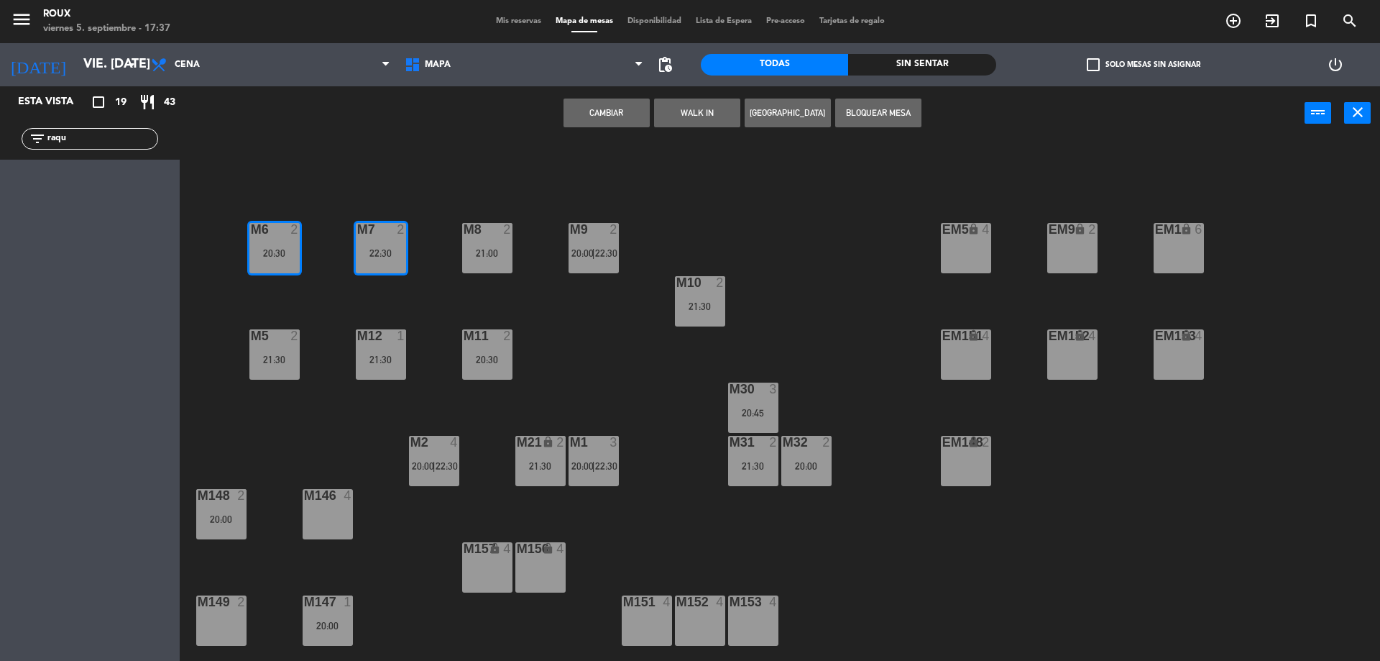
click at [799, 211] on div "M6 2 20:30 M7 2 22:30 M8 2 21:00 M9 2 20:00 | 22:30 EM9 lock 2 EM5 lock 4 EM1 l…" at bounding box center [786, 404] width 1187 height 520
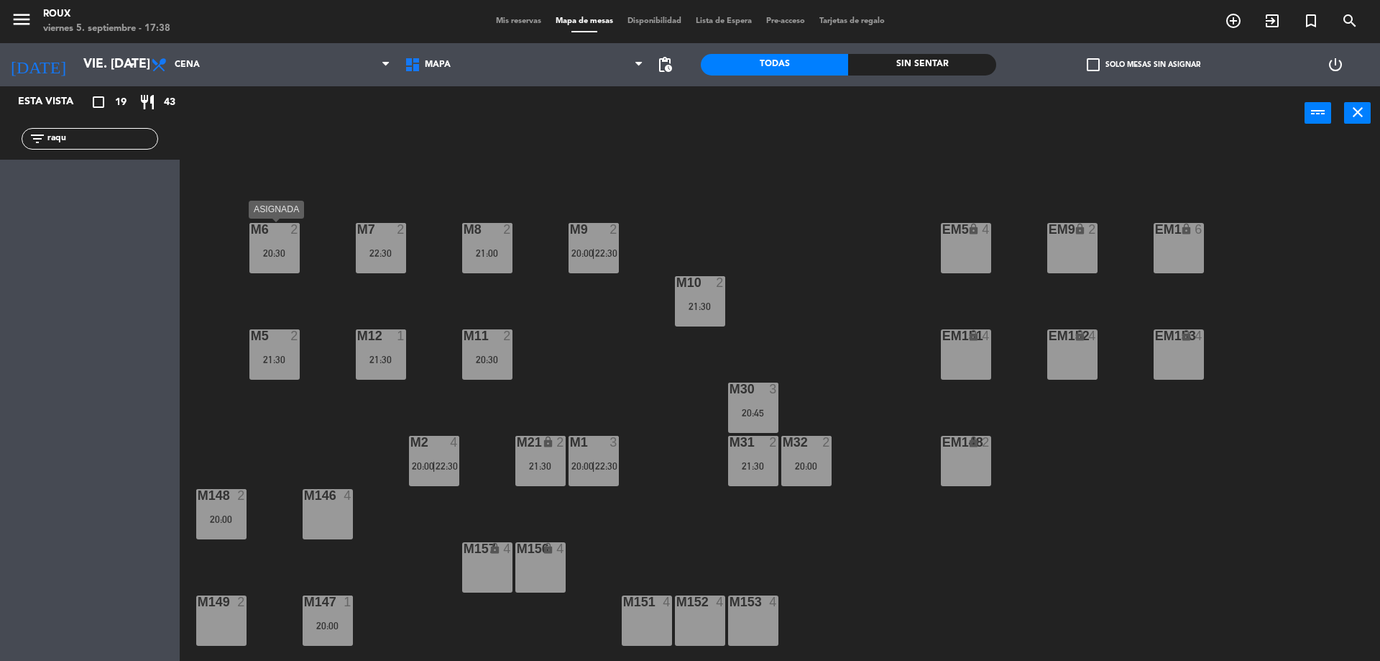
click at [289, 254] on div "20:30" at bounding box center [274, 253] width 50 height 10
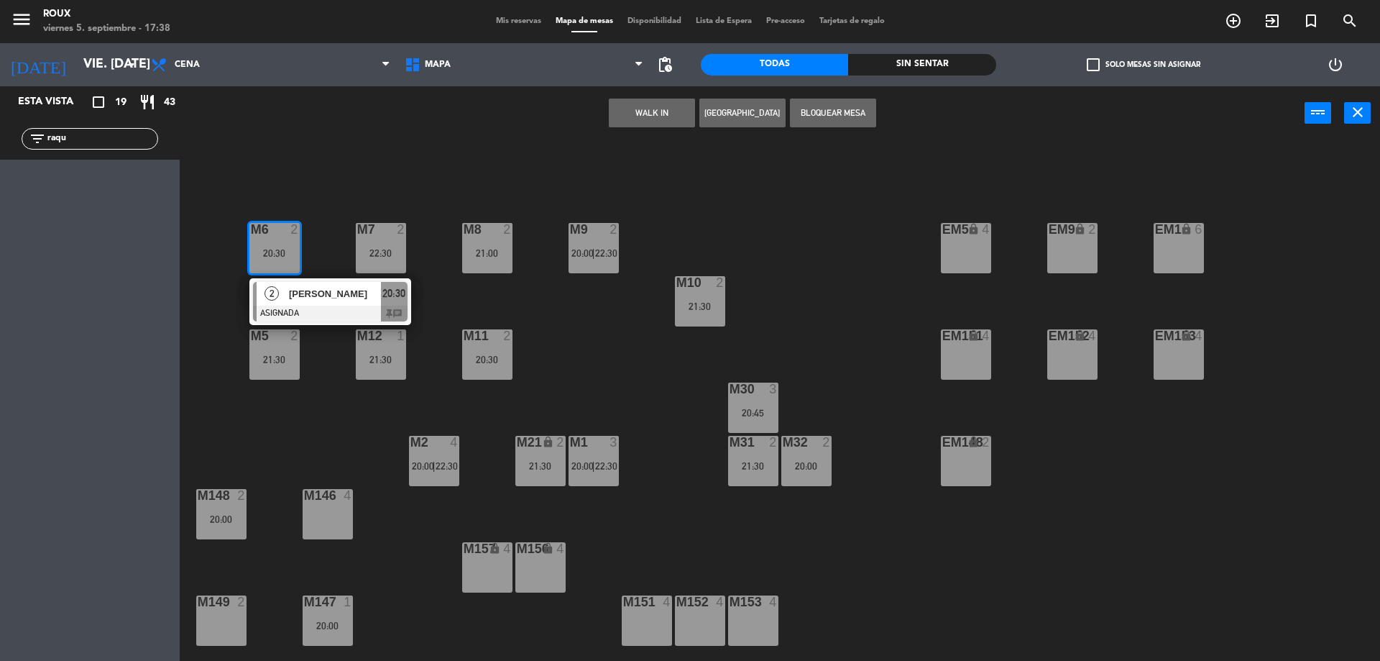
click at [316, 190] on div "M6 2 20:30 2 [PERSON_NAME] ASIGNADA 20:30 chat M7 2 22:30 M8 2 21:00 M9 2 20:00…" at bounding box center [786, 404] width 1187 height 520
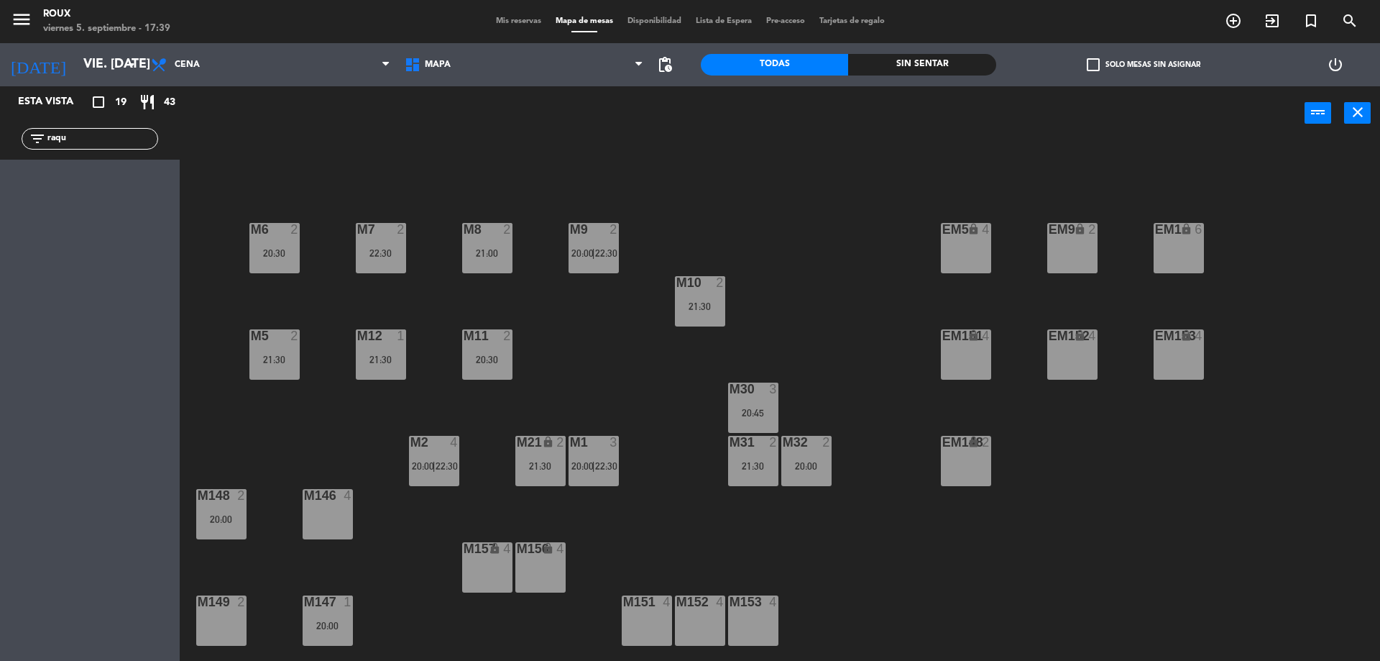
click at [646, 314] on div "M6 2 20:30 M7 2 22:30 M8 2 21:00 M9 2 20:00 | 22:30 EM9 lock 2 EM5 lock 4 EM1 l…" at bounding box center [786, 404] width 1187 height 520
click at [502, 19] on span "Mis reservas" at bounding box center [519, 21] width 60 height 8
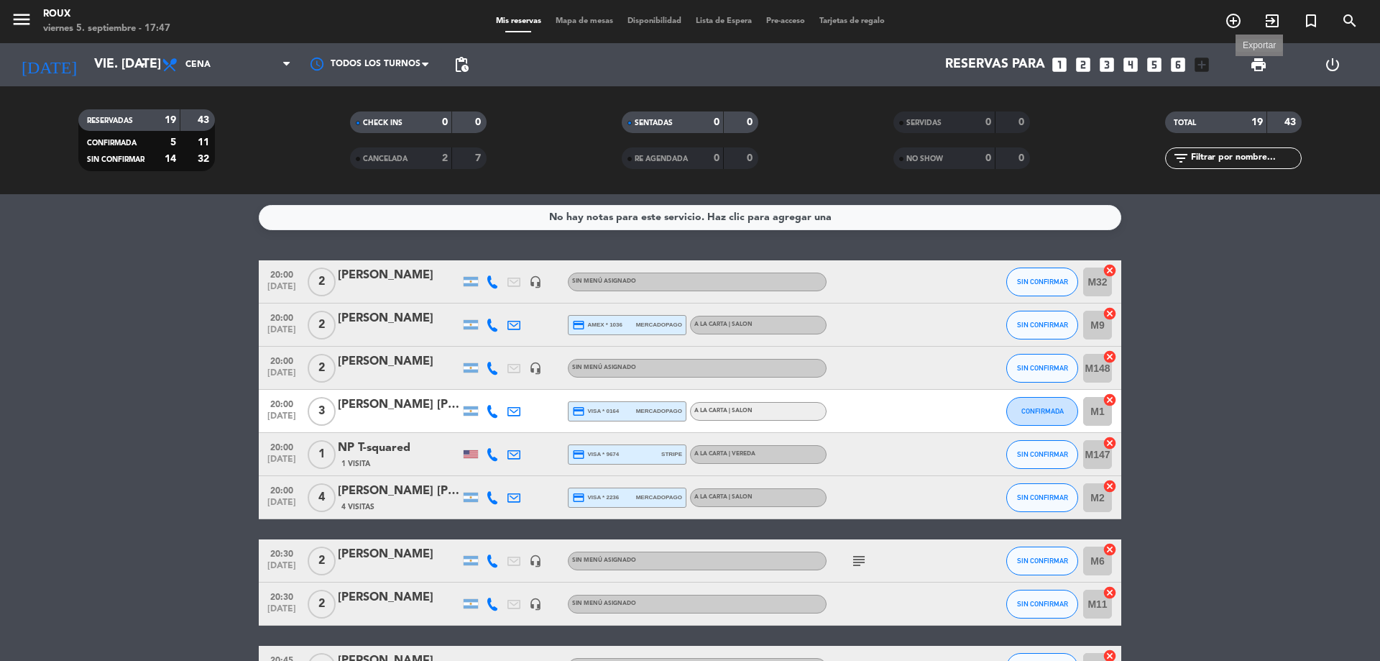
click at [1263, 68] on span "print" at bounding box center [1258, 64] width 17 height 17
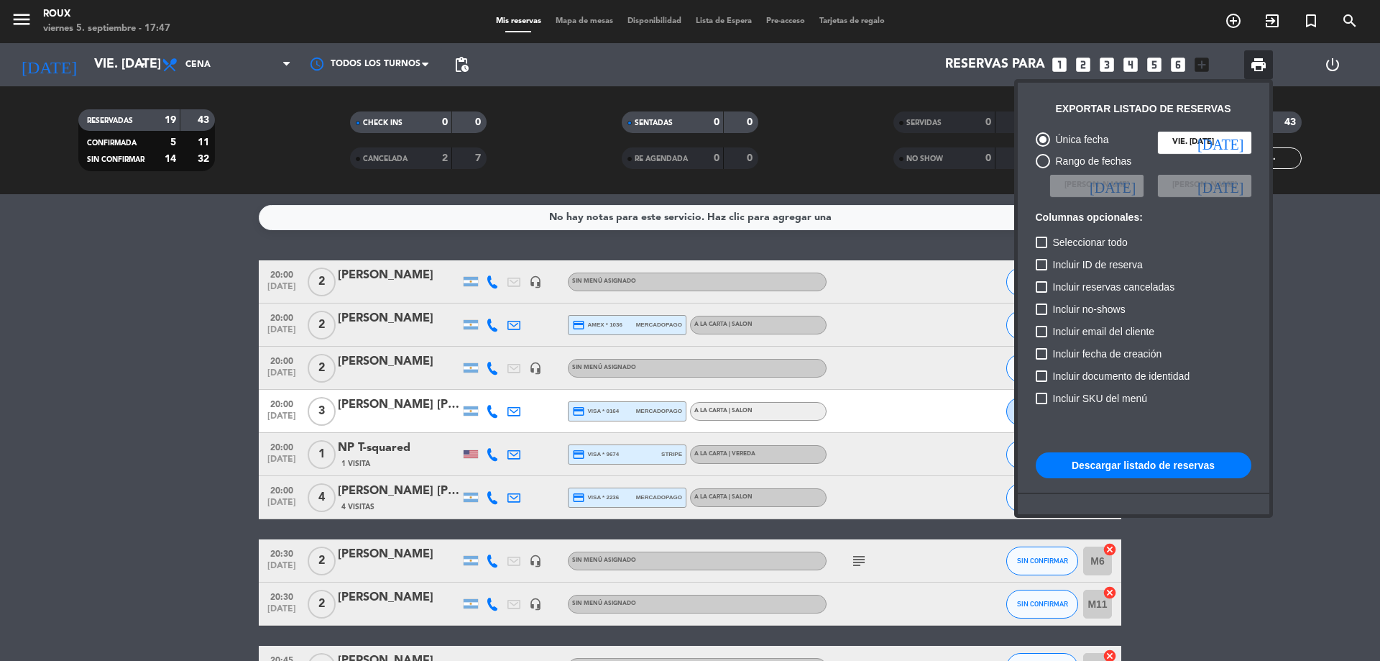
click at [1140, 462] on button "Descargar listado de reservas" at bounding box center [1144, 465] width 216 height 26
click at [1141, 469] on button "Descargar listado de reservas" at bounding box center [1144, 465] width 216 height 26
click at [128, 381] on div at bounding box center [690, 330] width 1380 height 661
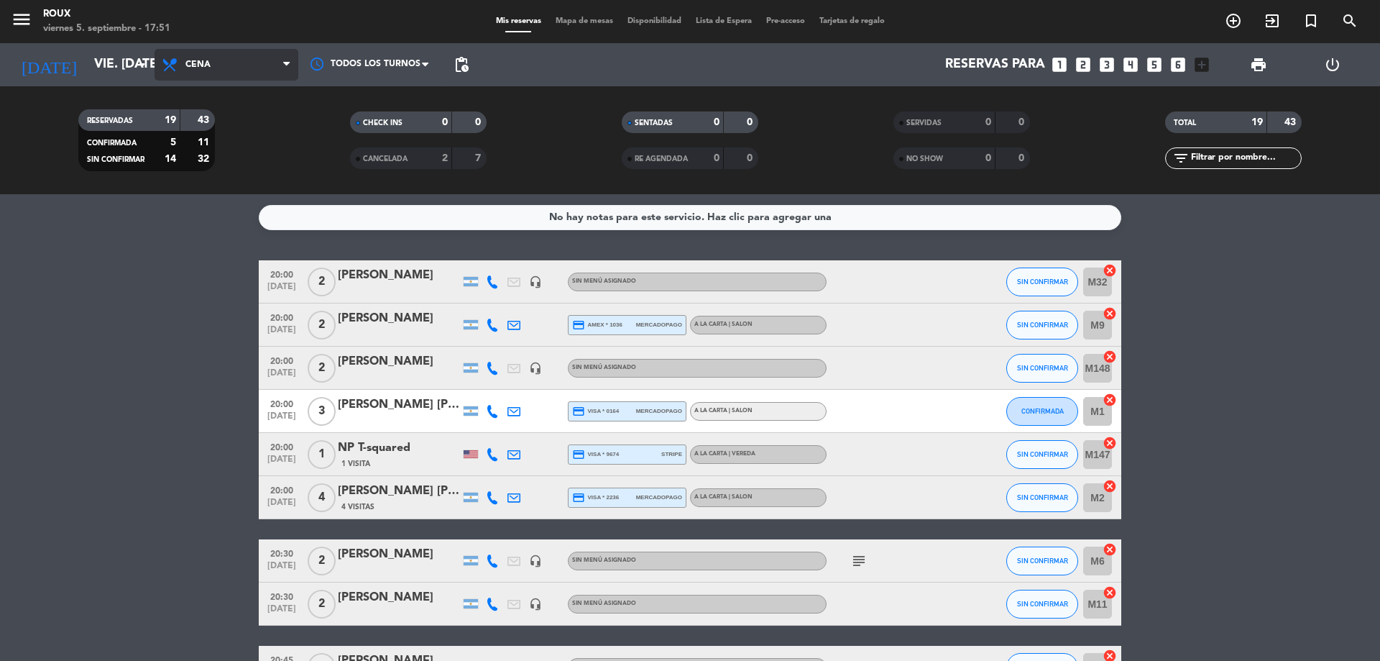
click at [201, 64] on span "Cena" at bounding box center [197, 65] width 25 height 10
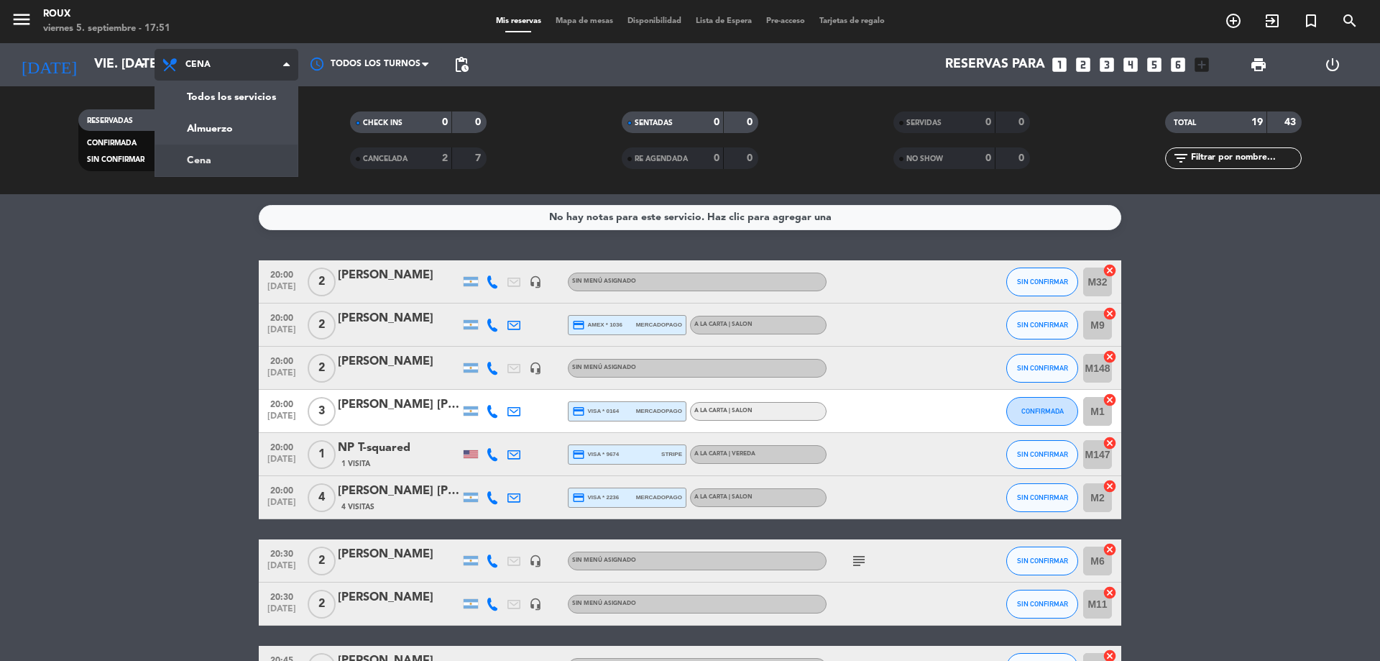
click at [221, 159] on div "menu Roux viernes 5. septiembre - 17:51 Mis reservas Mapa de mesas Disponibilid…" at bounding box center [690, 97] width 1380 height 194
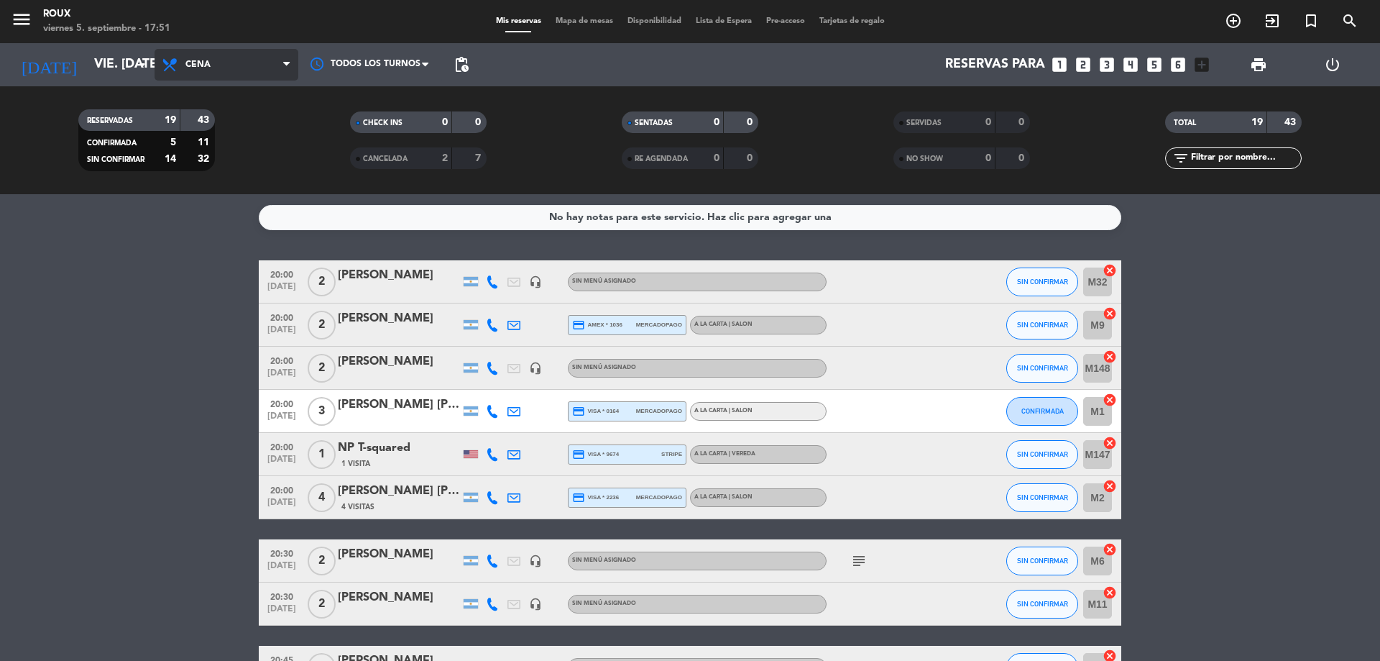
click at [215, 61] on span "Cena" at bounding box center [227, 65] width 144 height 32
click at [221, 125] on div "menu Roux viernes 5. septiembre - 17:51 Mis reservas Mapa de mesas Disponibilid…" at bounding box center [690, 97] width 1380 height 194
click at [228, 62] on span "Almuerzo" at bounding box center [210, 65] width 50 height 10
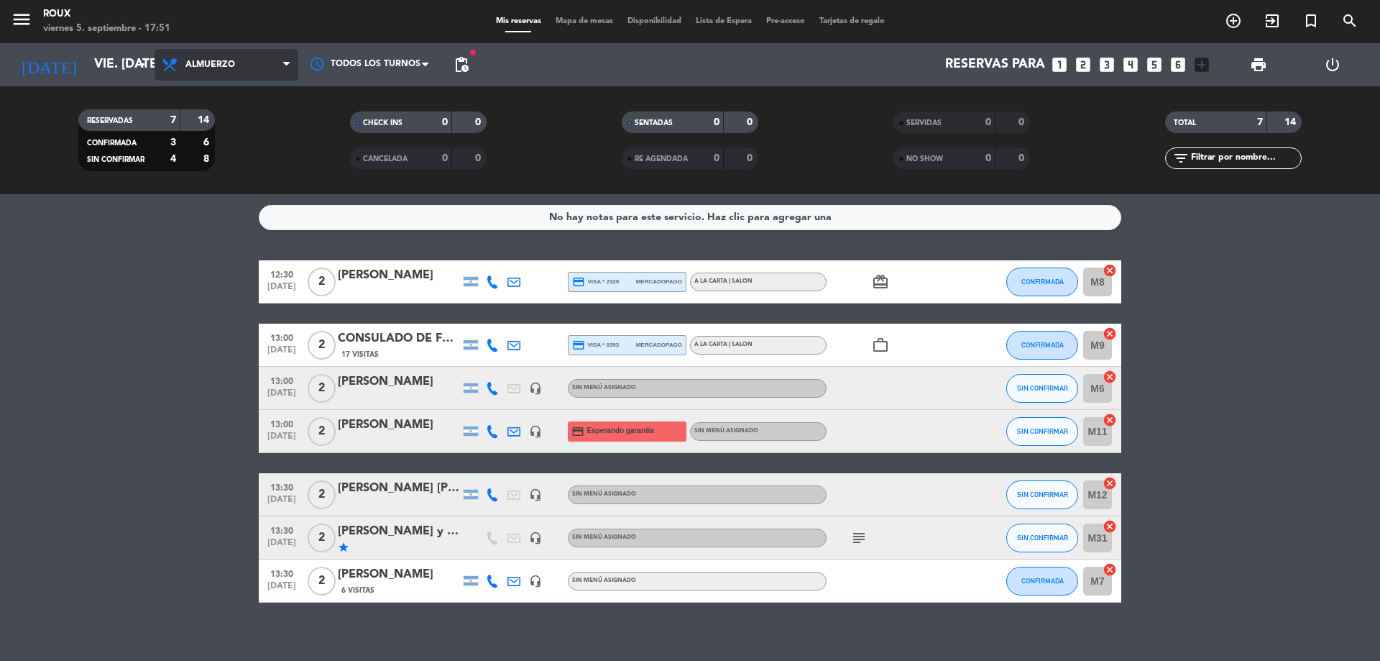
click at [230, 63] on span "Almuerzo" at bounding box center [210, 65] width 50 height 10
click at [236, 152] on div "menu Roux viernes 5. septiembre - 17:51 Mis reservas Mapa de mesas Disponibilid…" at bounding box center [690, 97] width 1380 height 194
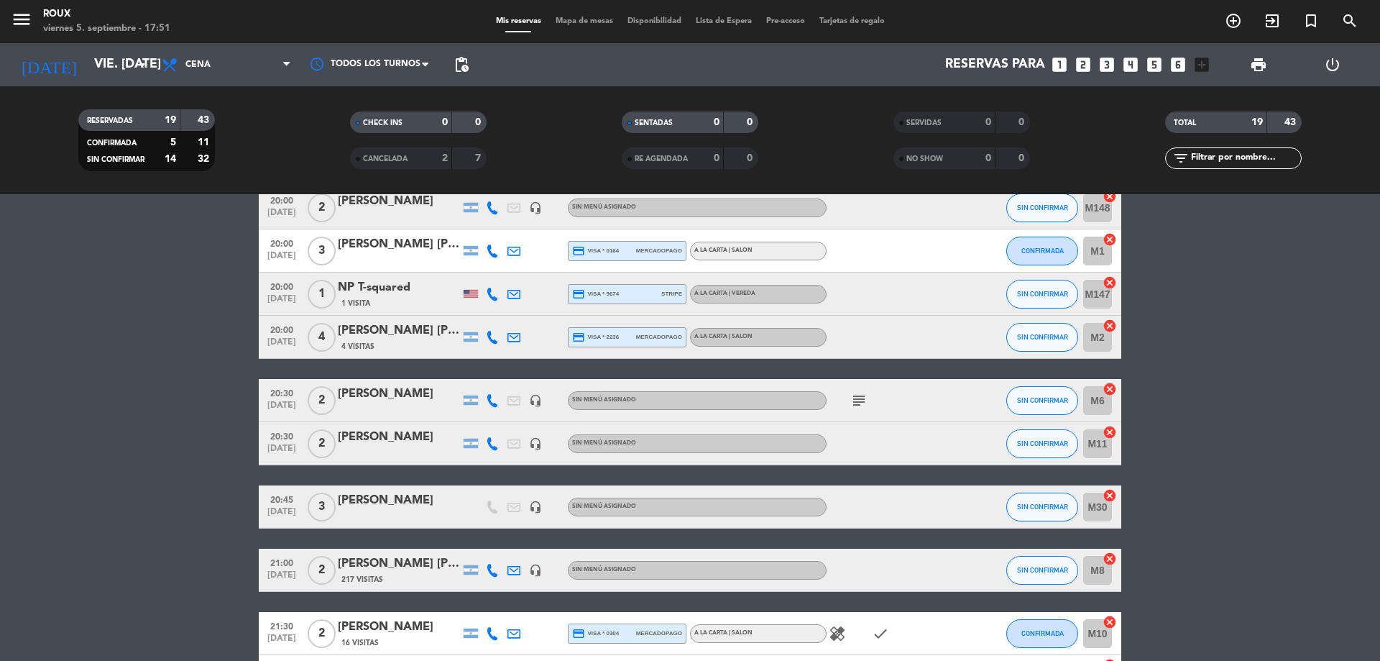
scroll to position [88, 0]
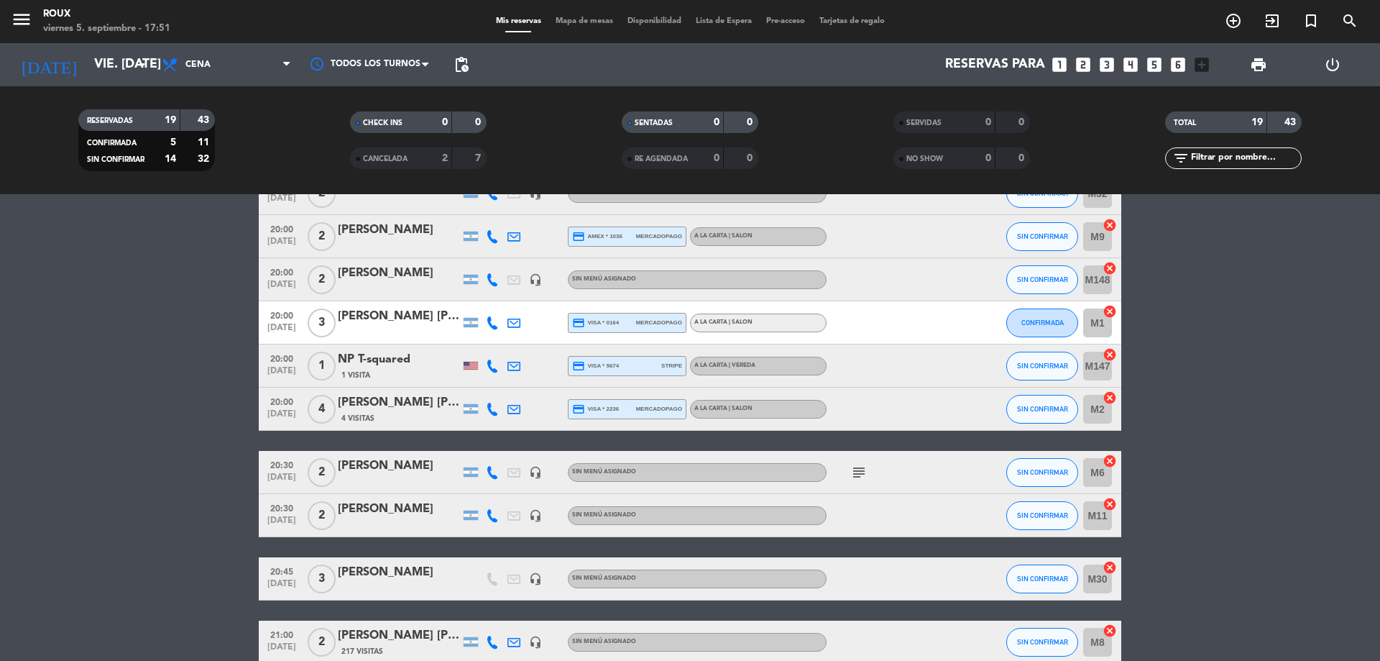
click at [585, 21] on span "Mapa de mesas" at bounding box center [584, 21] width 72 height 8
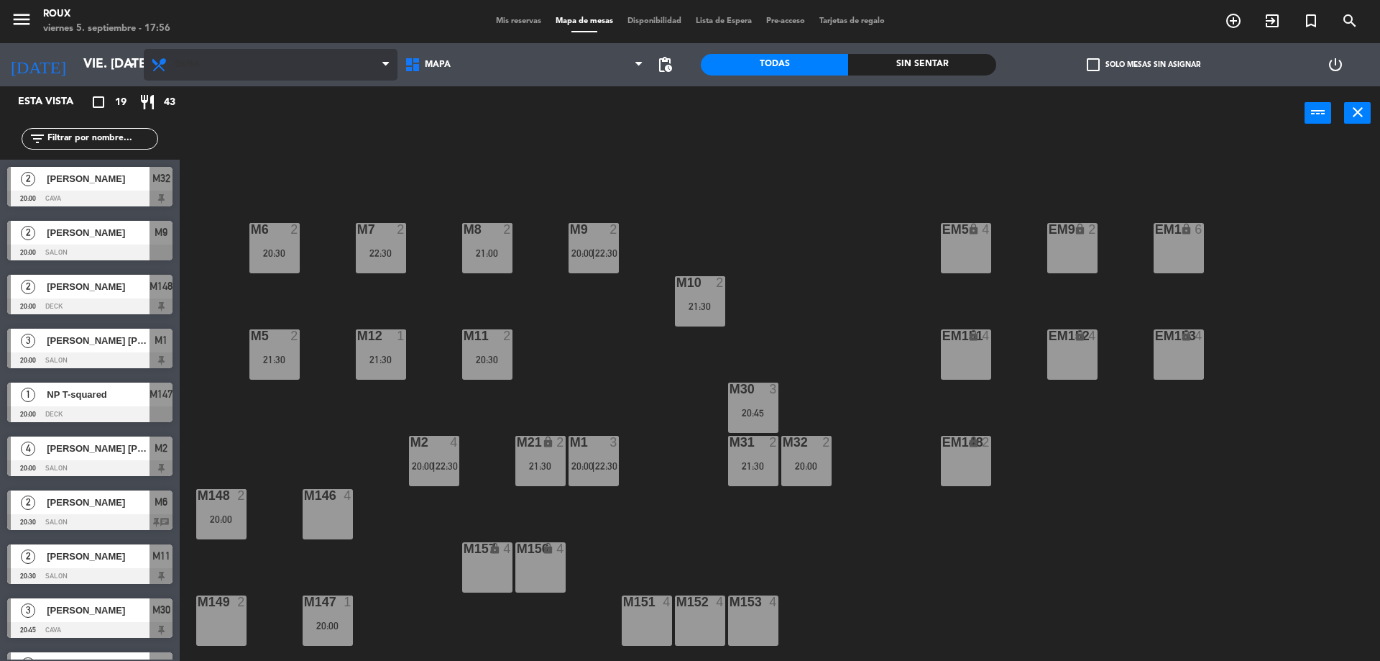
click at [191, 72] on span "Cena" at bounding box center [271, 65] width 254 height 32
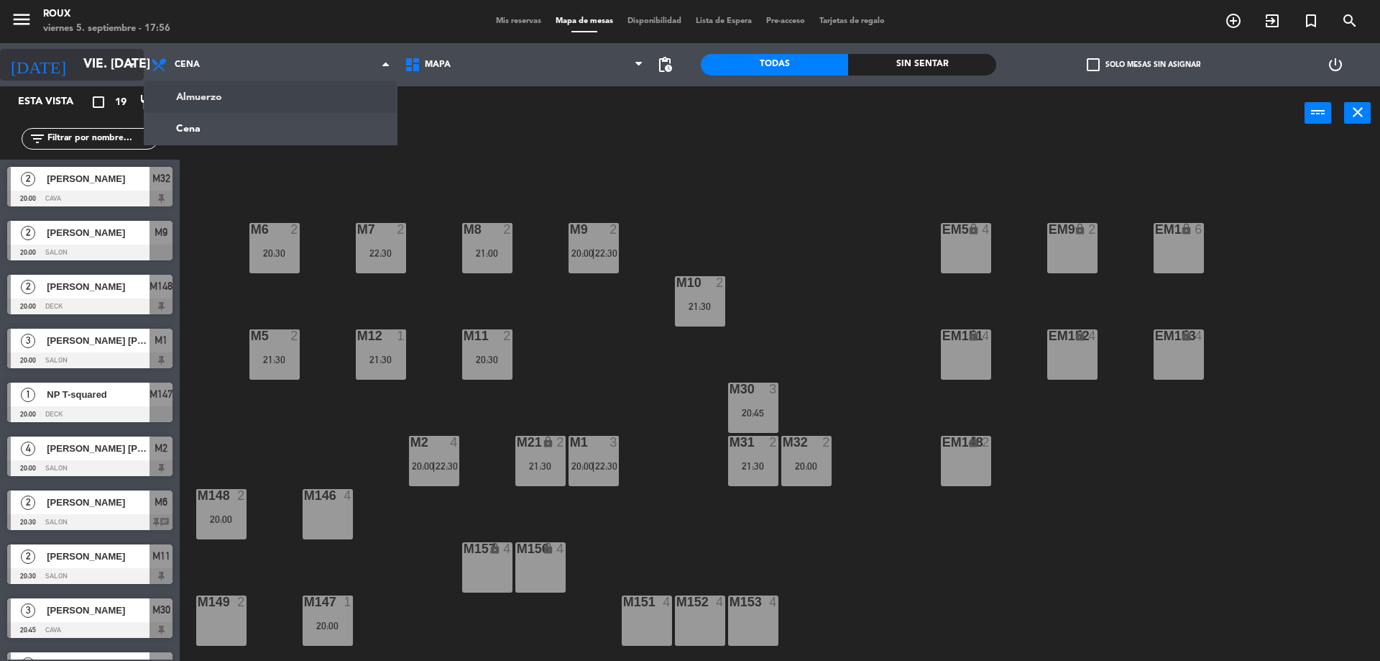
click at [101, 70] on input "vie. [DATE]" at bounding box center [159, 64] width 167 height 29
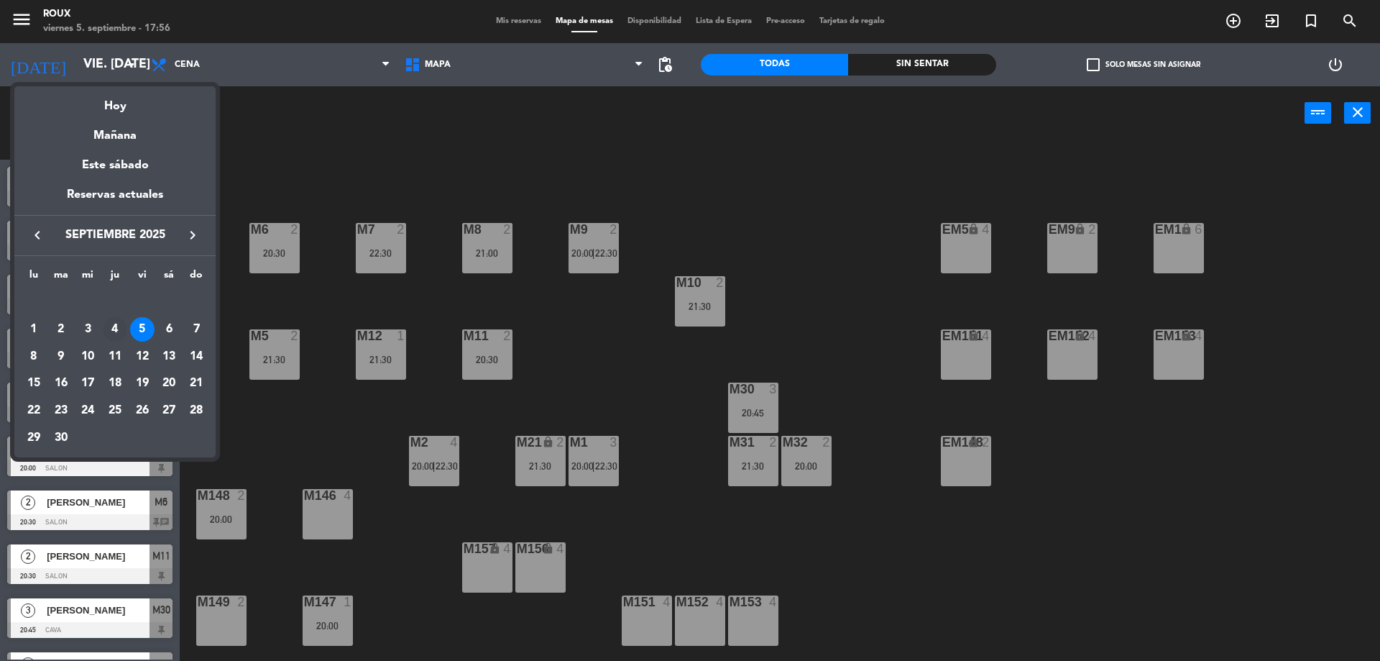
click at [114, 329] on div "4" at bounding box center [115, 329] width 24 height 24
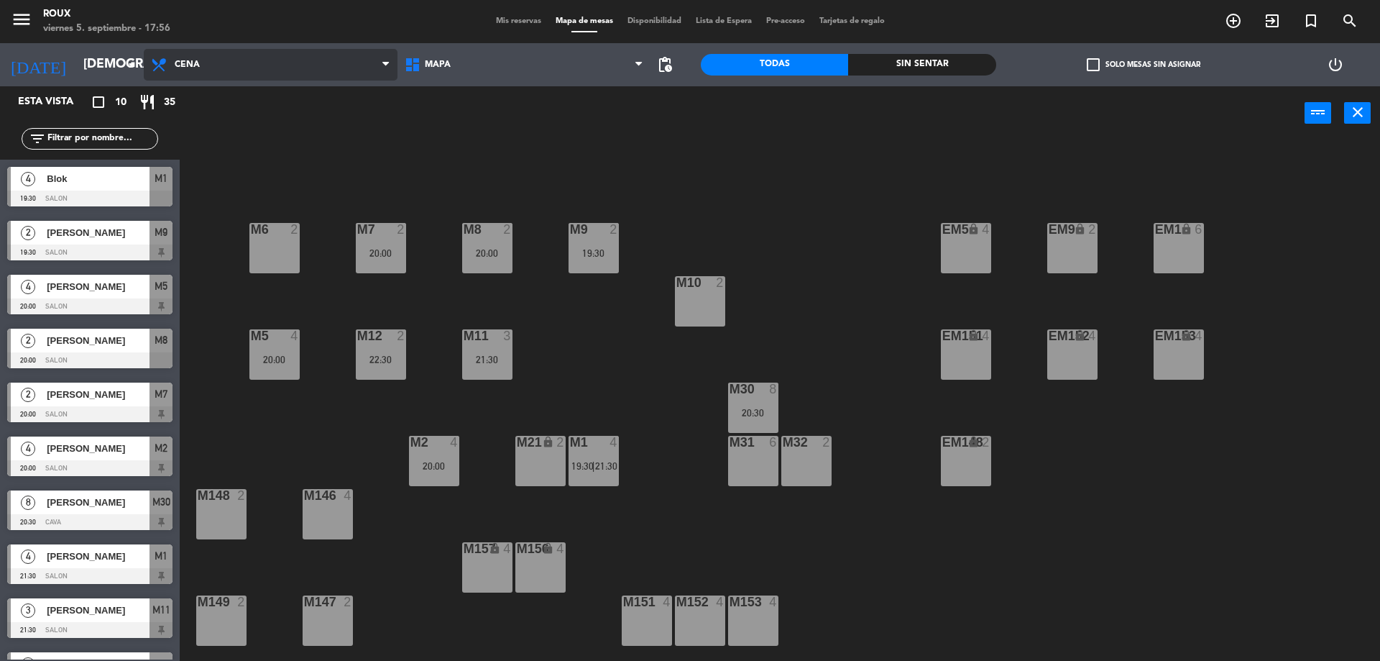
click at [216, 77] on span "Cena" at bounding box center [271, 65] width 254 height 32
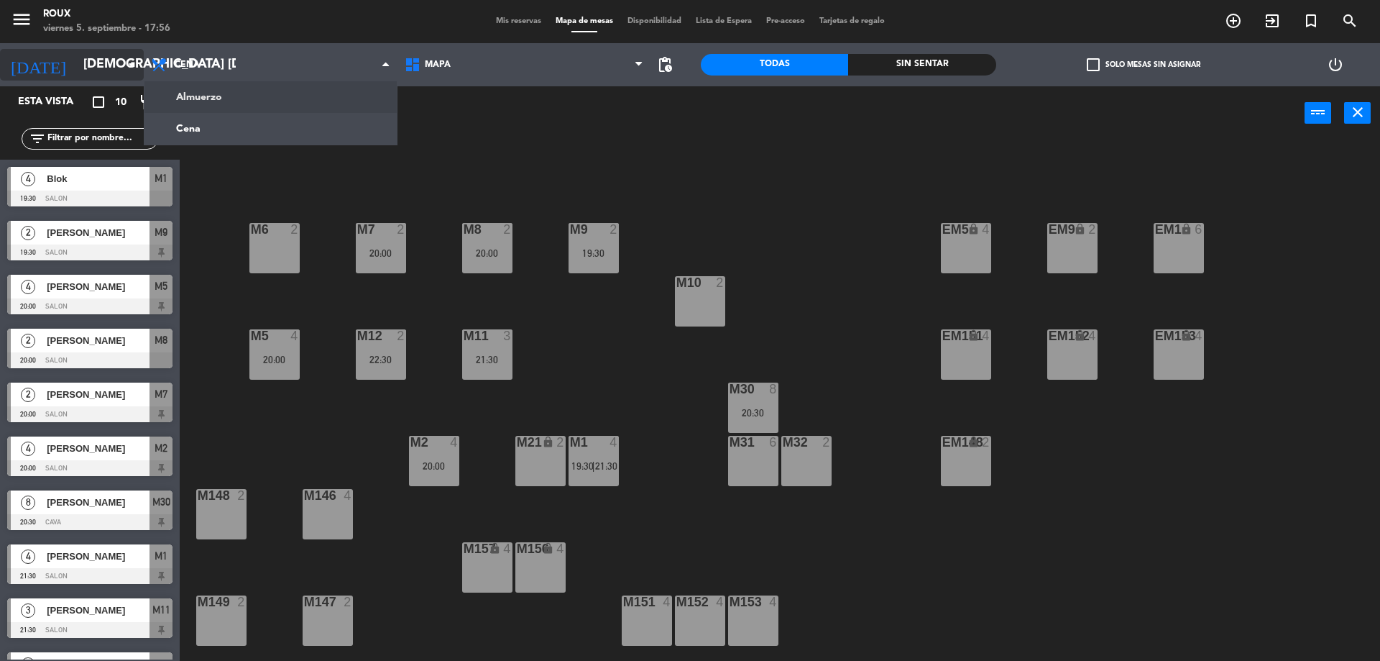
click at [101, 70] on input "[DEMOGRAPHIC_DATA] [DATE]" at bounding box center [159, 64] width 167 height 29
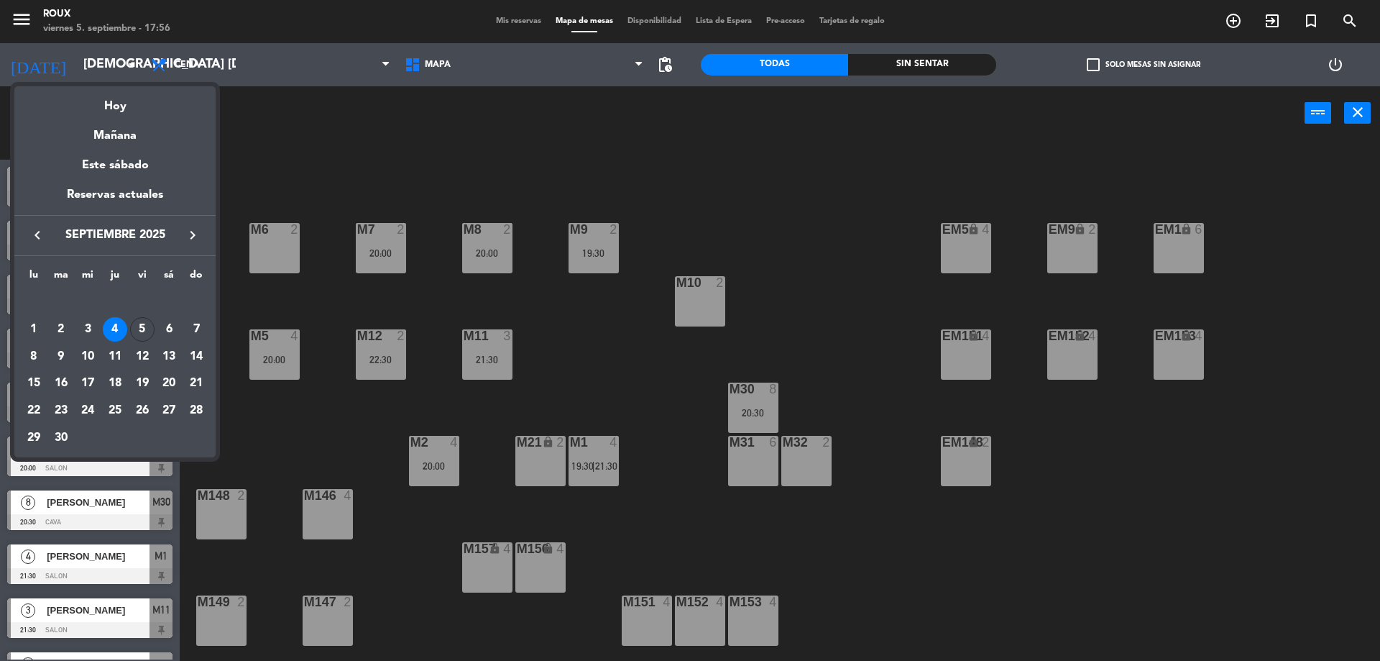
click at [171, 320] on div "6" at bounding box center [169, 329] width 24 height 24
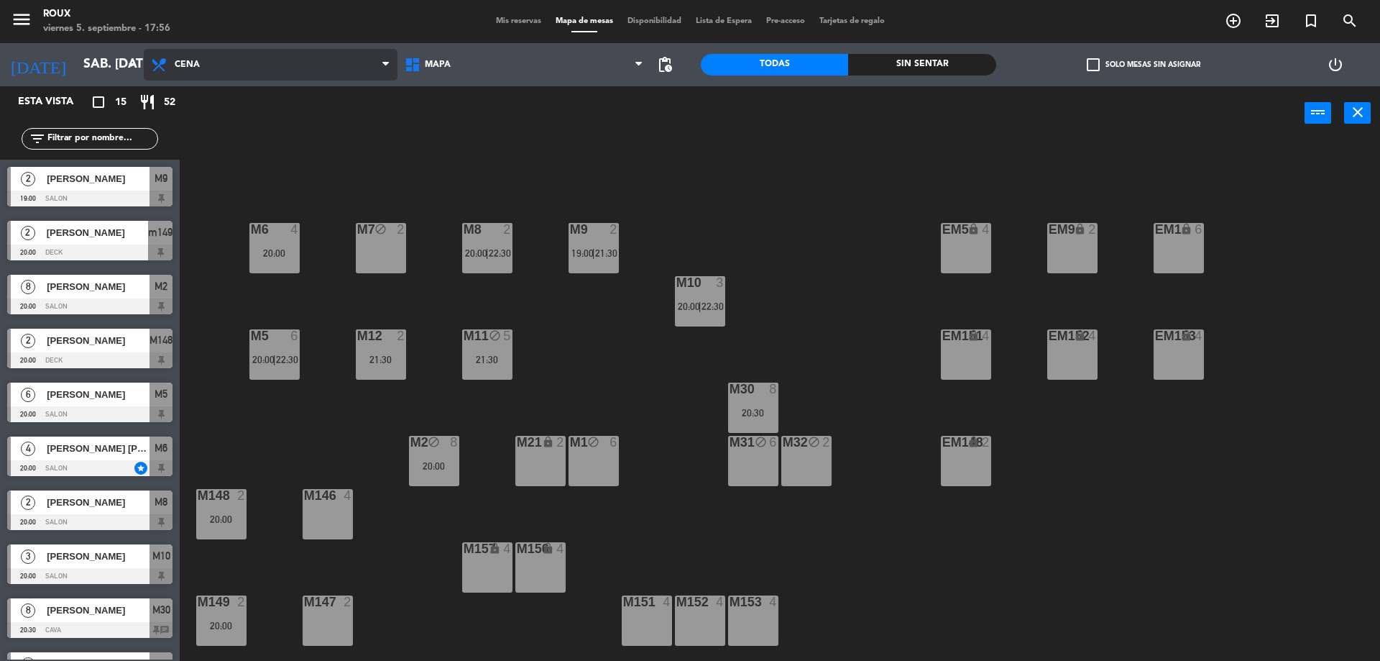
click at [197, 55] on span "Cena" at bounding box center [271, 65] width 254 height 32
click at [229, 191] on div "M6 4 20:00 M7 block 2 M8 2 20:00 | 22:30 M9 2 19:00 | 21:30 EM9 lock 2 EM5 lock…" at bounding box center [786, 404] width 1187 height 520
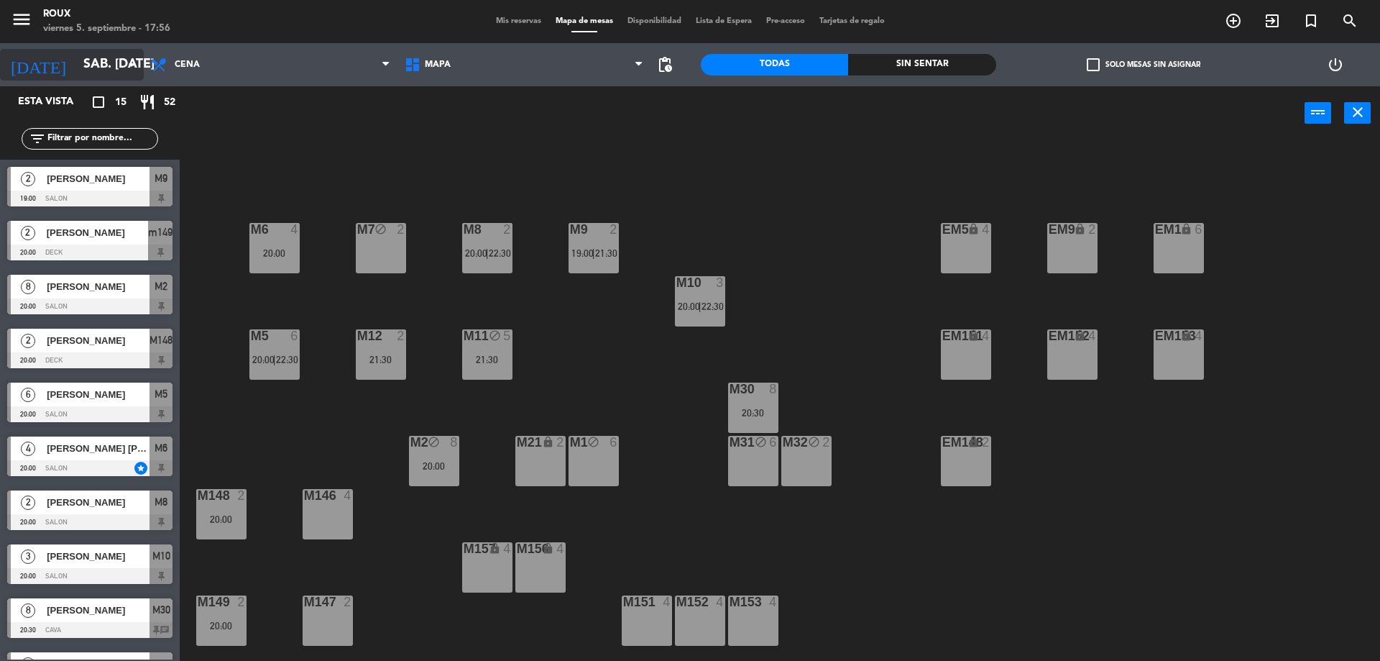
click at [117, 78] on input "sáb. [DATE]" at bounding box center [159, 64] width 167 height 29
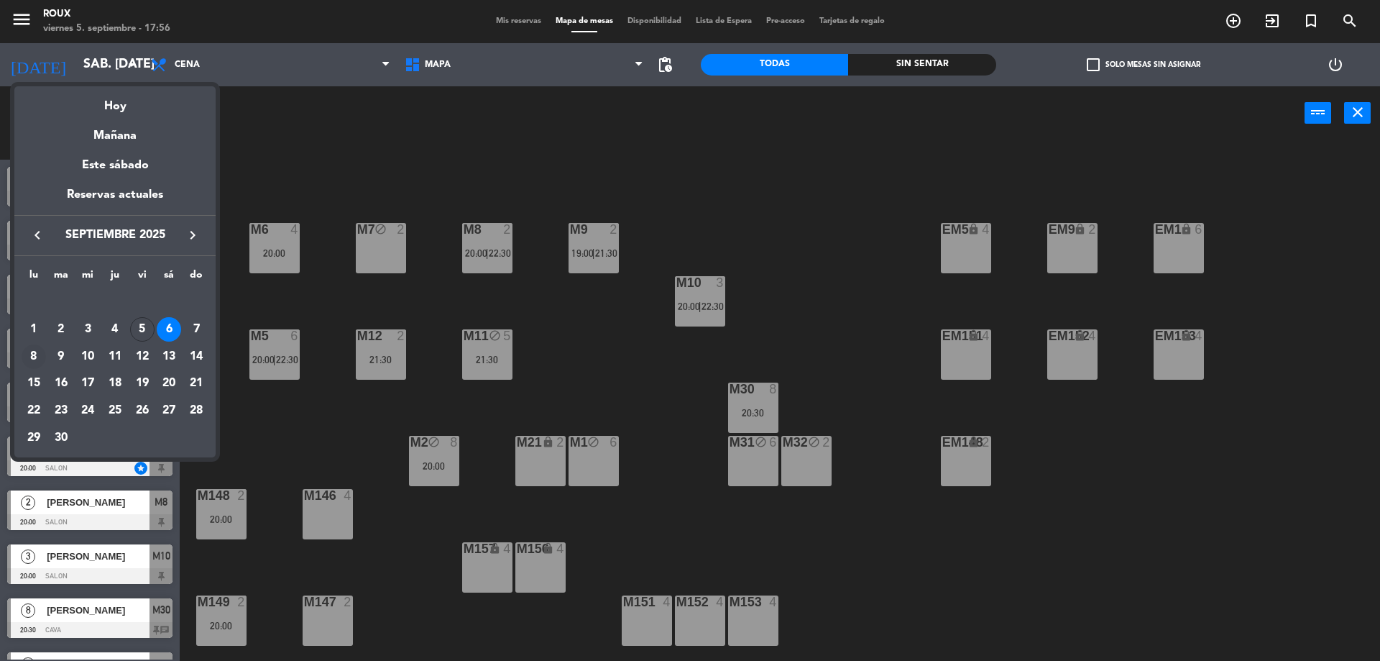
click at [34, 363] on div "8" at bounding box center [34, 356] width 24 height 24
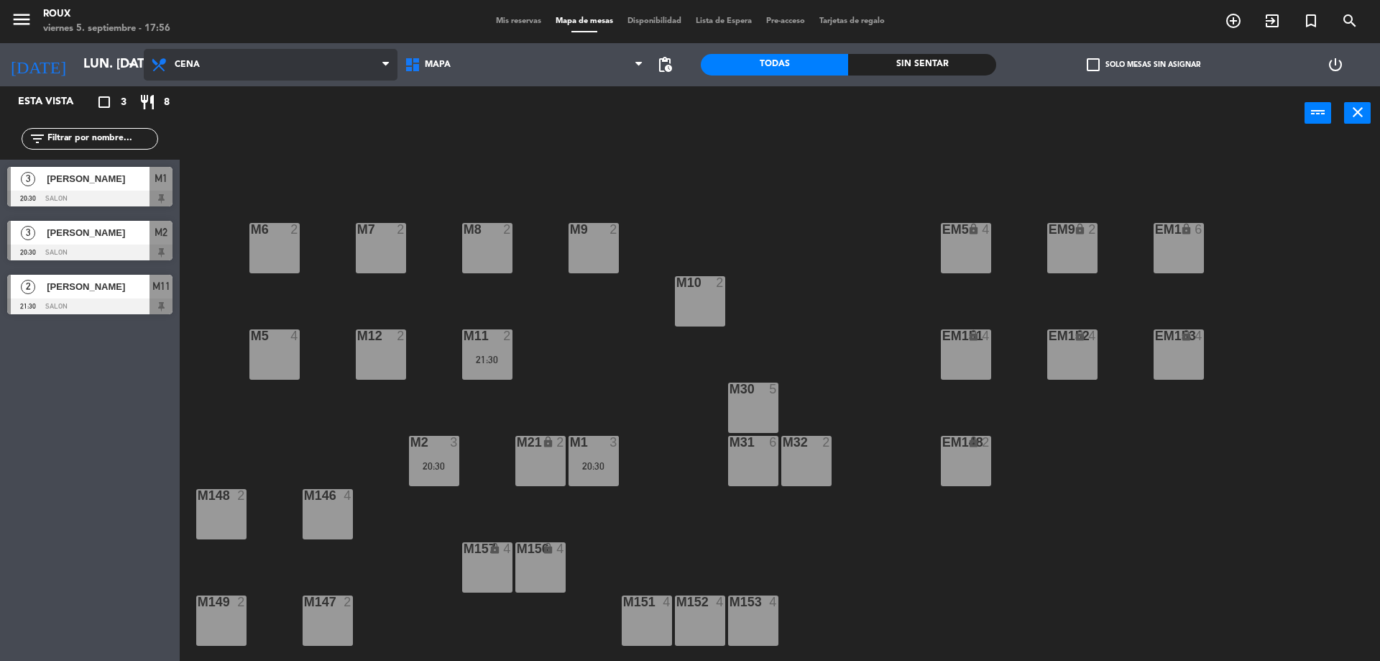
click at [188, 65] on span "Cena" at bounding box center [187, 65] width 25 height 10
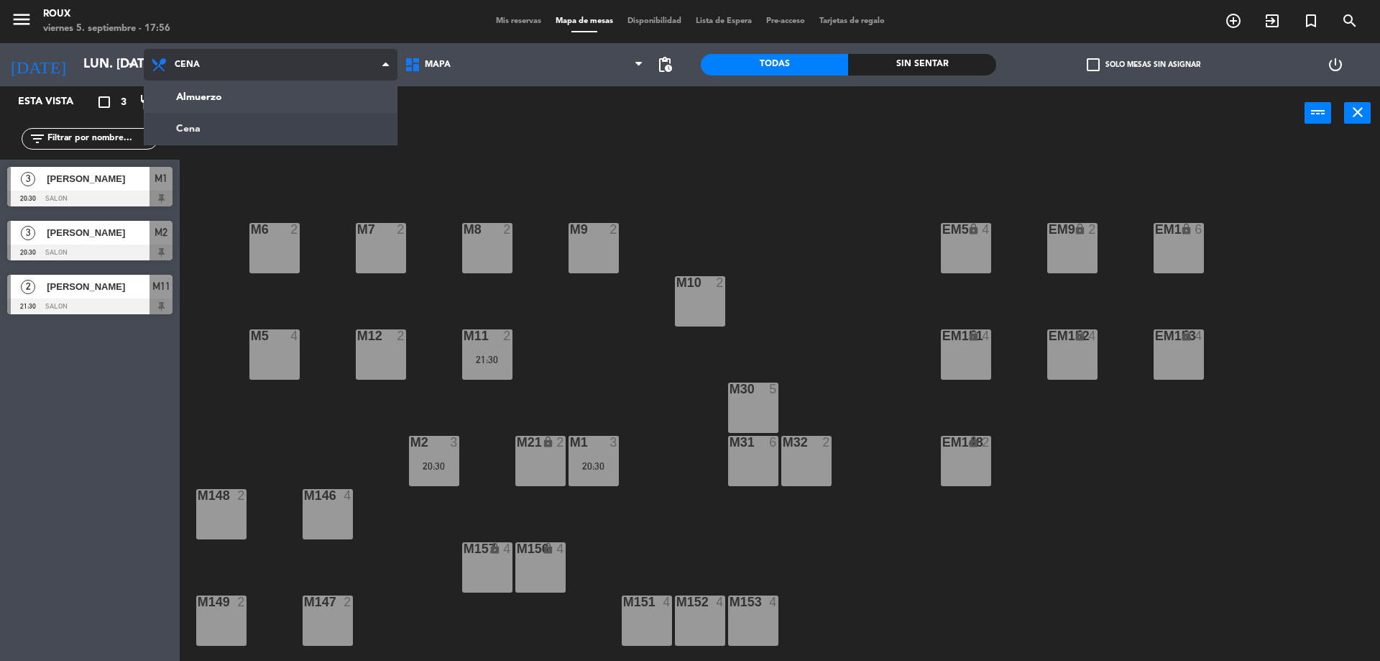
click at [206, 91] on ng-component "menu Roux viernes 5. septiembre - 17:56 Mis reservas Mapa de mesas Disponibilid…" at bounding box center [690, 332] width 1380 height 664
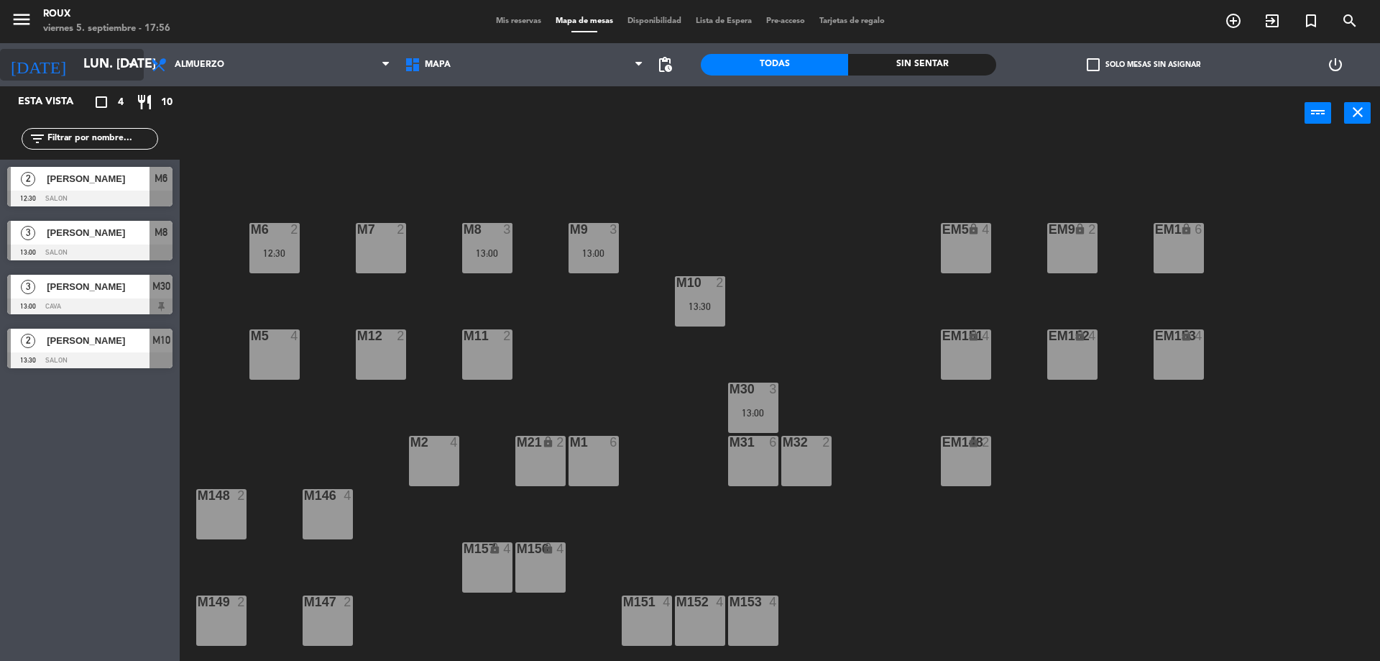
click at [109, 75] on input "lun. [DATE]" at bounding box center [159, 64] width 167 height 29
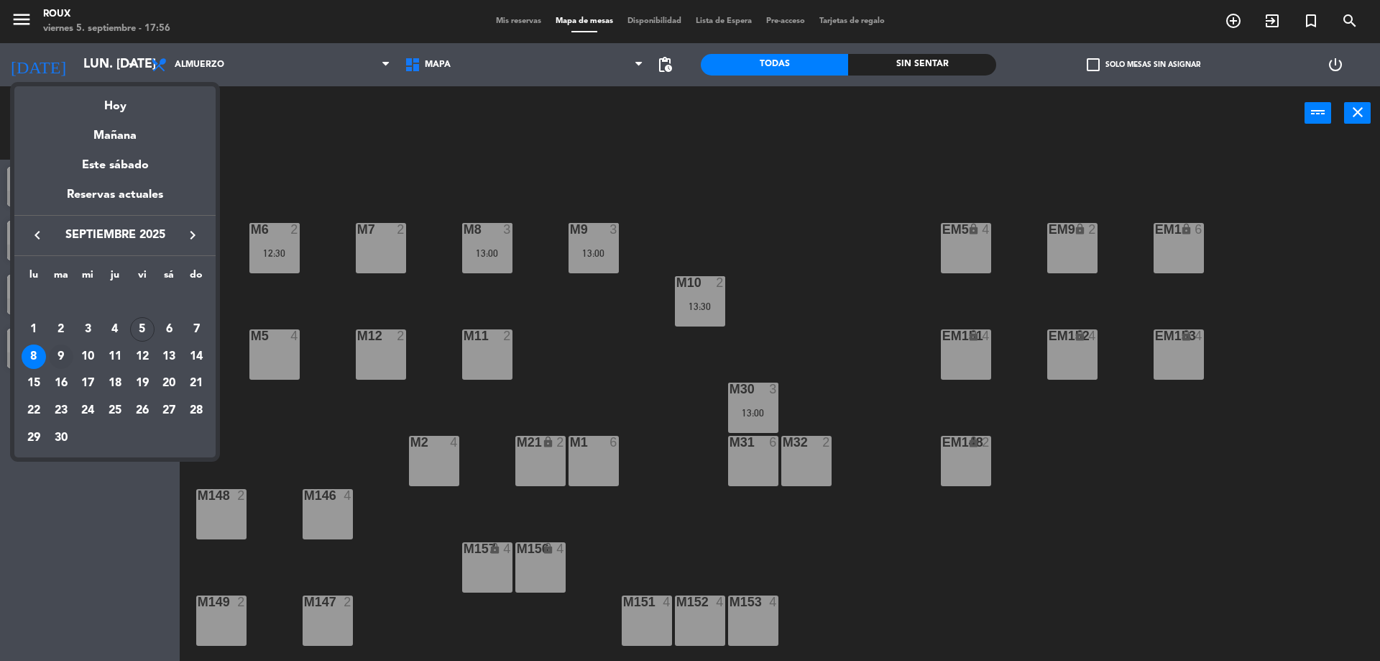
click at [61, 352] on div "9" at bounding box center [61, 356] width 24 height 24
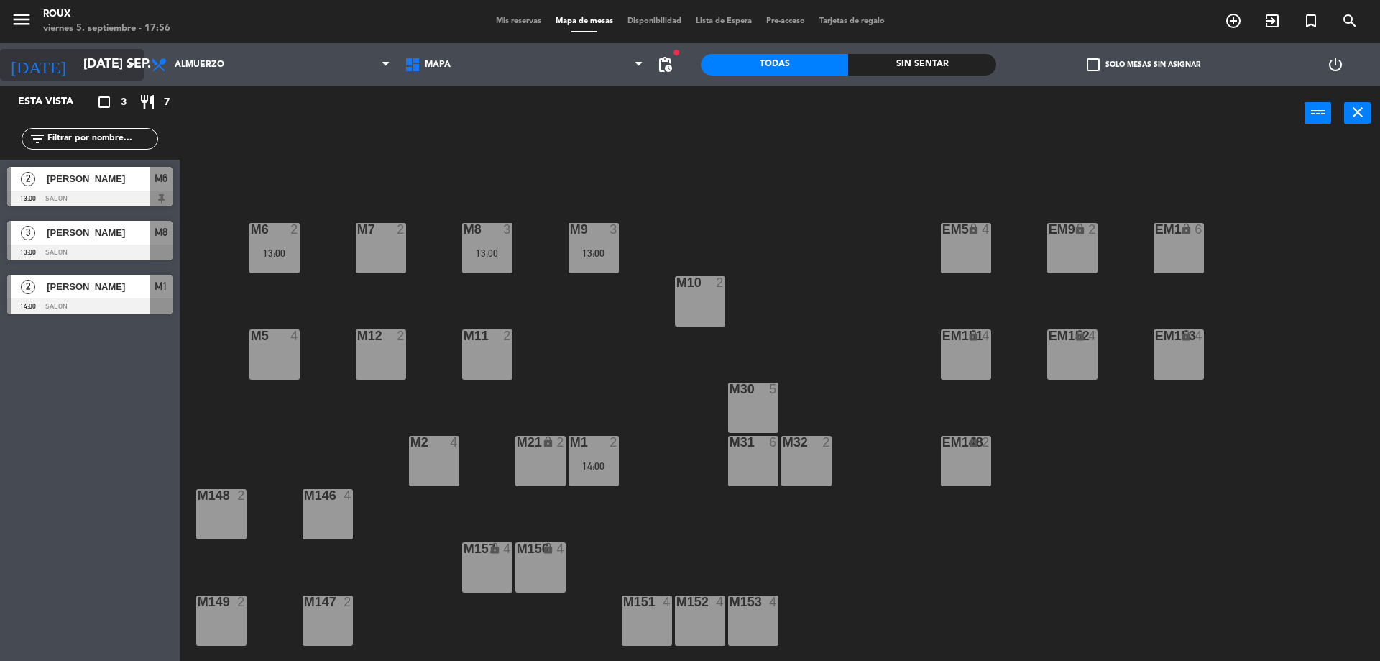
click at [126, 61] on icon "arrow_drop_down" at bounding box center [131, 64] width 17 height 17
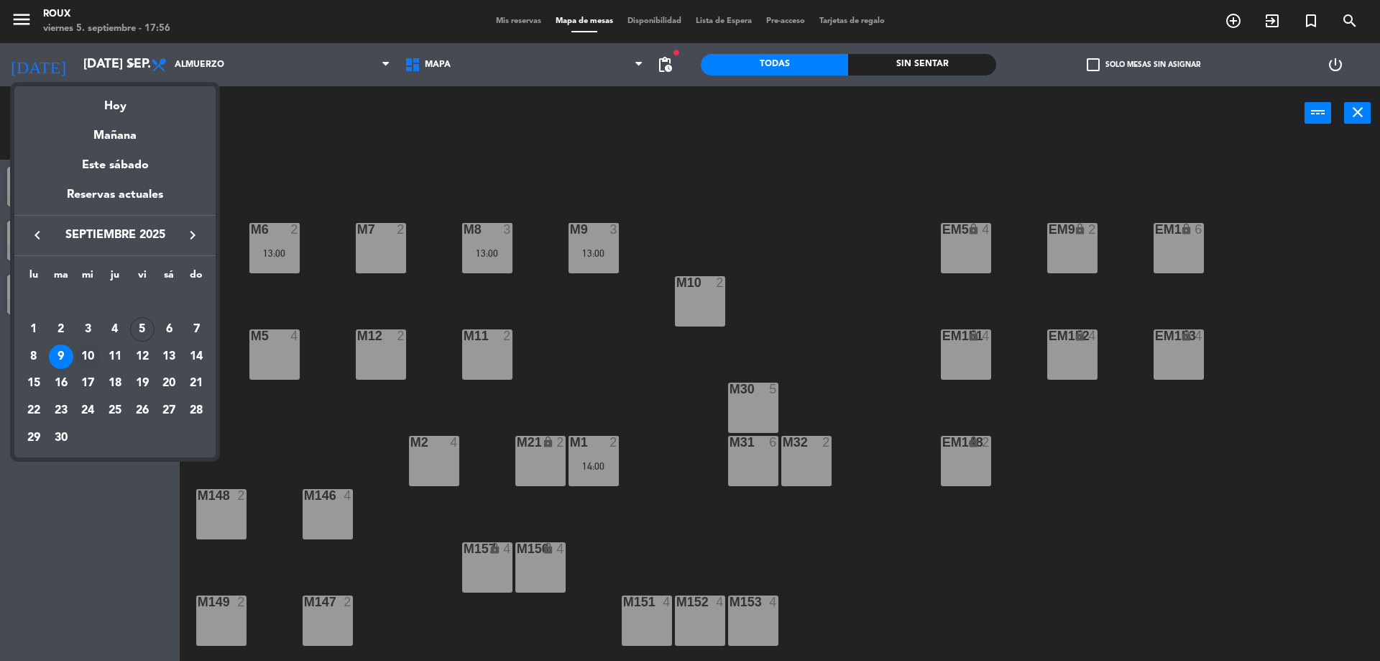
click at [93, 357] on div "10" at bounding box center [87, 356] width 24 height 24
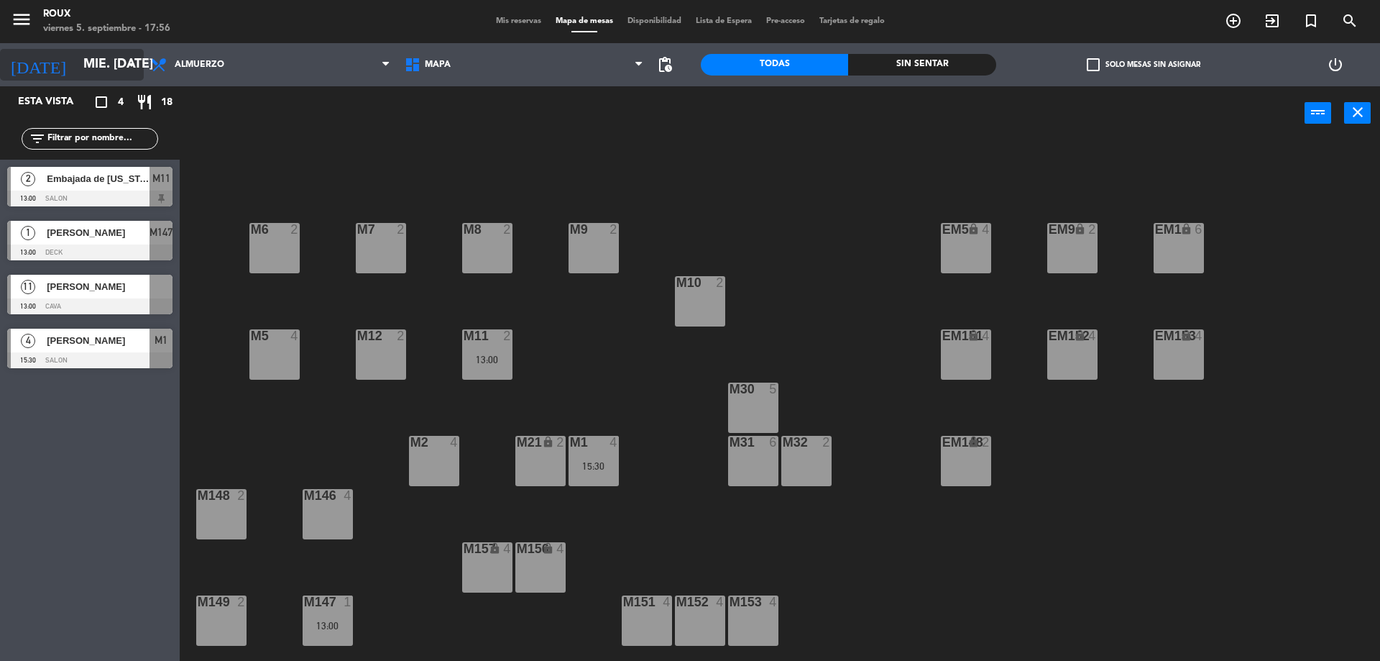
click at [134, 63] on icon "arrow_drop_down" at bounding box center [131, 64] width 17 height 17
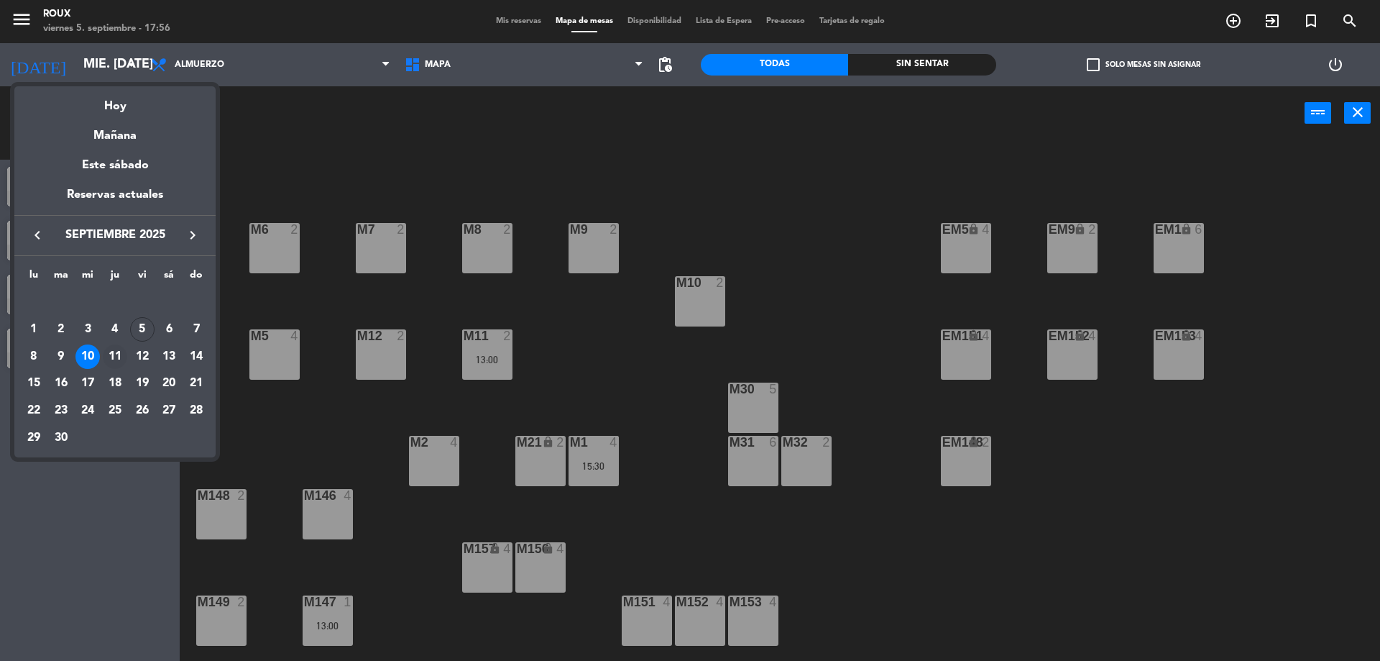
click at [116, 357] on div "11" at bounding box center [115, 356] width 24 height 24
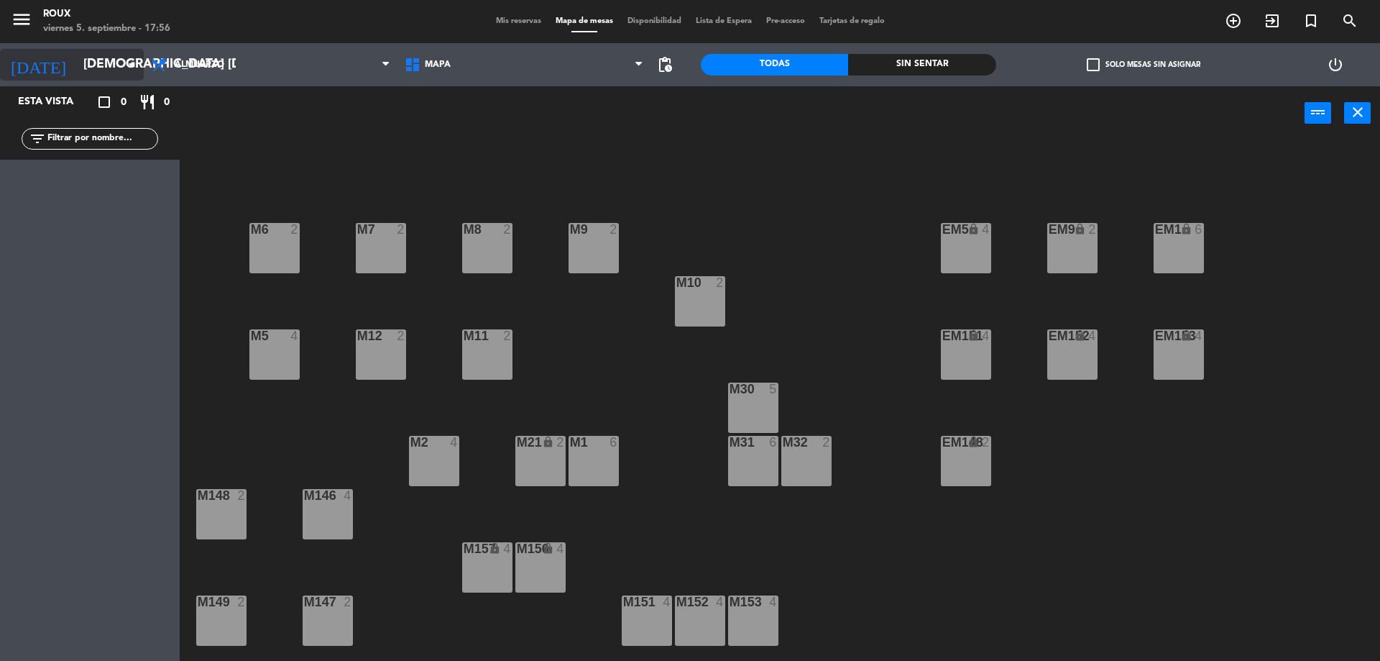
click at [128, 67] on icon "arrow_drop_down" at bounding box center [131, 64] width 17 height 17
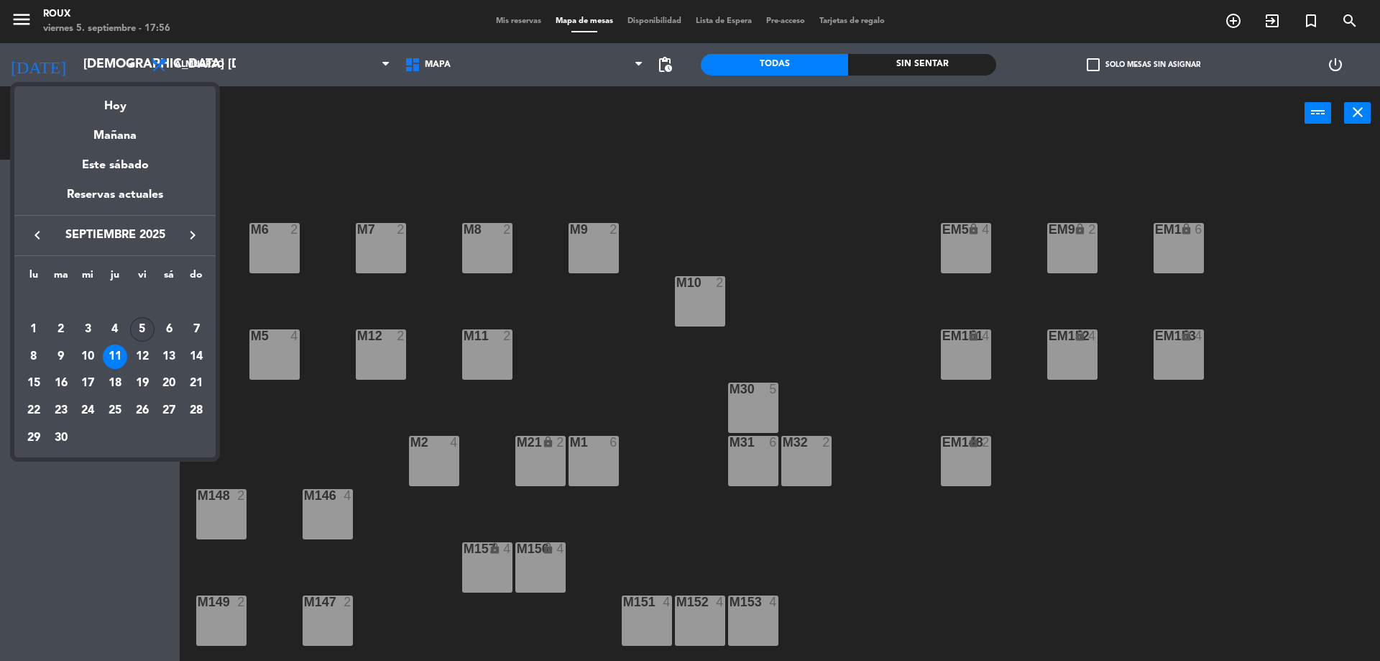
click at [138, 327] on div "5" at bounding box center [142, 329] width 24 height 24
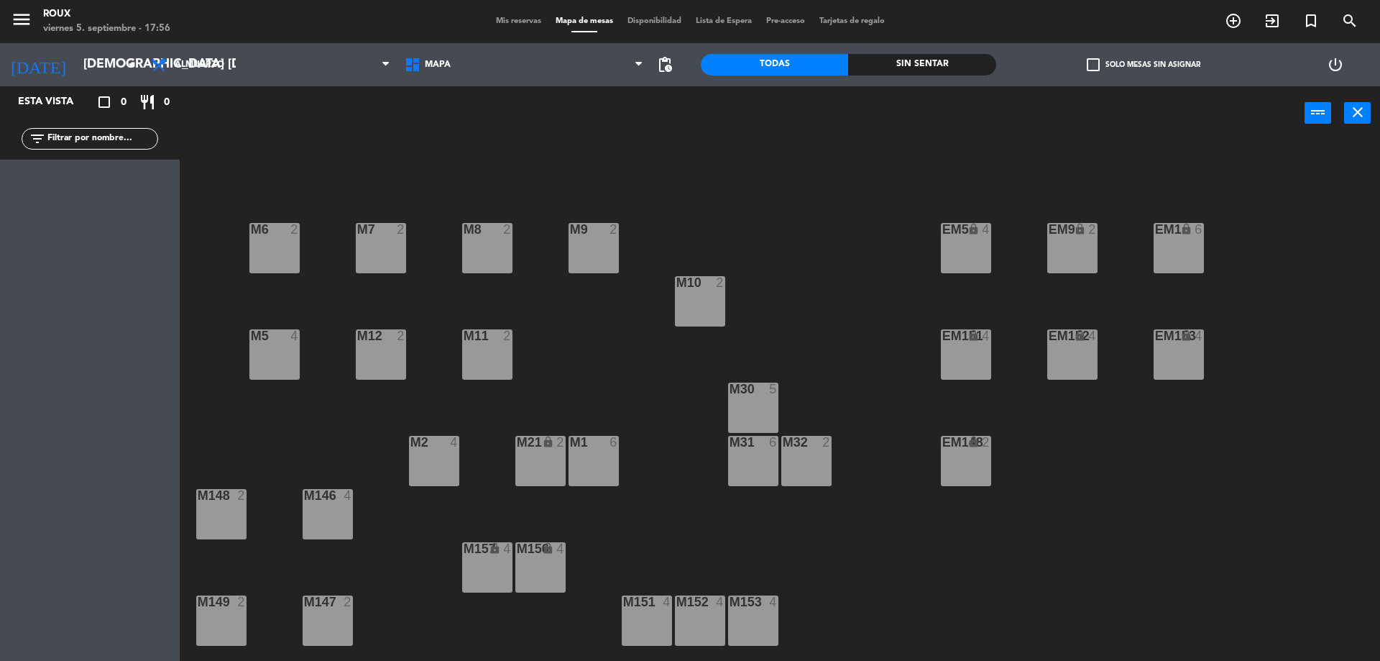
type input "vie. [DATE]"
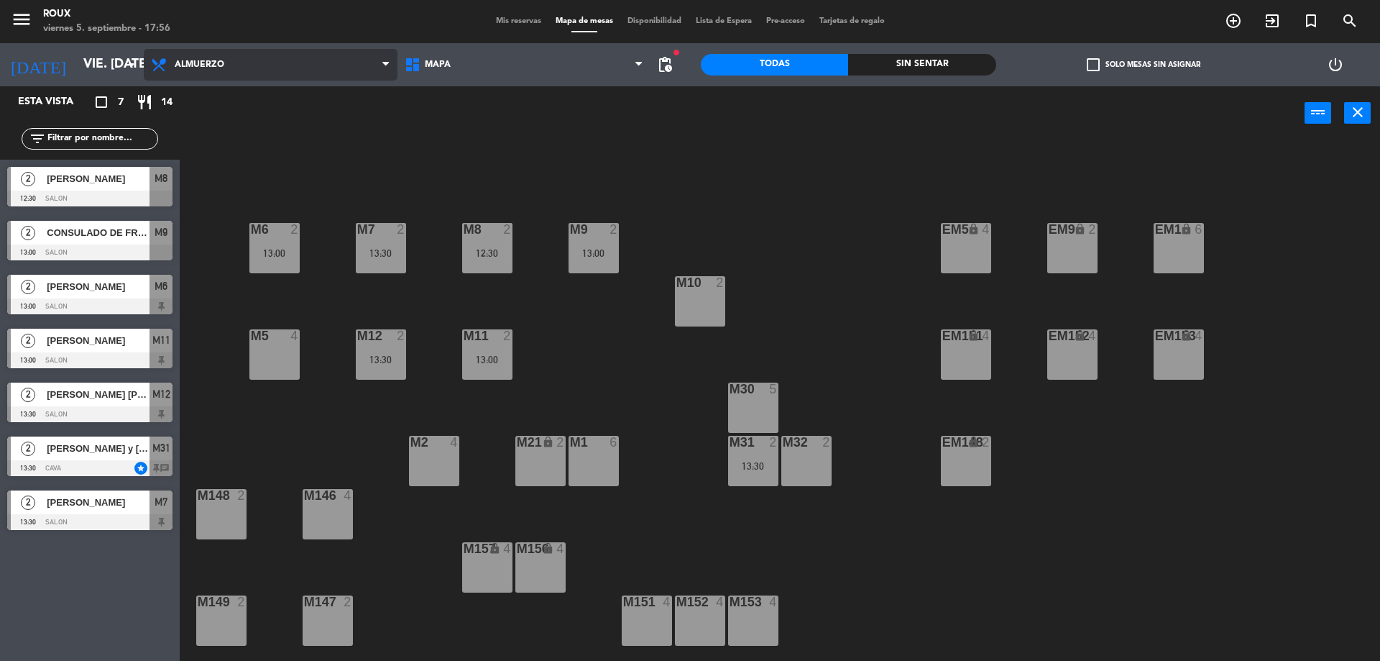
click at [227, 64] on span "Almuerzo" at bounding box center [271, 65] width 254 height 32
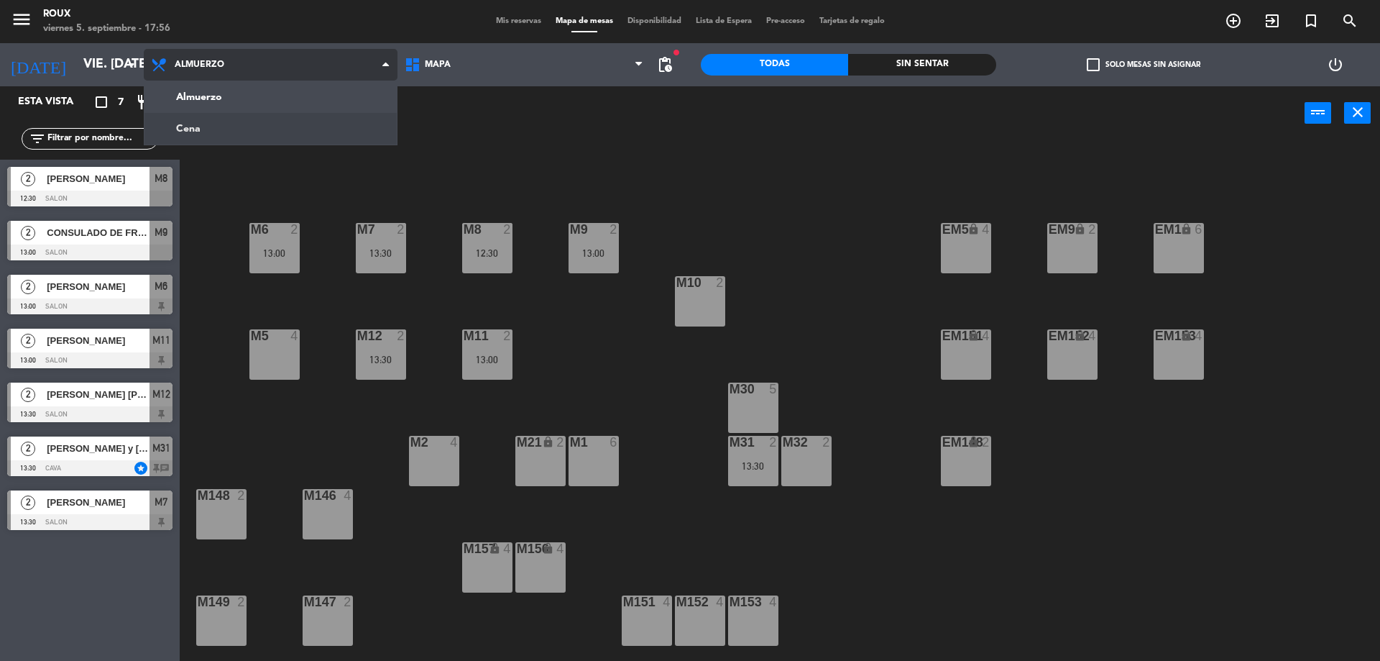
click at [231, 124] on ng-component "menu Roux viernes 5. septiembre - 17:56 Mis reservas Mapa de mesas Disponibilid…" at bounding box center [690, 332] width 1380 height 664
